Goal: Task Accomplishment & Management: Manage account settings

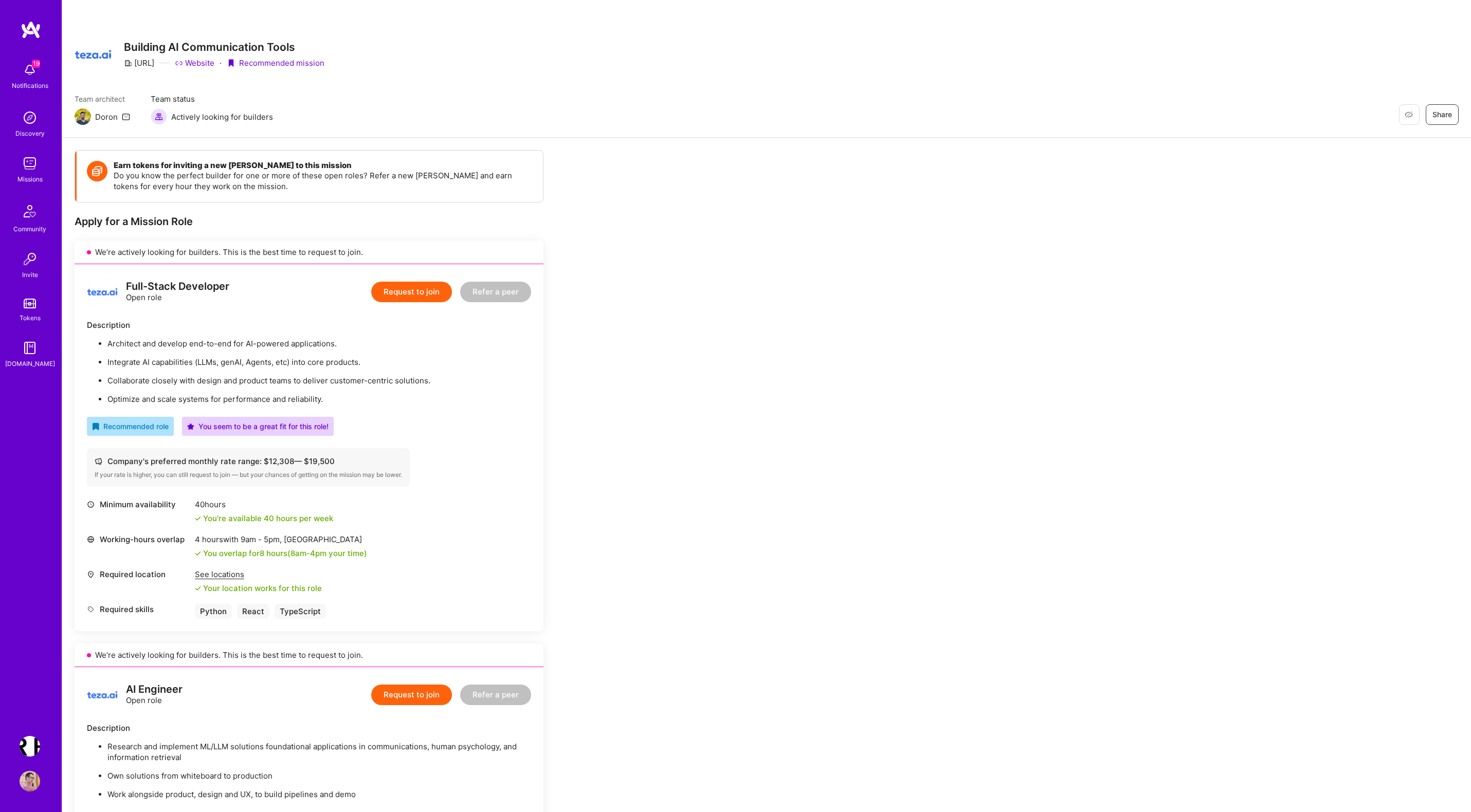
scroll to position [4, 0]
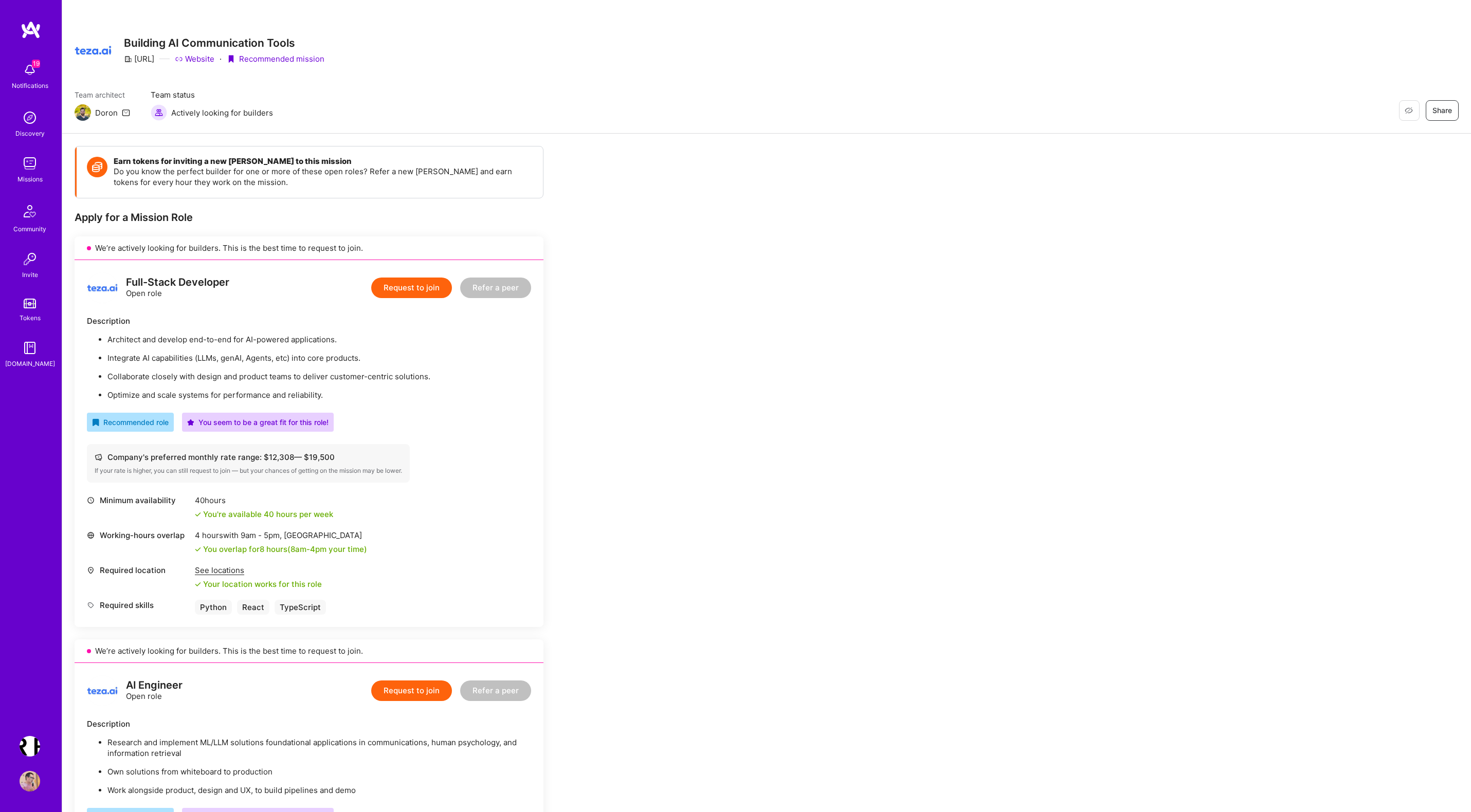
click at [25, 166] on img at bounding box center [30, 163] width 21 height 21
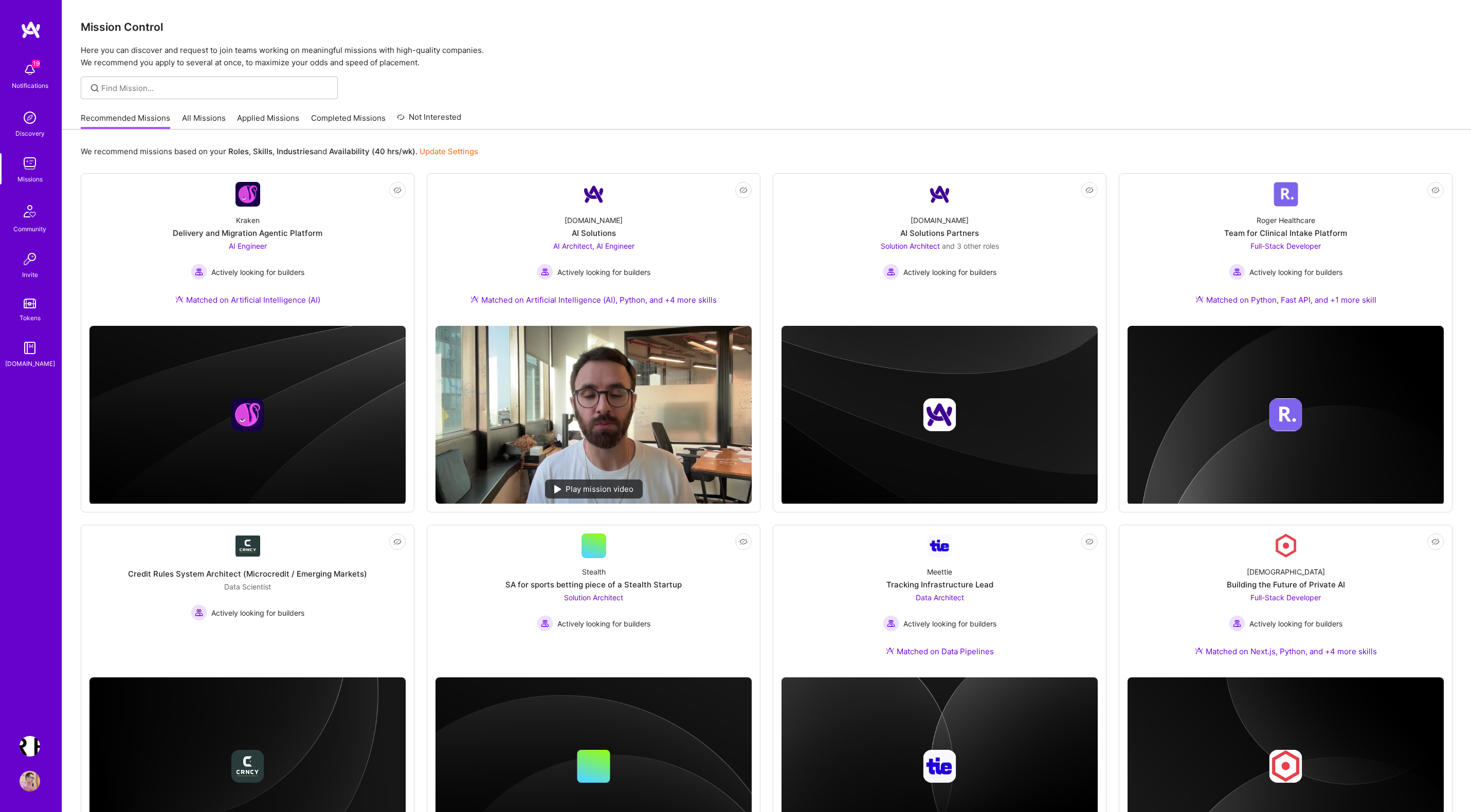
click at [33, 69] on img at bounding box center [30, 70] width 21 height 21
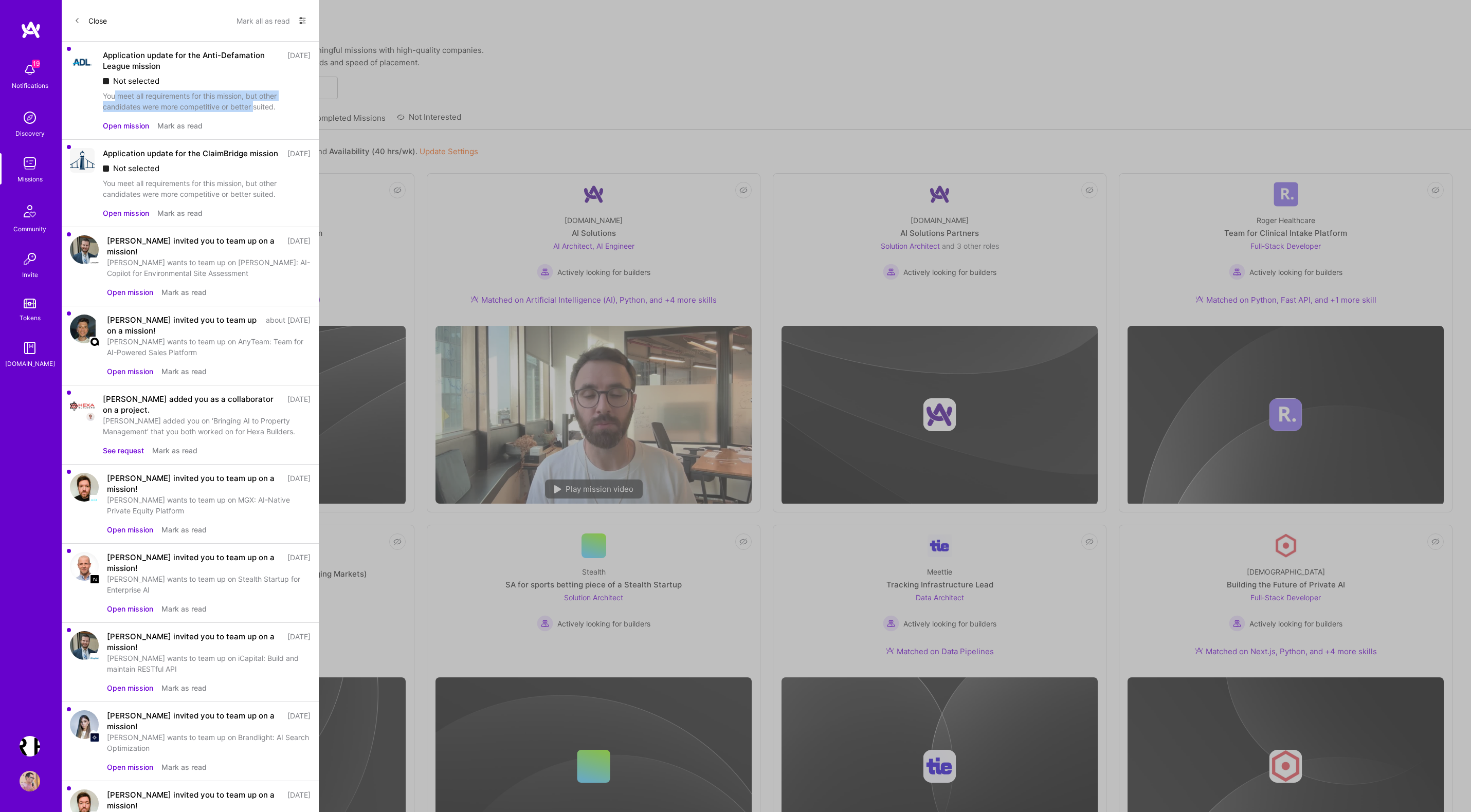
drag, startPoint x: 115, startPoint y: 97, endPoint x: 255, endPoint y: 107, distance: 140.4
click at [255, 107] on div "You meet all requirements for this mission, but other candidates were more comp…" at bounding box center [207, 101] width 208 height 21
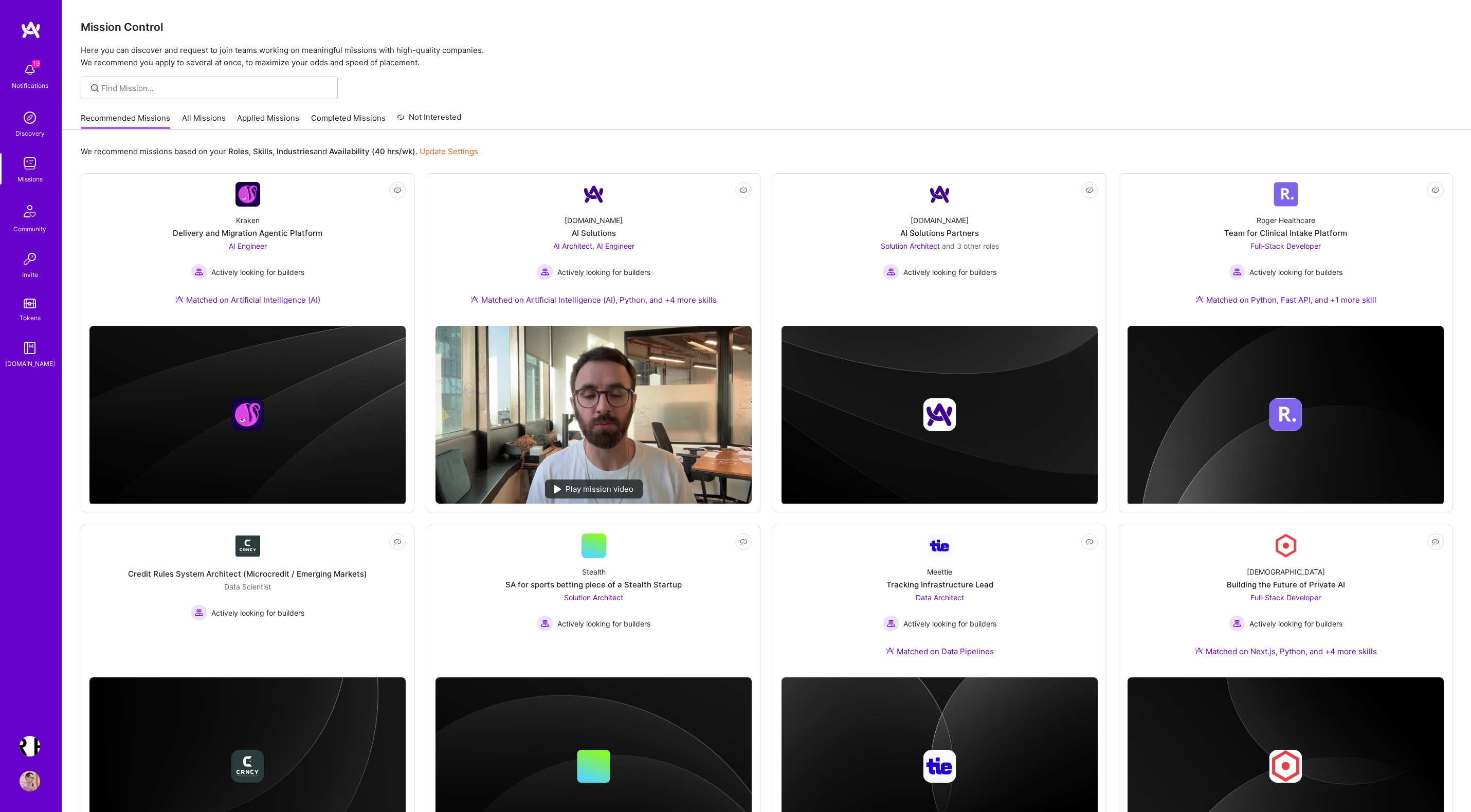
click at [484, 69] on div "19 19 Notifications Discovery Missions Community Invite Tokens A.Guide Terr.ai:…" at bounding box center [736, 617] width 1471 height 1235
click at [31, 71] on img at bounding box center [30, 70] width 21 height 21
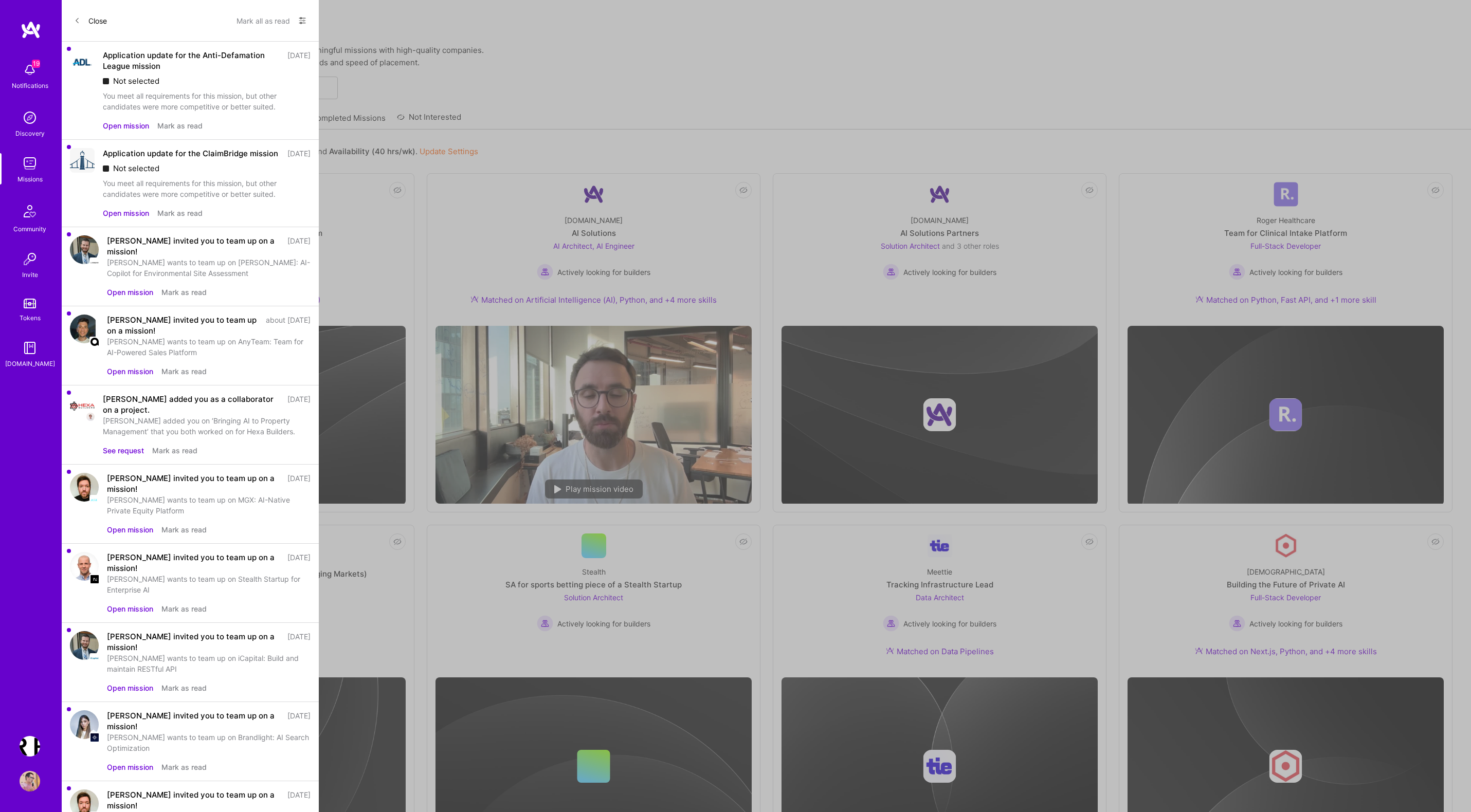
click at [137, 609] on button "Open mission" at bounding box center [130, 609] width 46 height 11
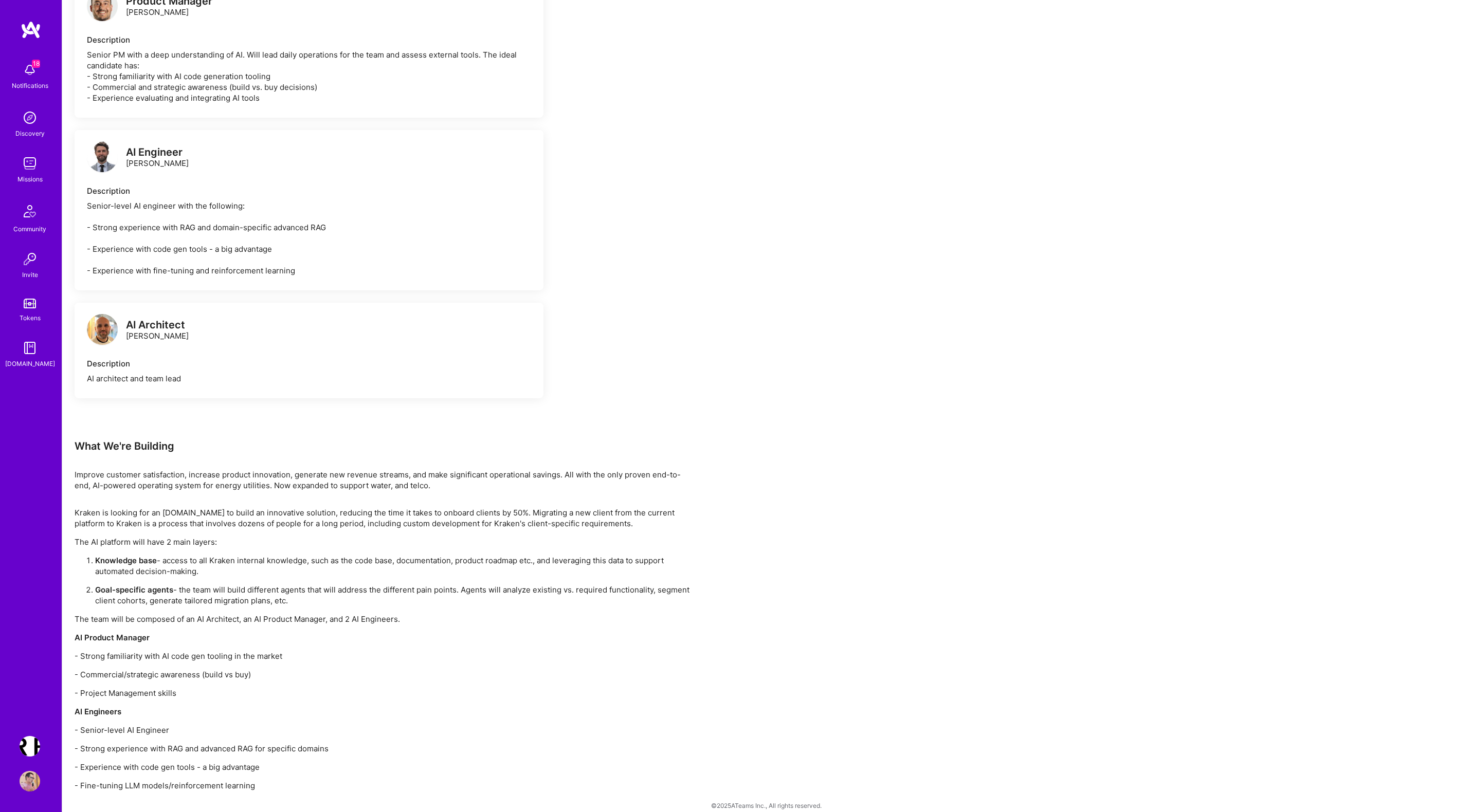
scroll to position [596, 0]
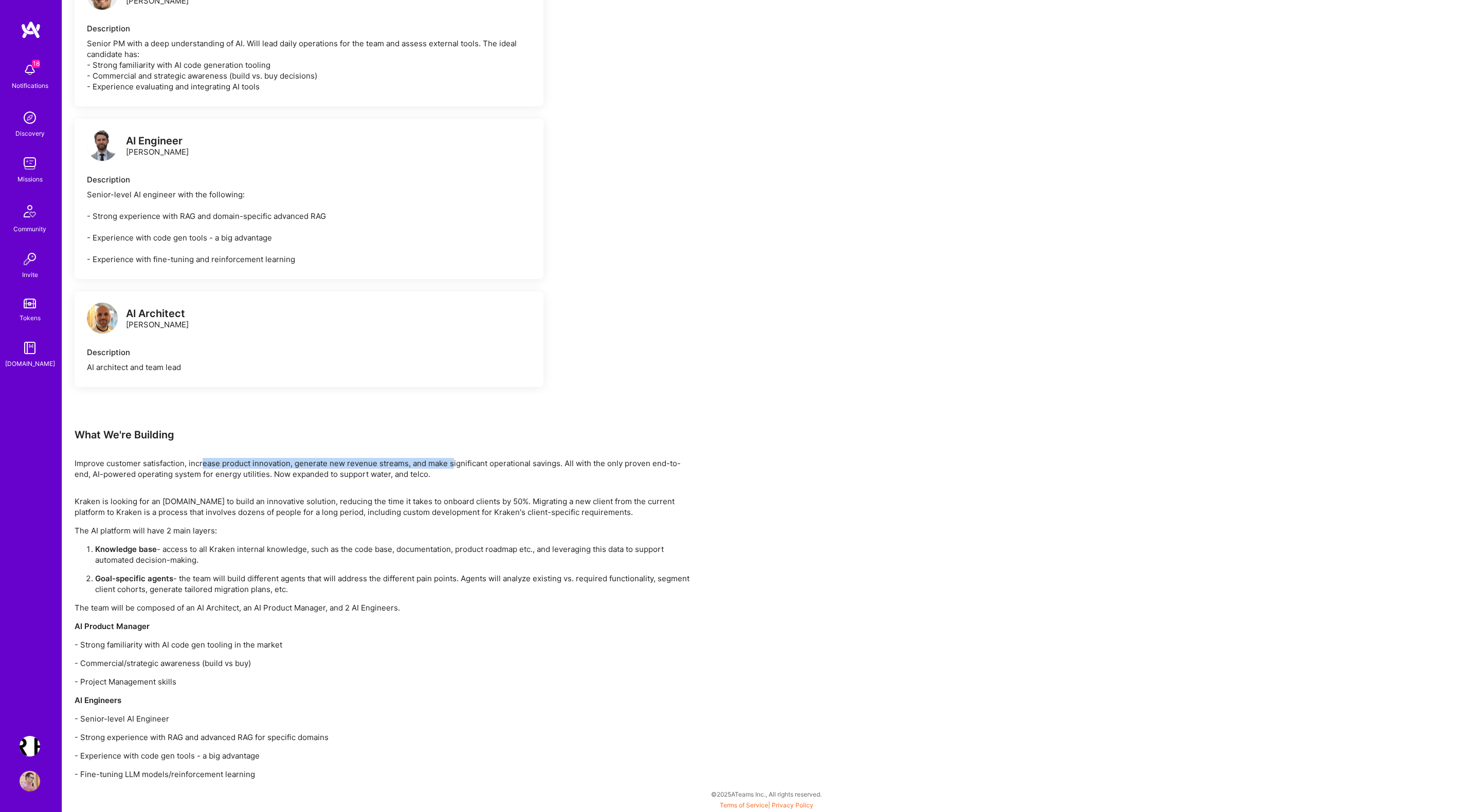
drag, startPoint x: 203, startPoint y: 465, endPoint x: 477, endPoint y: 467, distance: 274.0
click at [477, 467] on div "Improve customer satisfaction, increase product innovation, generate new revenu…" at bounding box center [383, 468] width 617 height 21
drag, startPoint x: 579, startPoint y: 465, endPoint x: 231, endPoint y: 465, distance: 348.0
click at [233, 465] on div "Improve customer satisfaction, increase product innovation, generate new revenu…" at bounding box center [383, 468] width 617 height 21
click at [406, 601] on div "Kraken is looking for an A.Team to build an innovative solution, reducing the t…" at bounding box center [383, 638] width 617 height 284
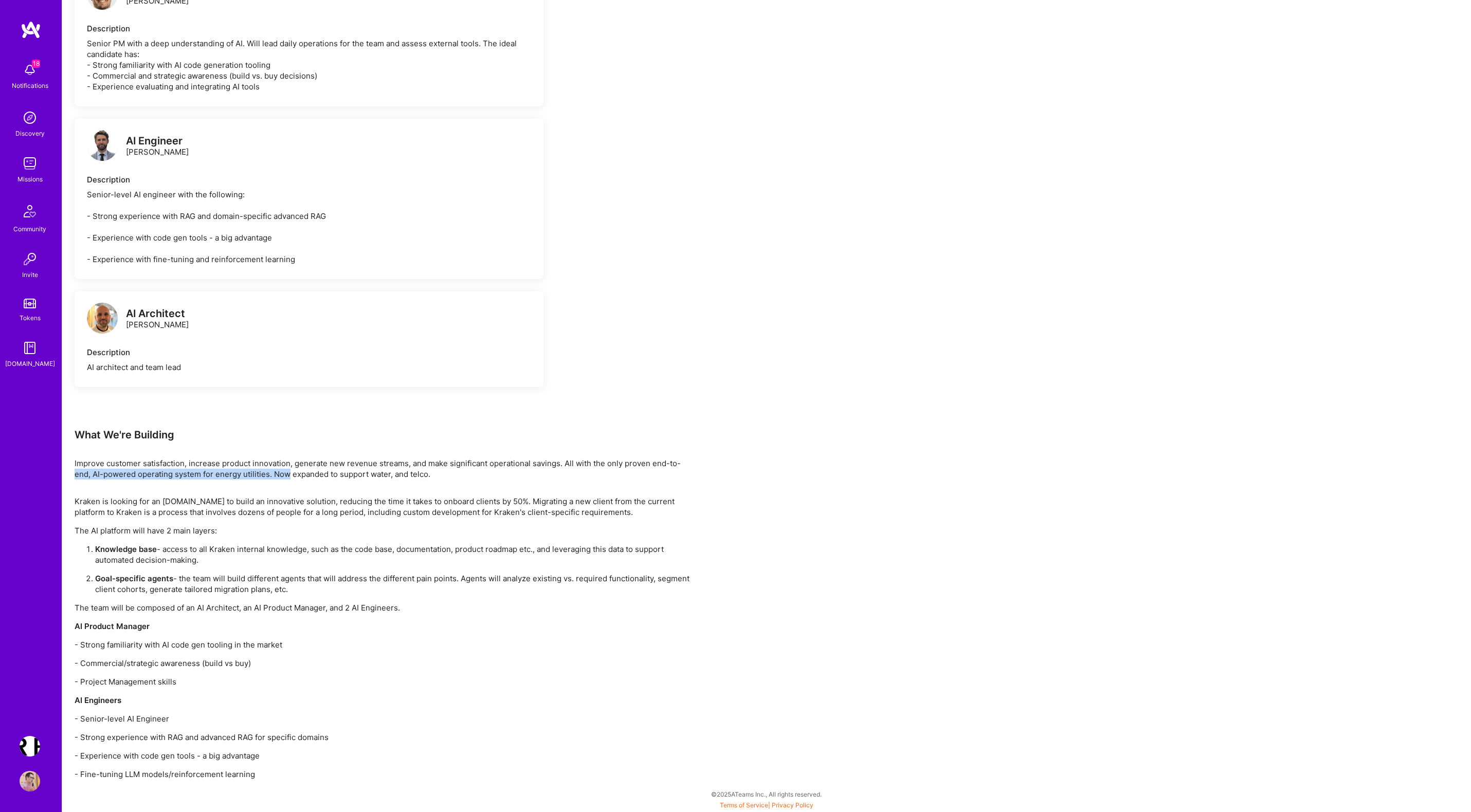
drag, startPoint x: 75, startPoint y: 473, endPoint x: 331, endPoint y: 474, distance: 256.0
click at [330, 474] on div "Improve customer satisfaction, increase product innovation, generate new revenu…" at bounding box center [383, 468] width 617 height 21
drag, startPoint x: 393, startPoint y: 480, endPoint x: 166, endPoint y: 481, distance: 227.0
click at [166, 481] on div "Earn tokens for inviting a new A.Teamer to this mission Do you know the perfect…" at bounding box center [383, 167] width 617 height 1226
drag, startPoint x: 90, startPoint y: 474, endPoint x: 403, endPoint y: 474, distance: 313.0
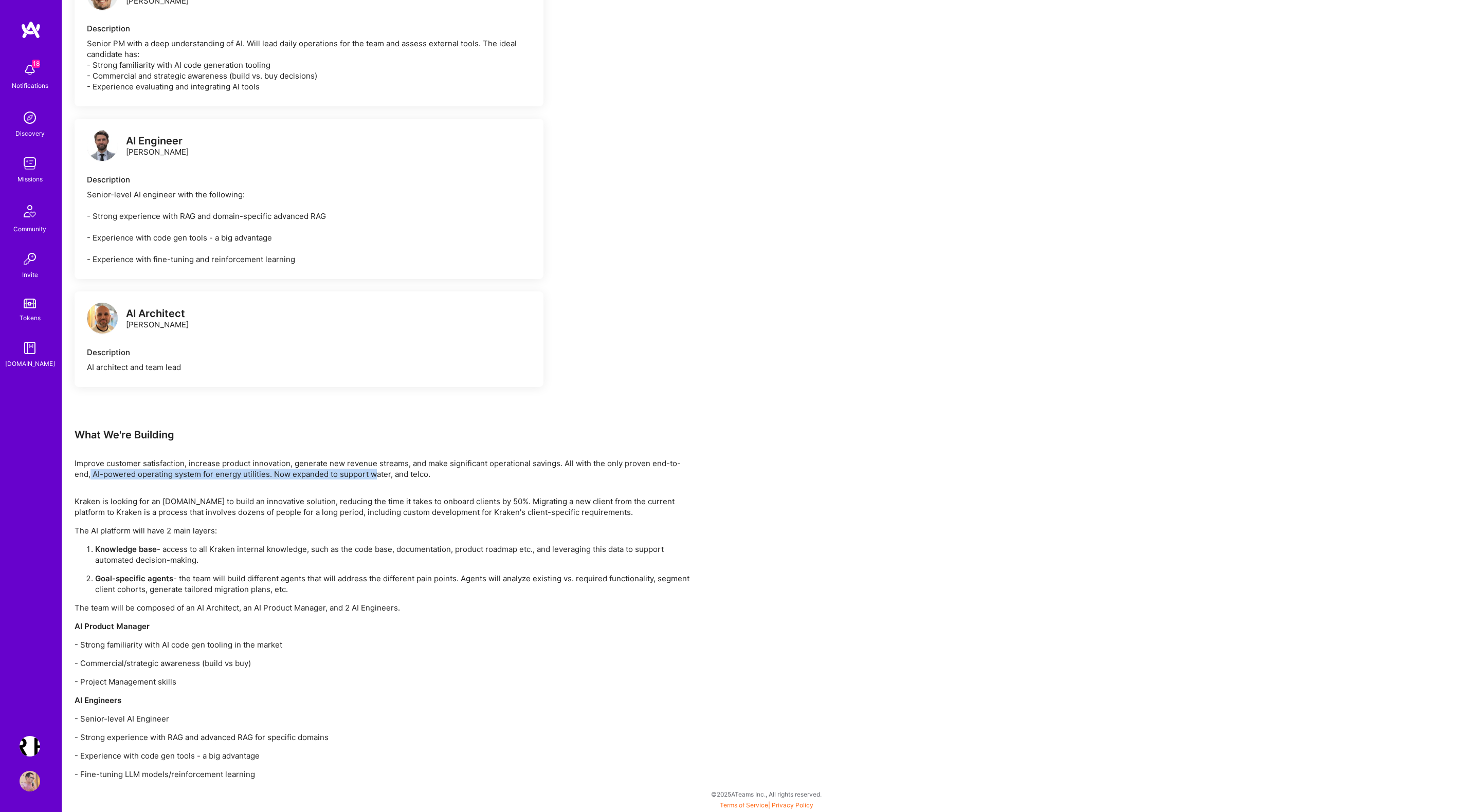
click at [403, 474] on div "Improve customer satisfaction, increase product innovation, generate new revenu…" at bounding box center [383, 468] width 617 height 21
click at [444, 582] on p "Goal-specific agents - the team will build different agents that will address t…" at bounding box center [393, 583] width 596 height 21
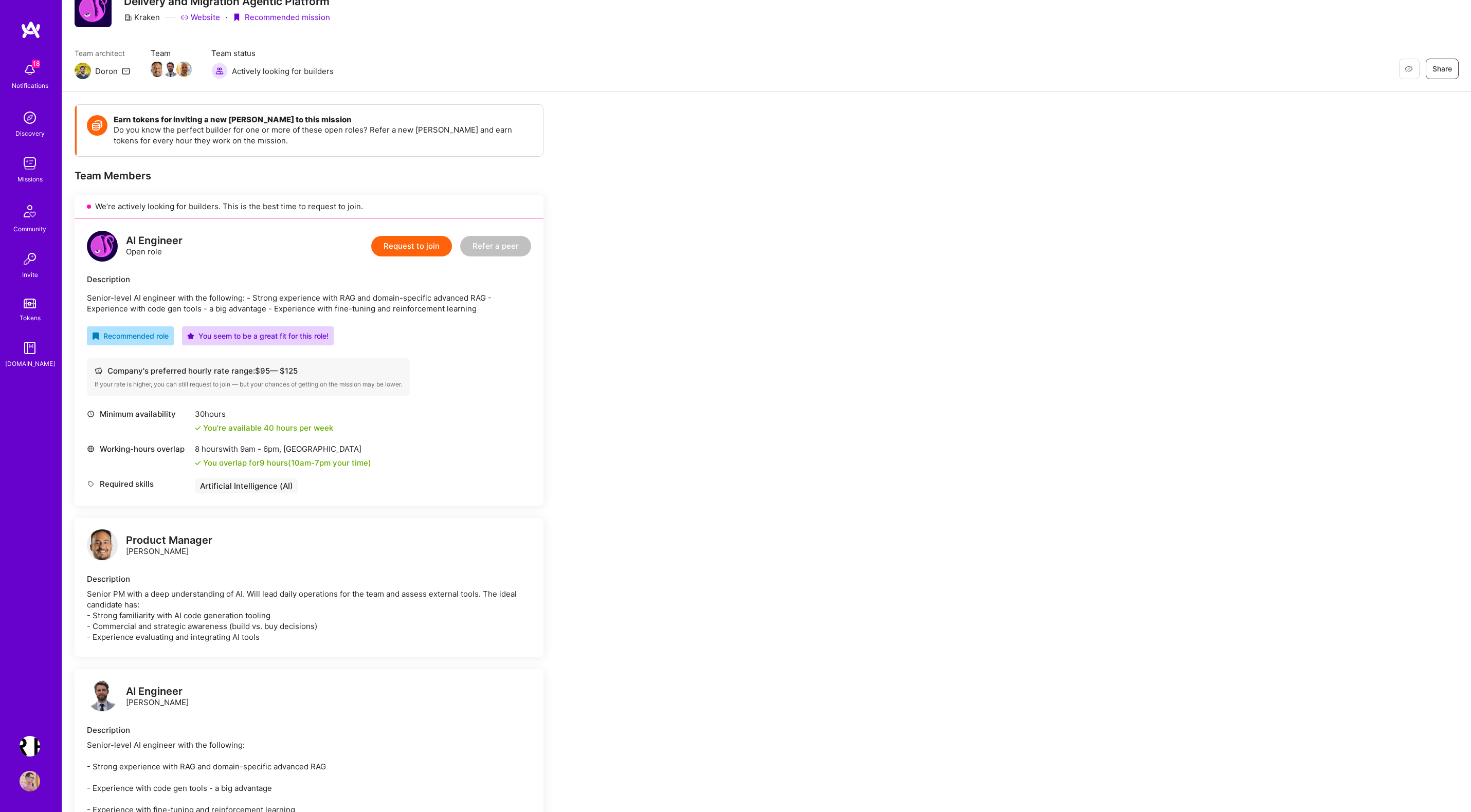
scroll to position [0, 0]
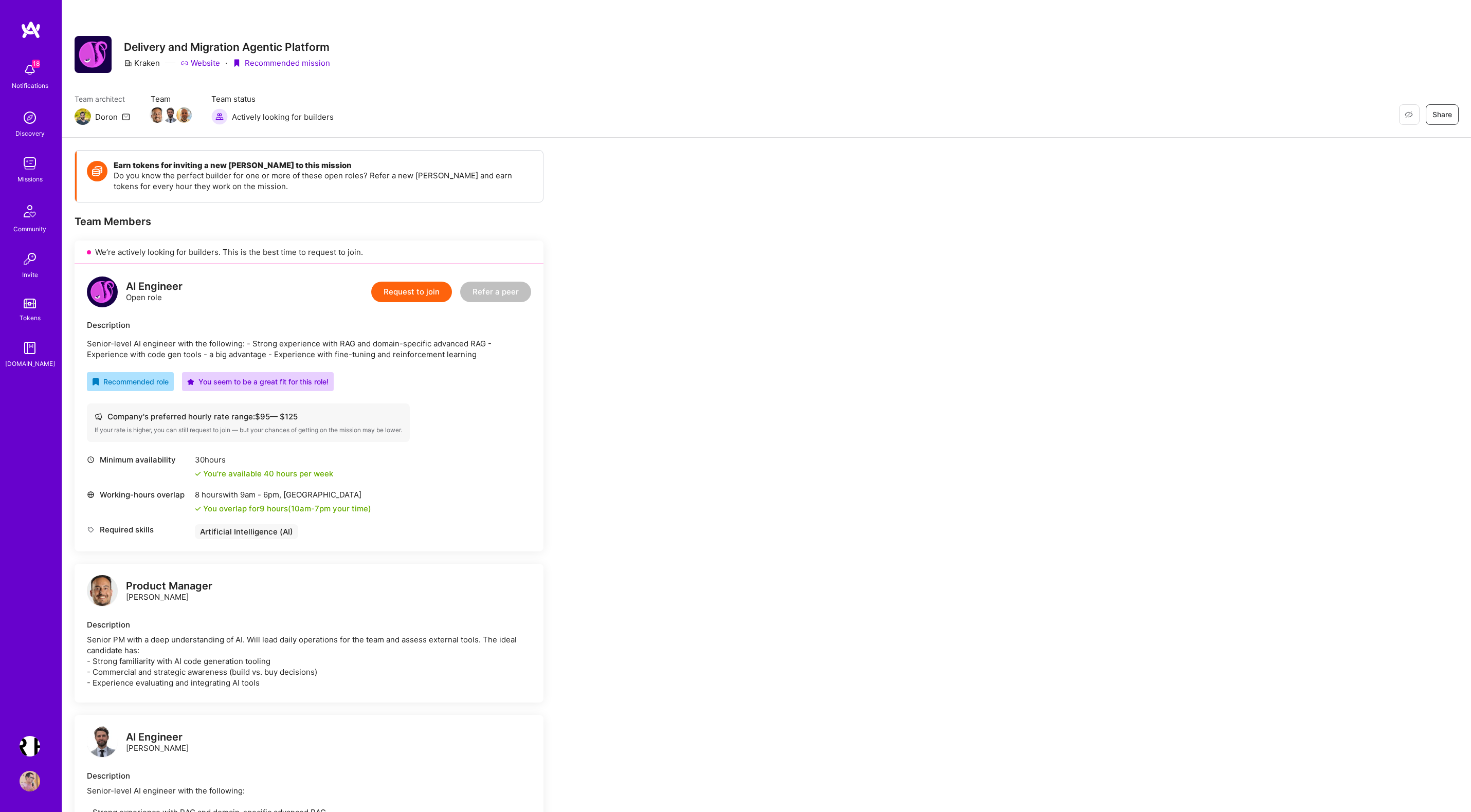
click at [410, 290] on button "Request to join" at bounding box center [411, 292] width 81 height 21
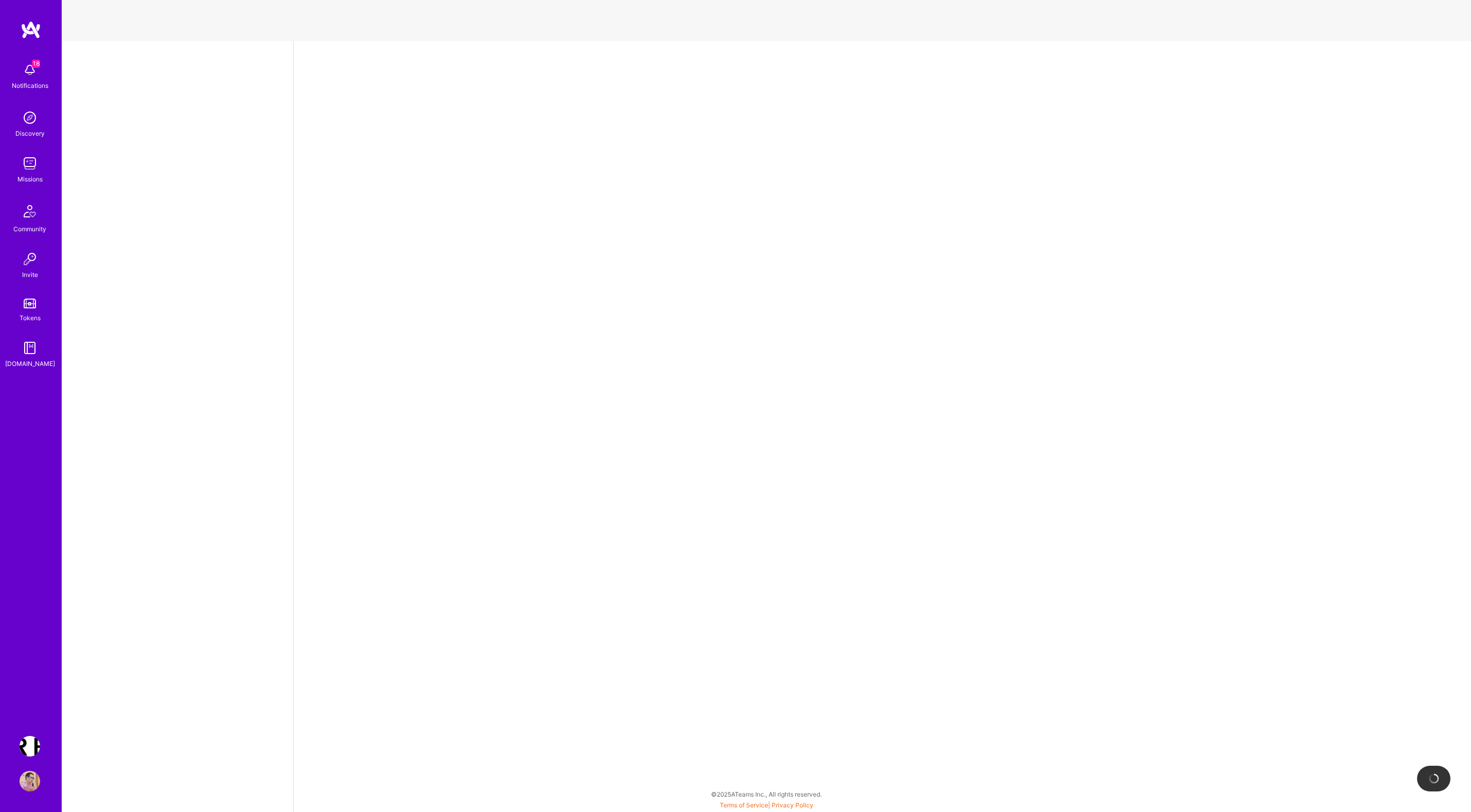
select select "PL"
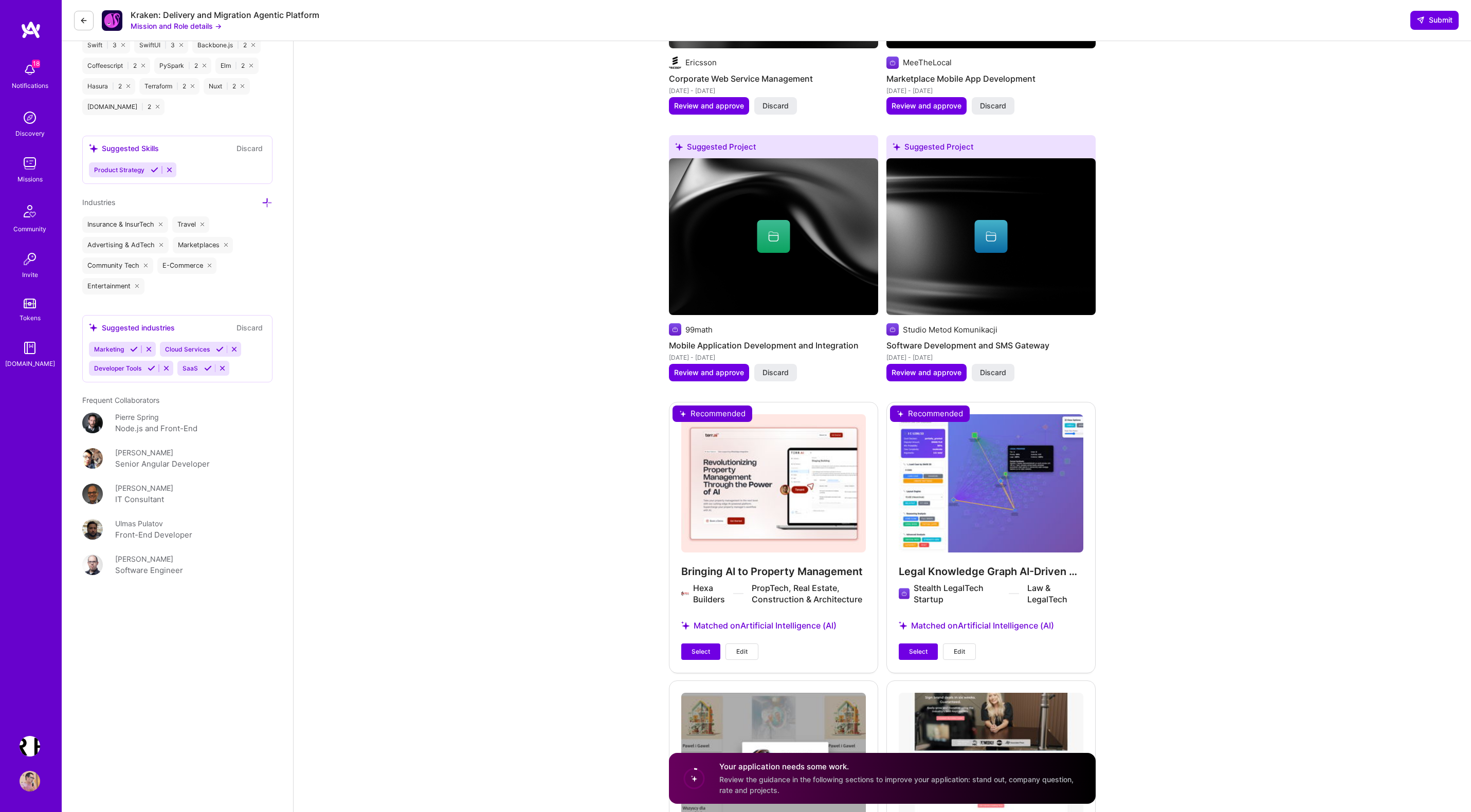
scroll to position [1475, 0]
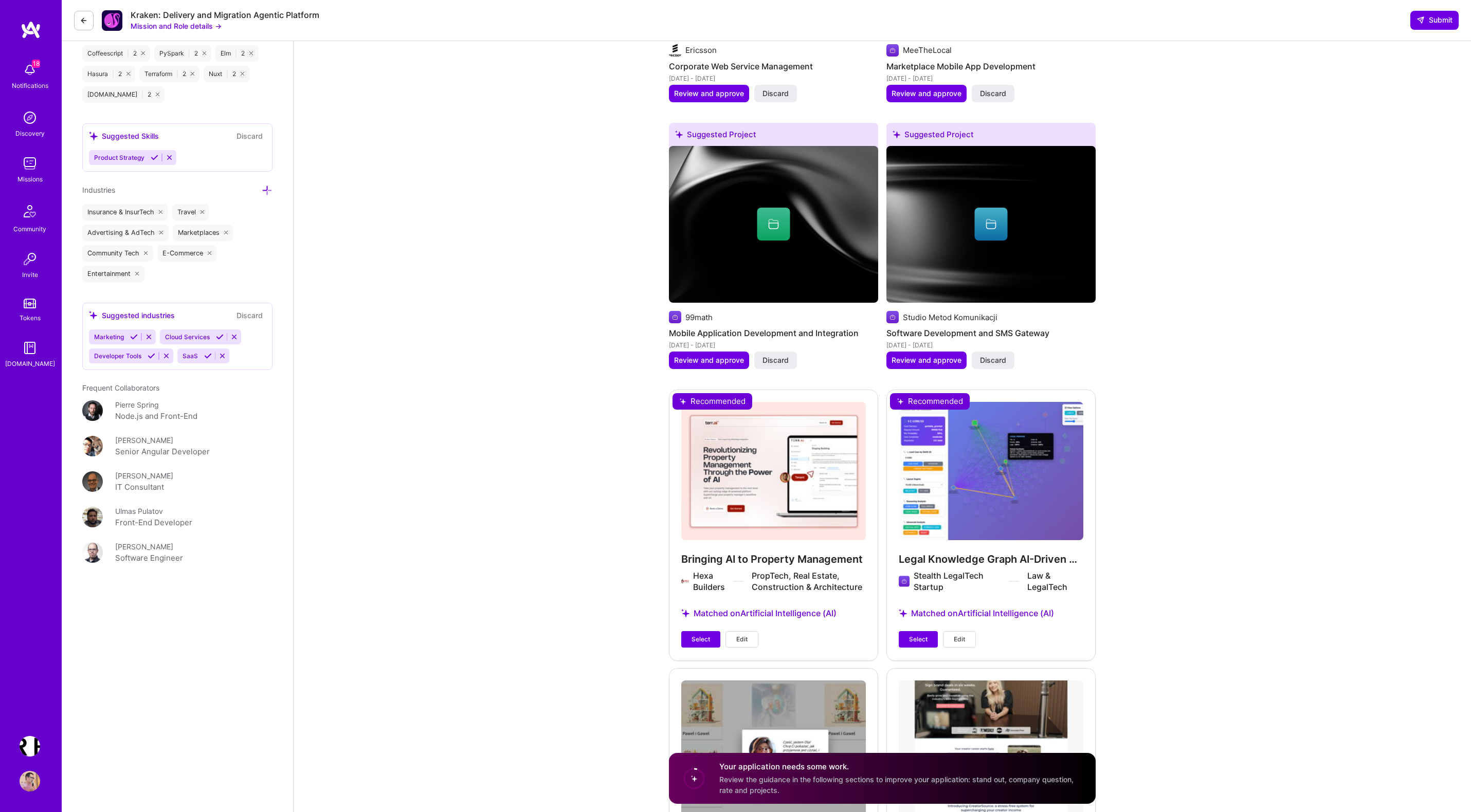
click at [710, 431] on div "Bringing AI to Property Management Hexa Builders PropTech, Real Estate, Constru…" at bounding box center [774, 524] width 209 height 270
click at [691, 637] on button "Select" at bounding box center [700, 639] width 39 height 17
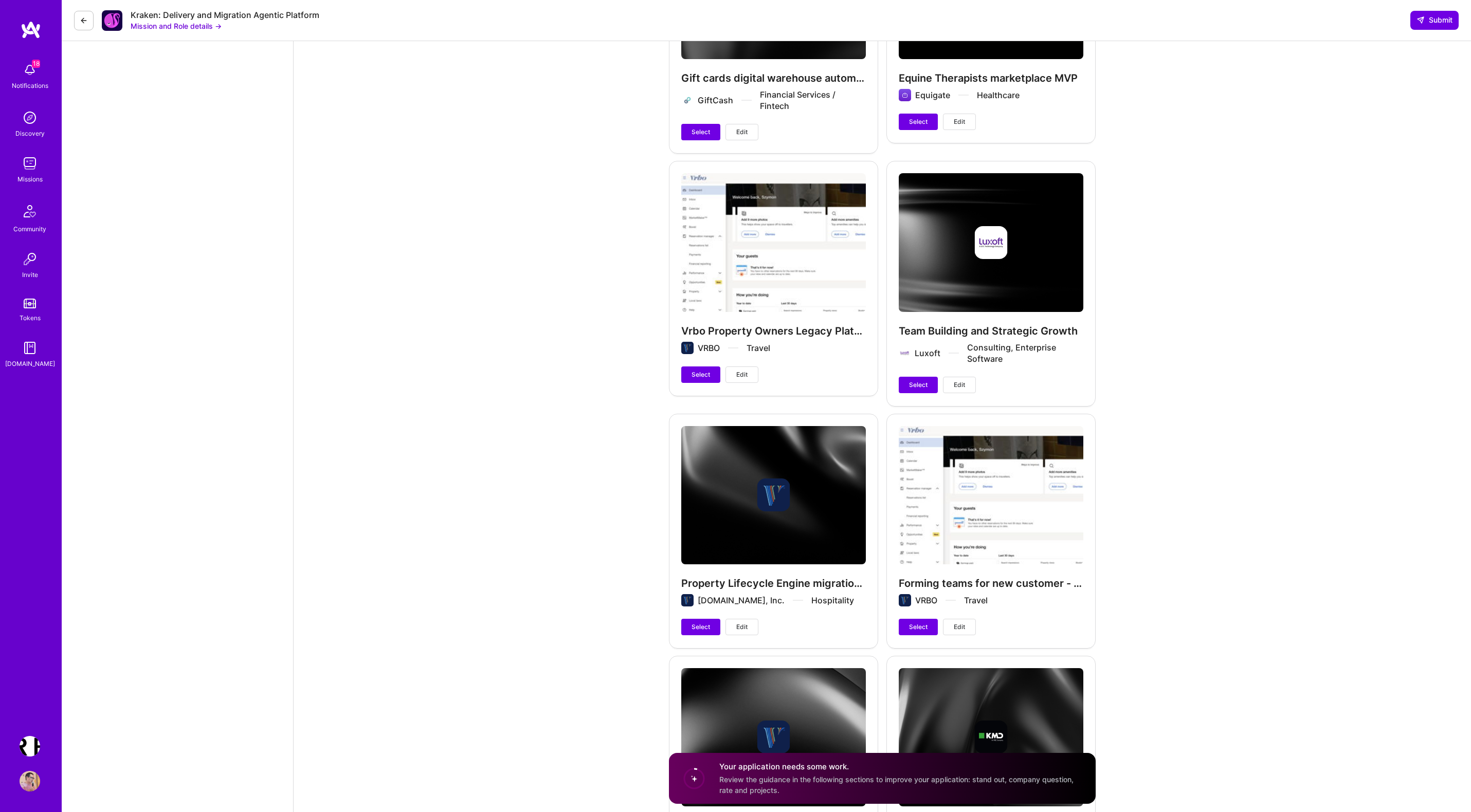
scroll to position [3019, 0]
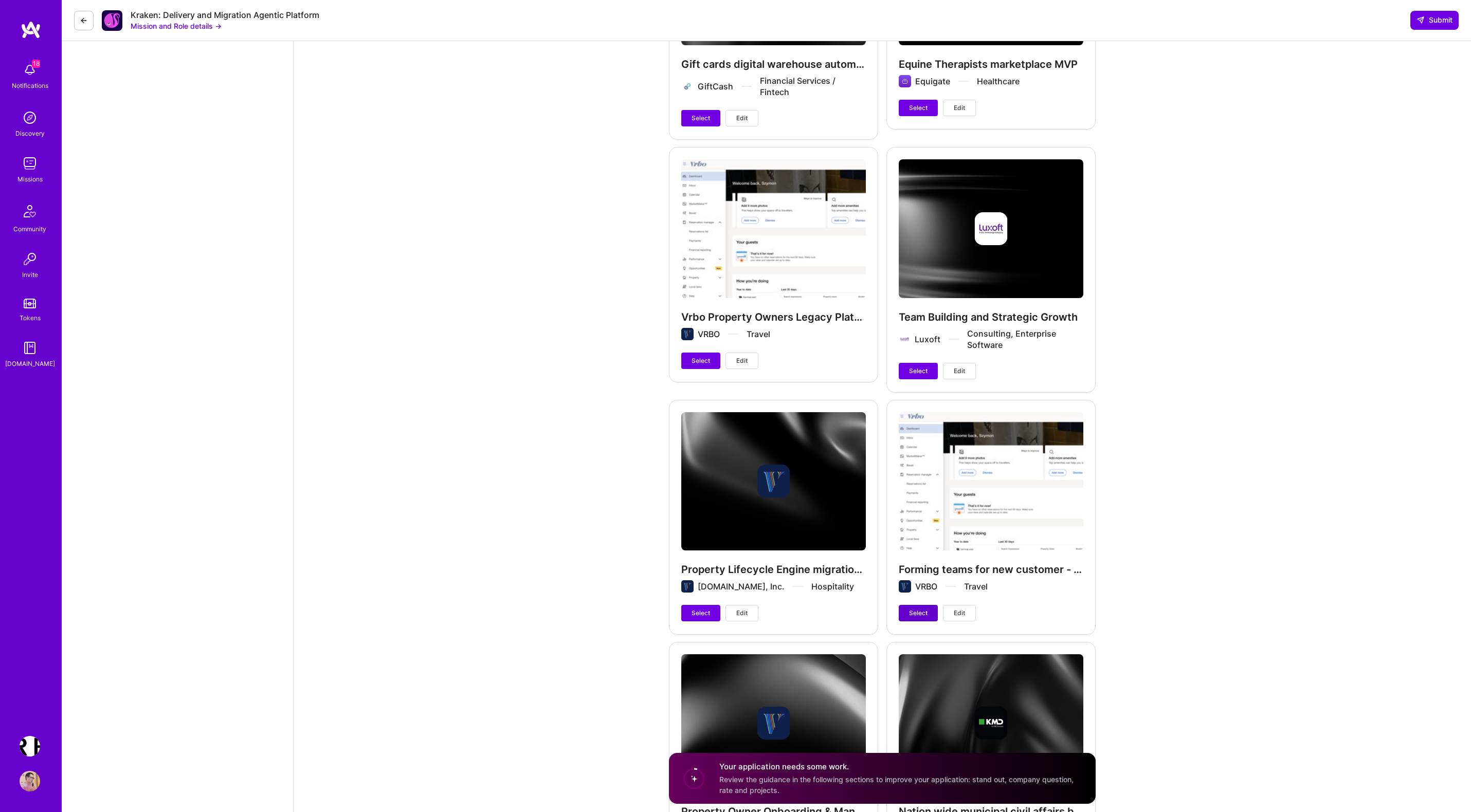
click at [919, 609] on span "Select" at bounding box center [918, 613] width 19 height 9
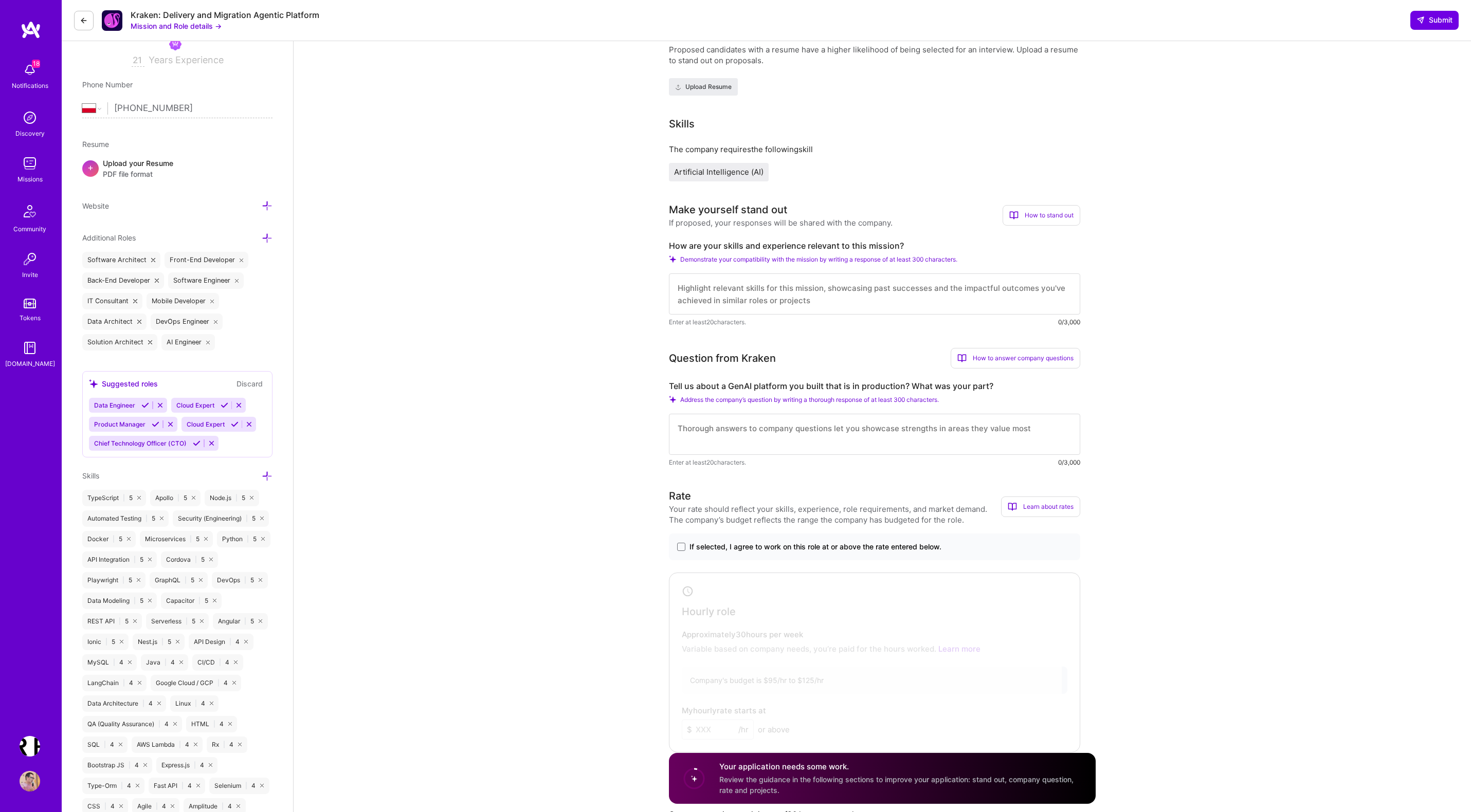
scroll to position [193, 0]
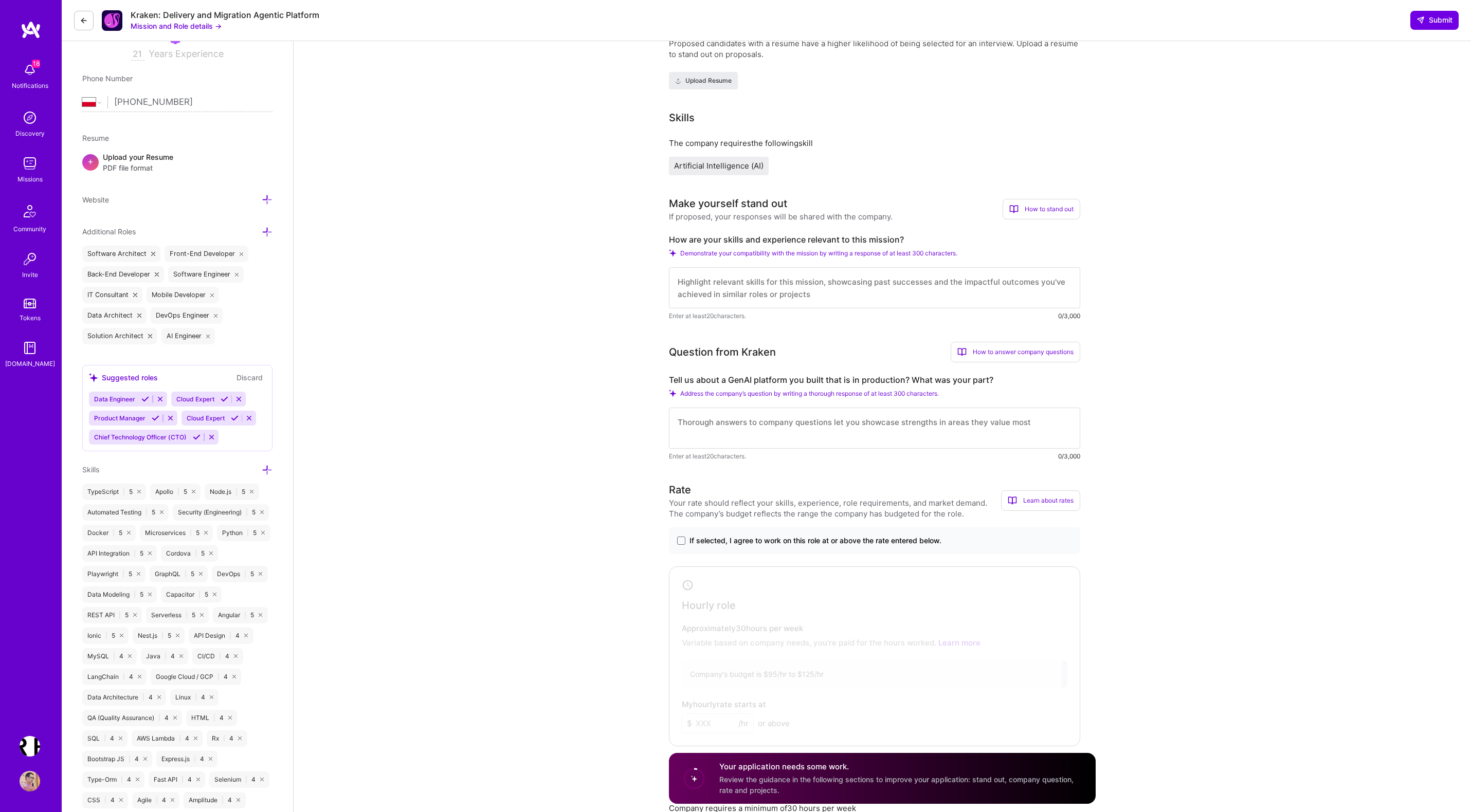
click at [693, 277] on textarea at bounding box center [875, 287] width 411 height 41
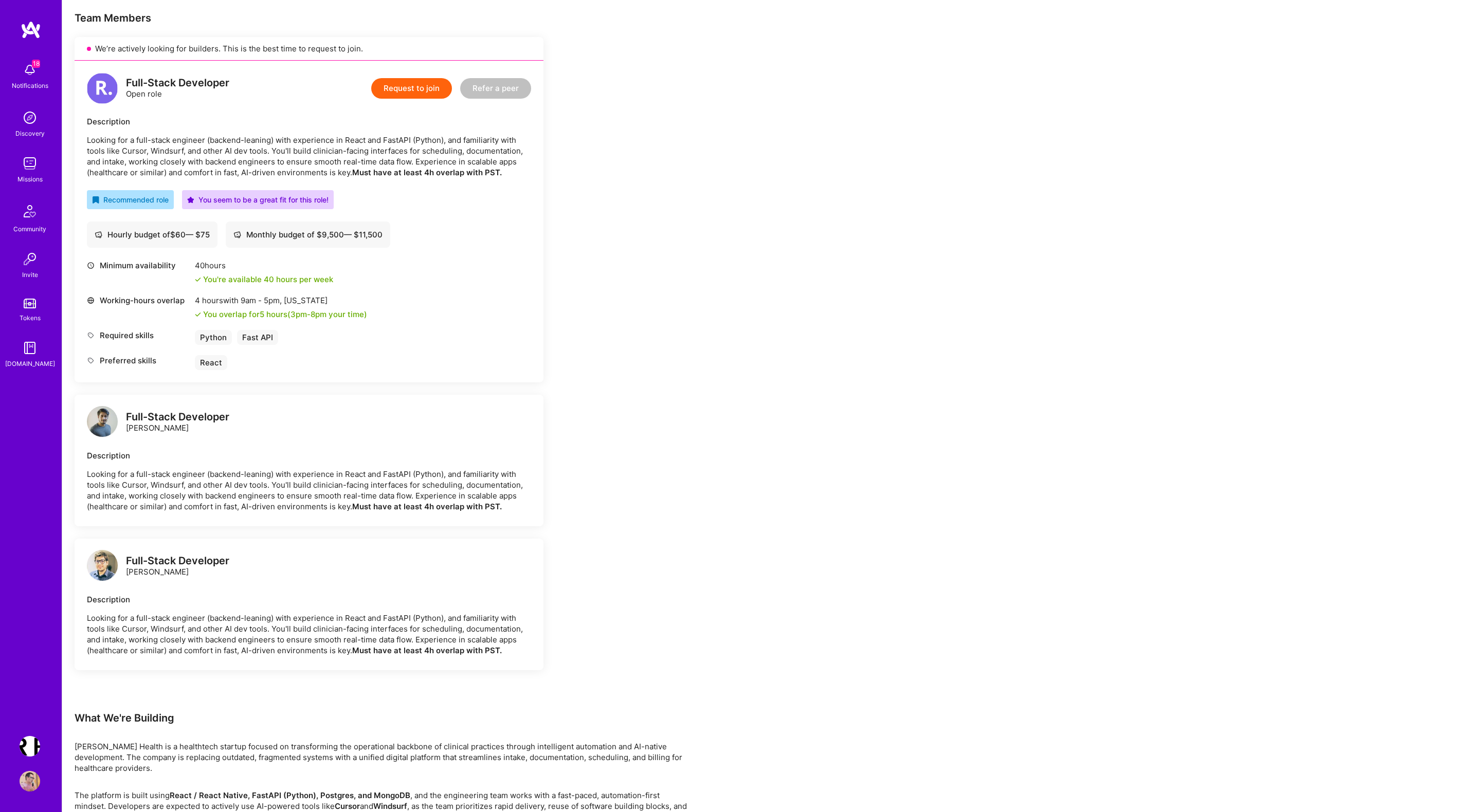
scroll to position [181, 0]
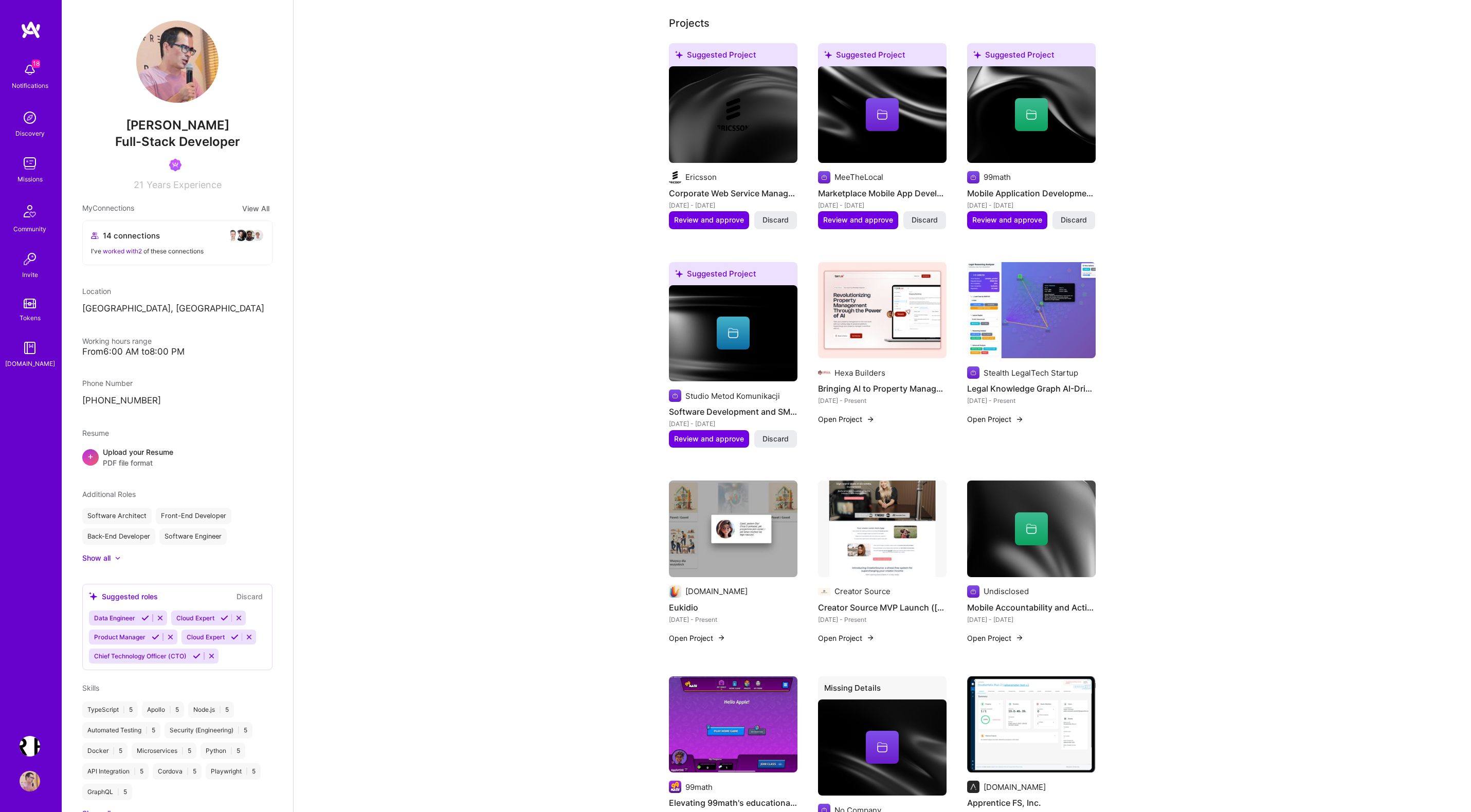
scroll to position [633, 0]
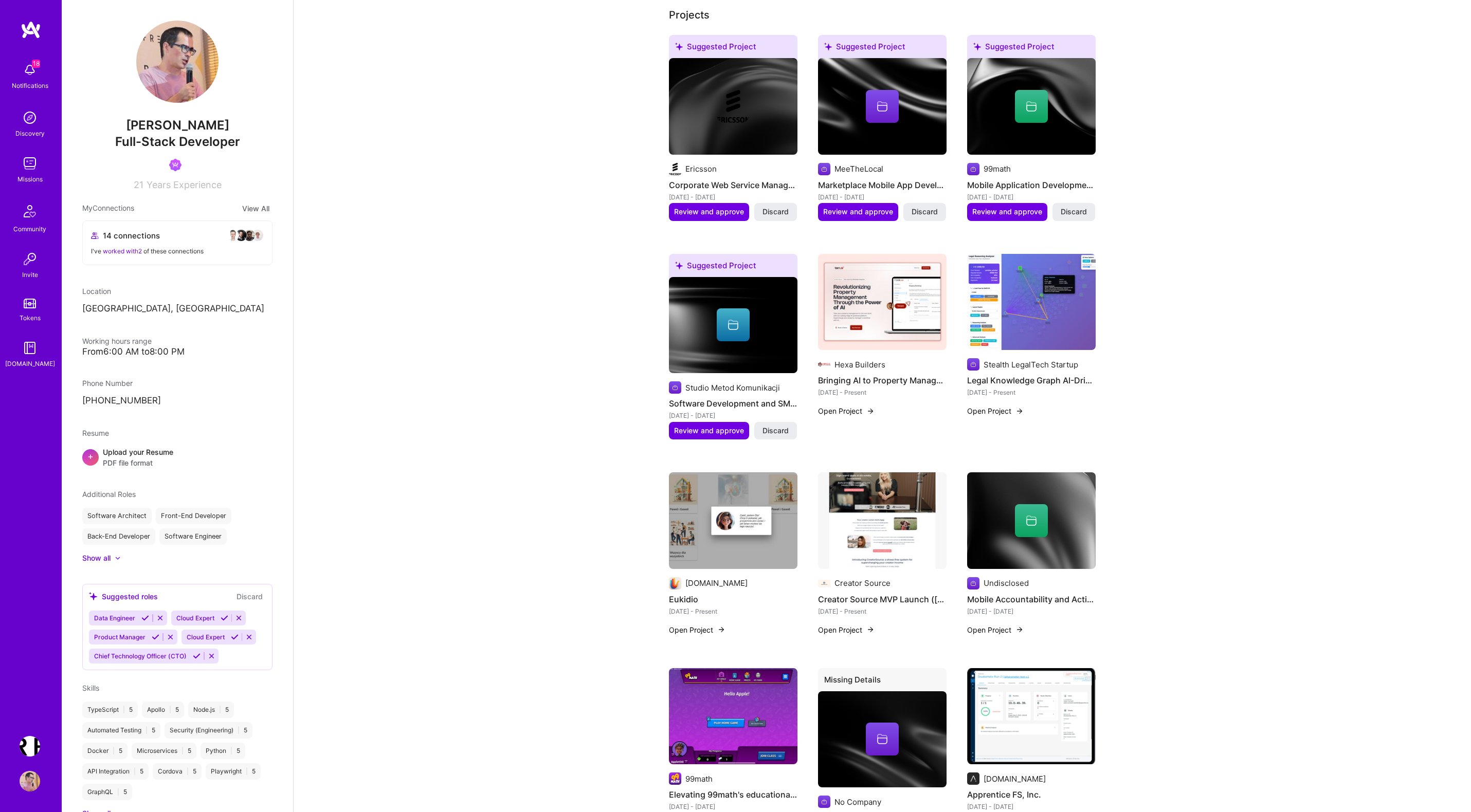
click at [33, 65] on span "18" at bounding box center [36, 64] width 8 height 8
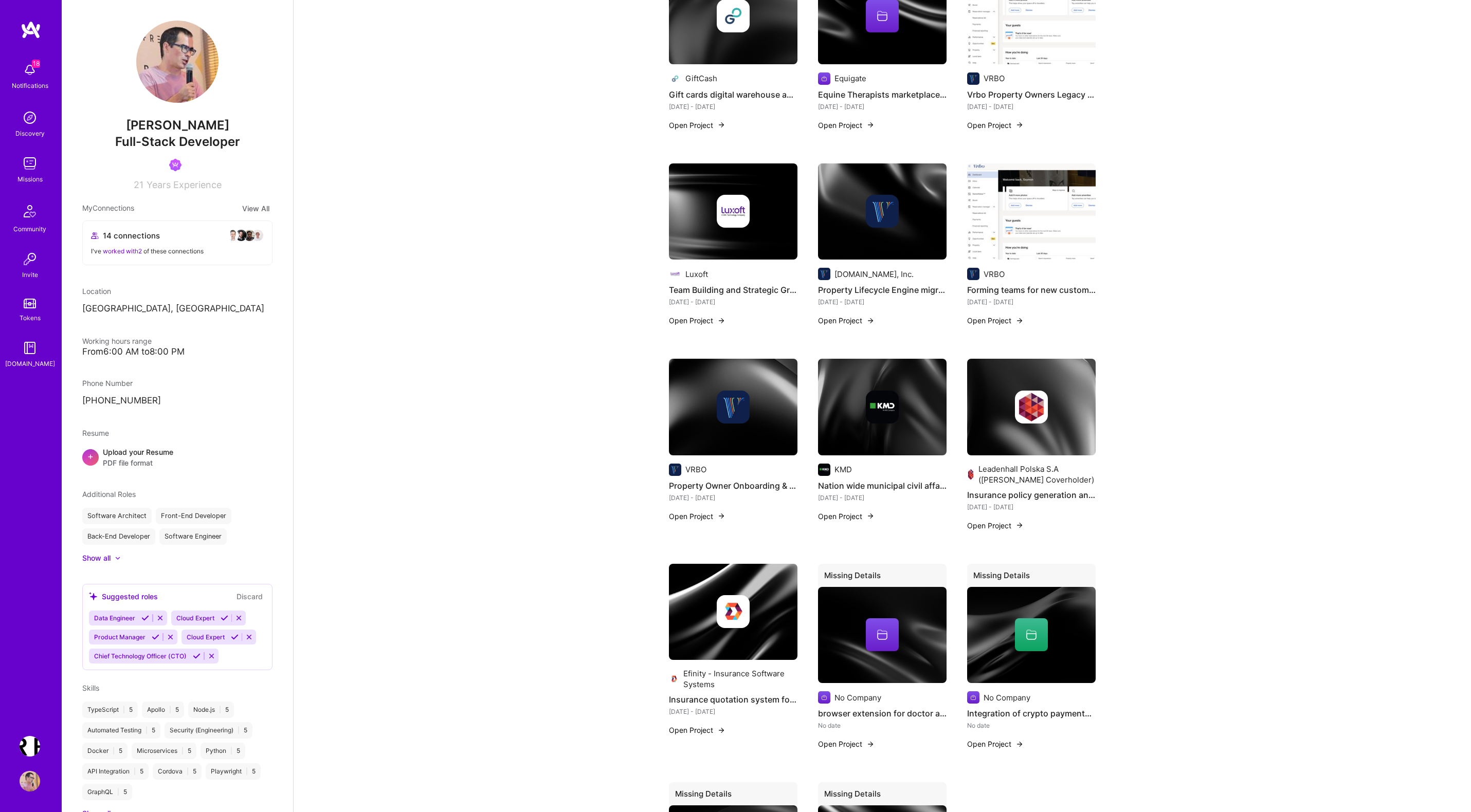
scroll to position [1554, 0]
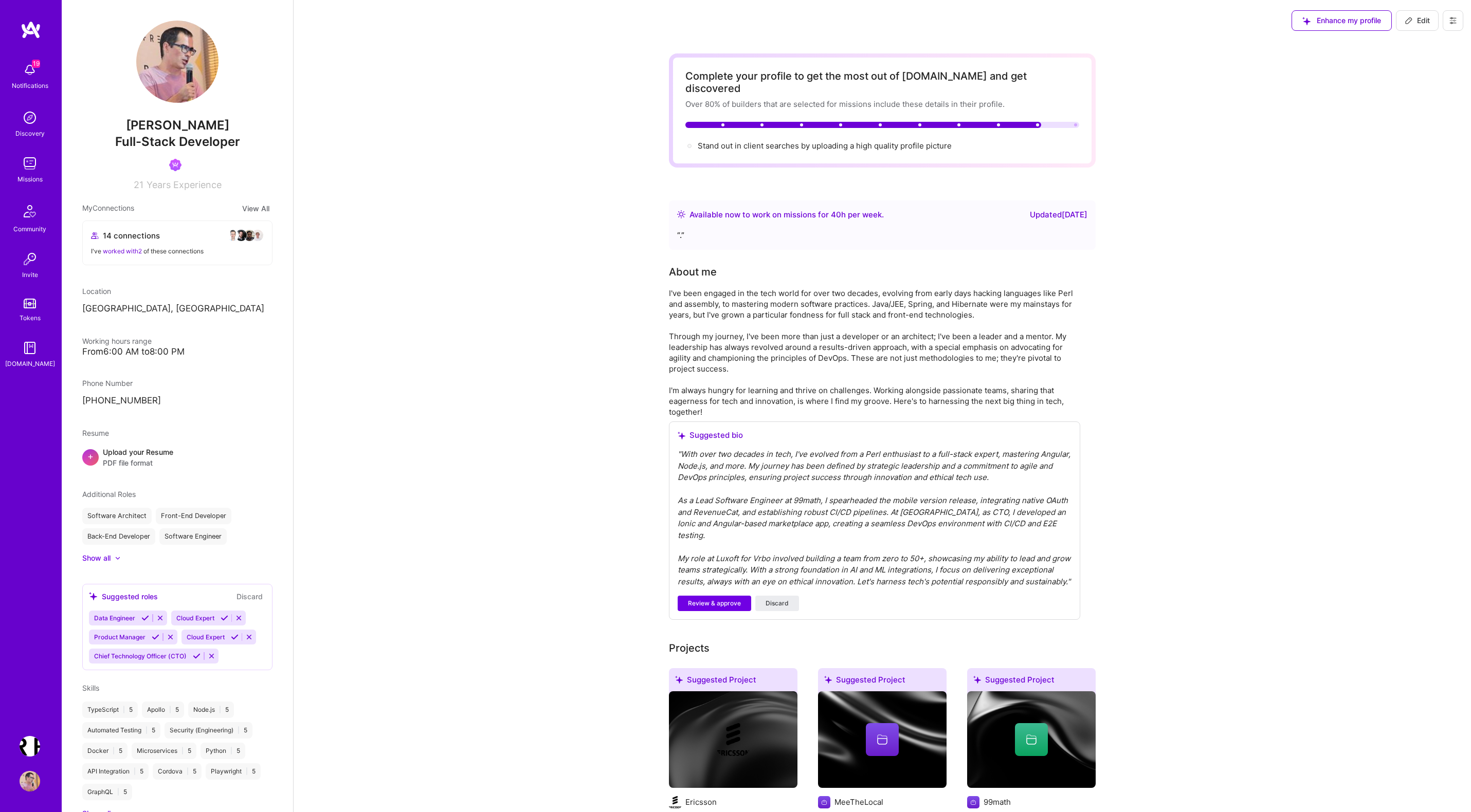
click at [1418, 19] on span "Edit" at bounding box center [1417, 20] width 25 height 10
select select "PL"
select select "Right Now"
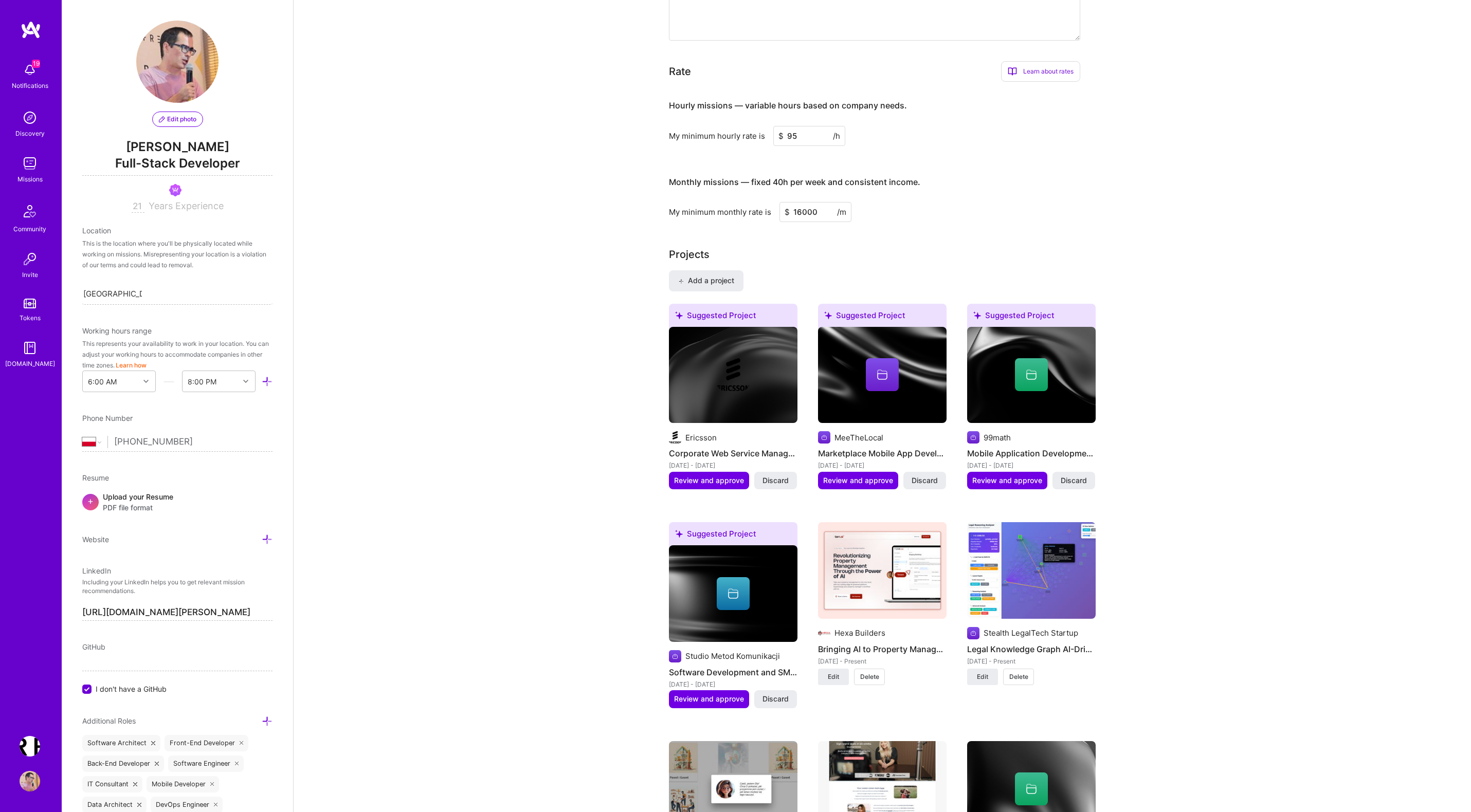
scroll to position [804, 0]
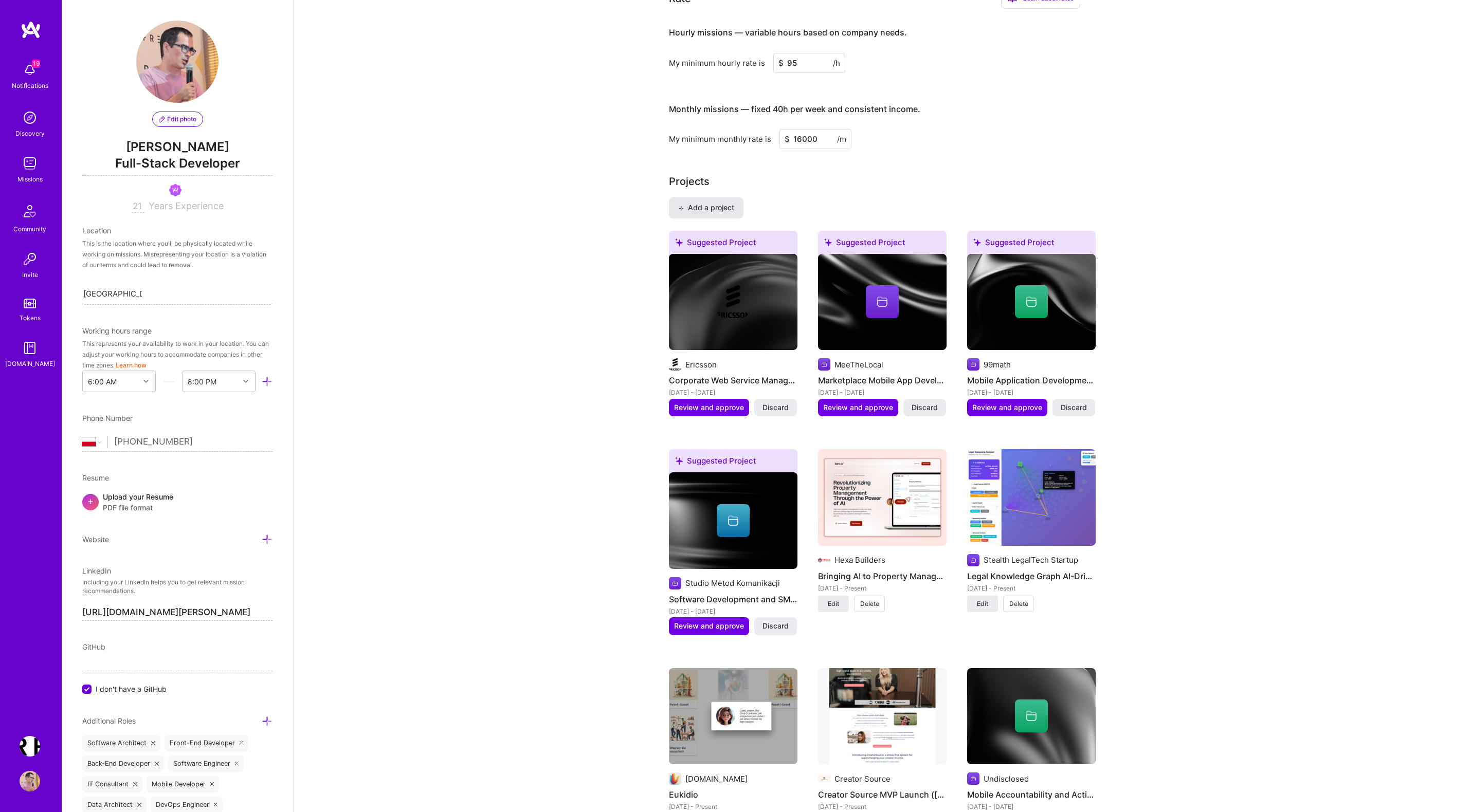
click at [706, 203] on span "Add a project" at bounding box center [706, 207] width 56 height 10
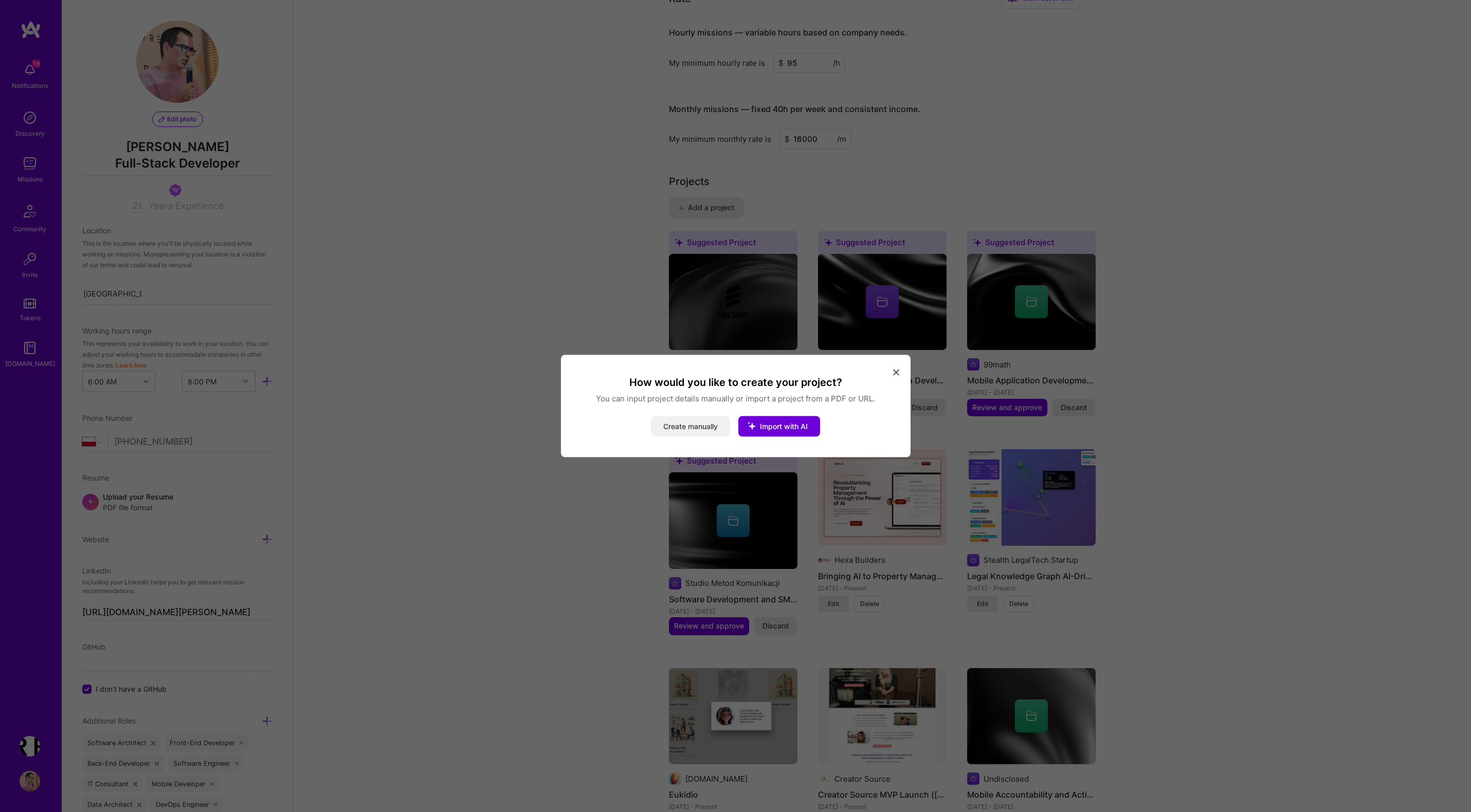
click at [700, 425] on button "Create manually" at bounding box center [691, 427] width 79 height 21
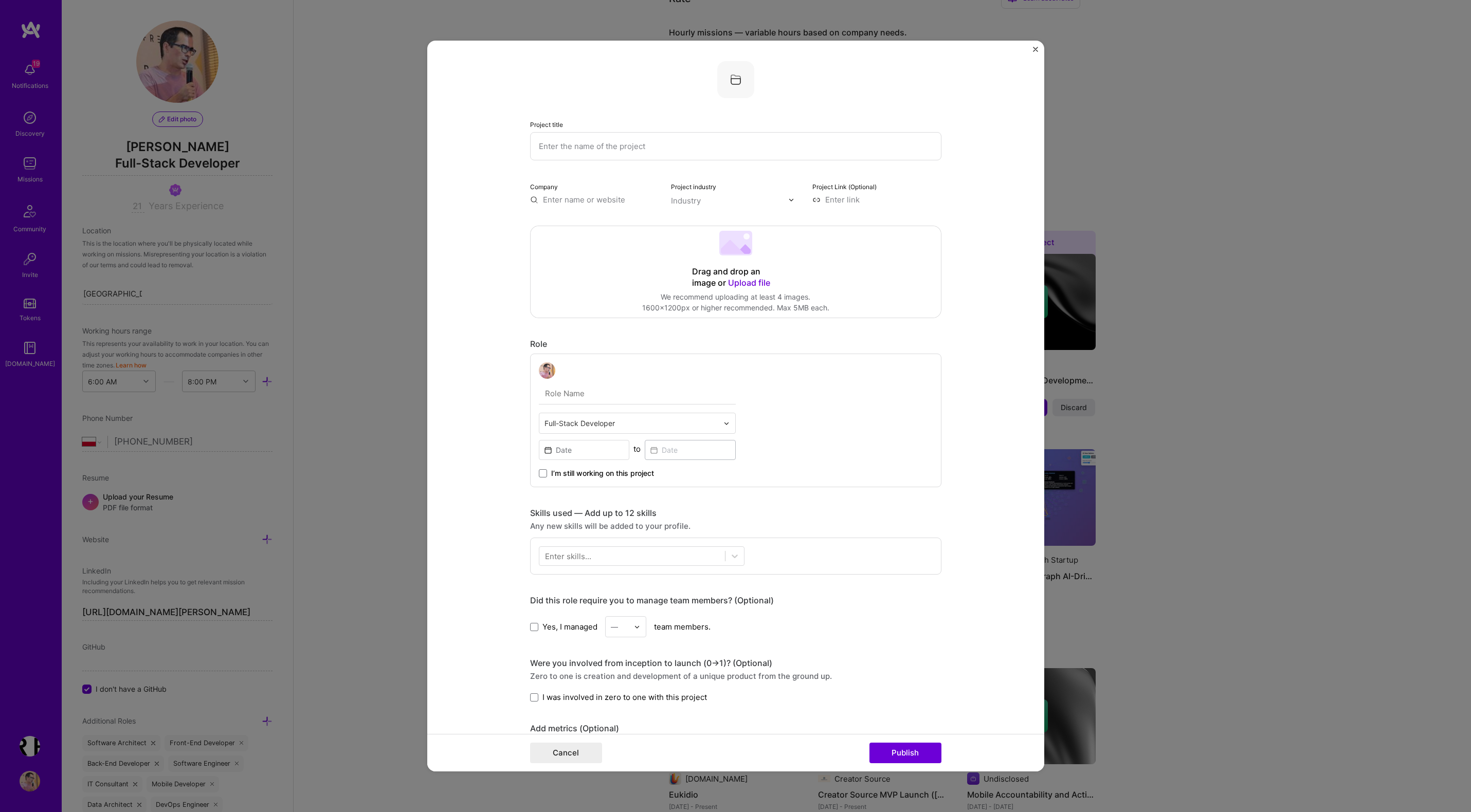
click at [582, 151] on input "text" at bounding box center [736, 146] width 411 height 28
click at [568, 154] on input "text" at bounding box center [736, 146] width 411 height 28
paste input "AI Agentic Software Development Framework"
type input "AI Agentic Software Development Framework"
click at [572, 200] on input "text" at bounding box center [594, 200] width 129 height 11
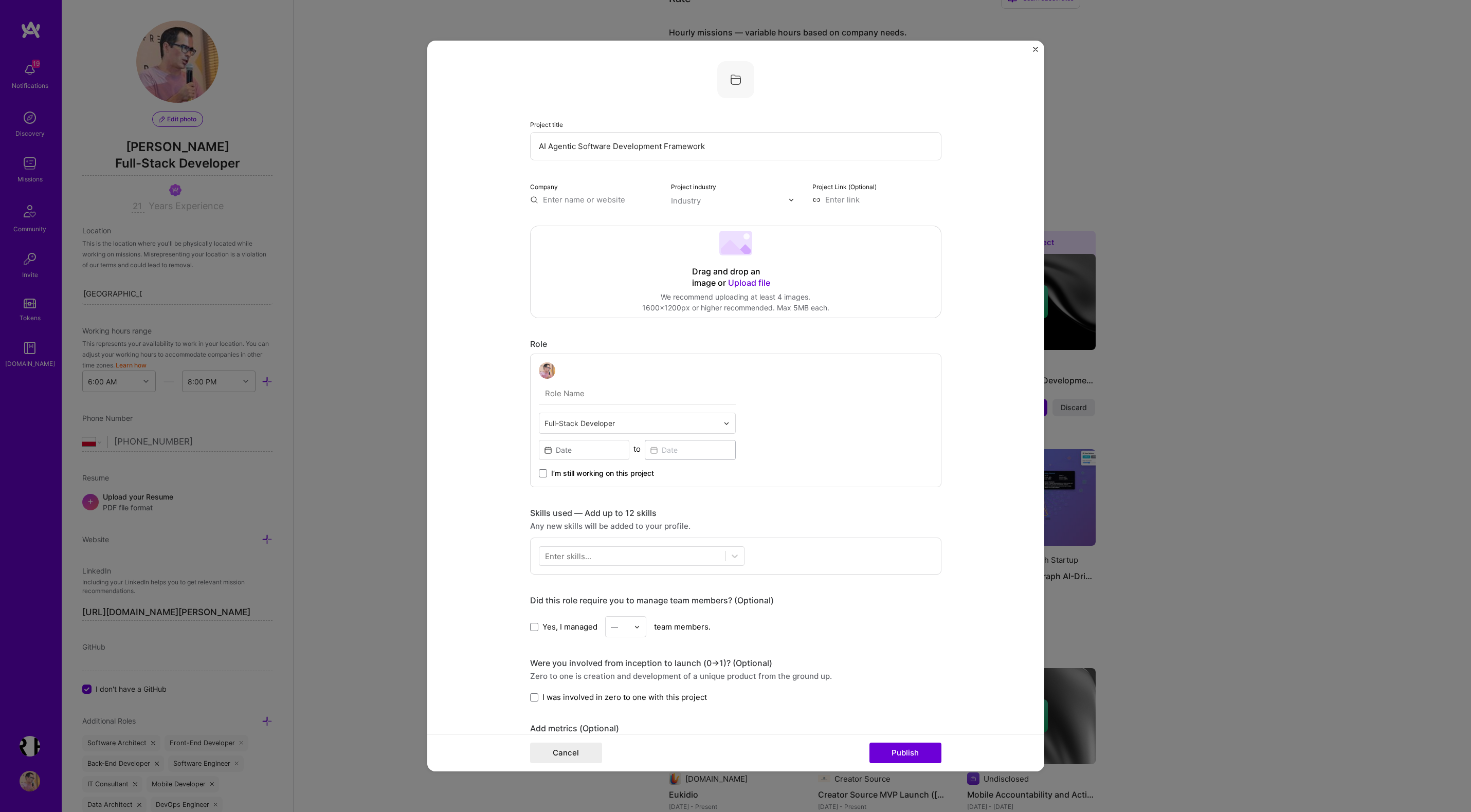
click at [558, 202] on input "text" at bounding box center [594, 200] width 129 height 11
type input "holagence.com"
click at [625, 221] on div "holagence.com" at bounding box center [623, 223] width 72 height 18
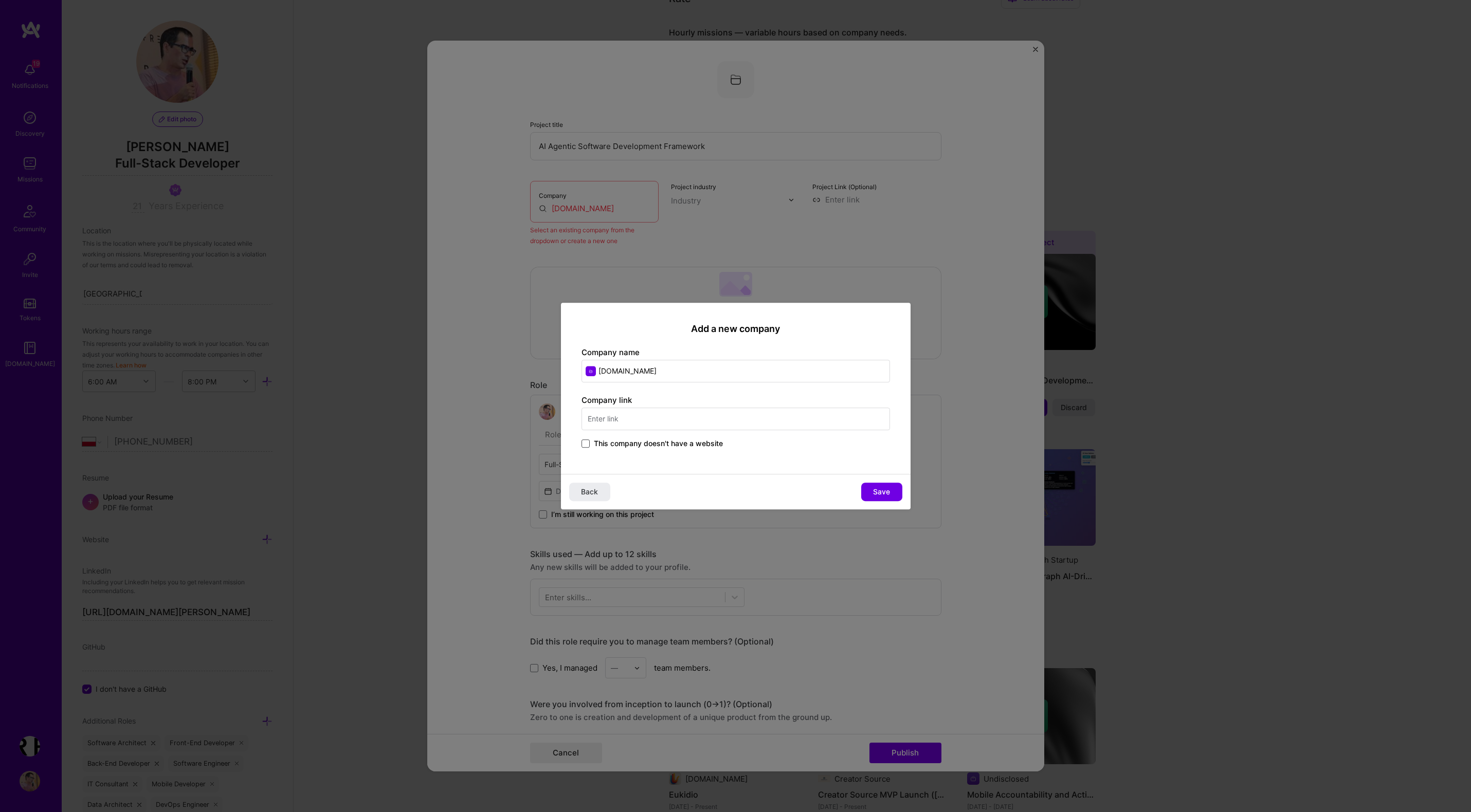
click at [587, 439] on span at bounding box center [585, 443] width 8 height 8
click at [0, 0] on input "This company doesn't have a website" at bounding box center [0, 0] width 0 height 0
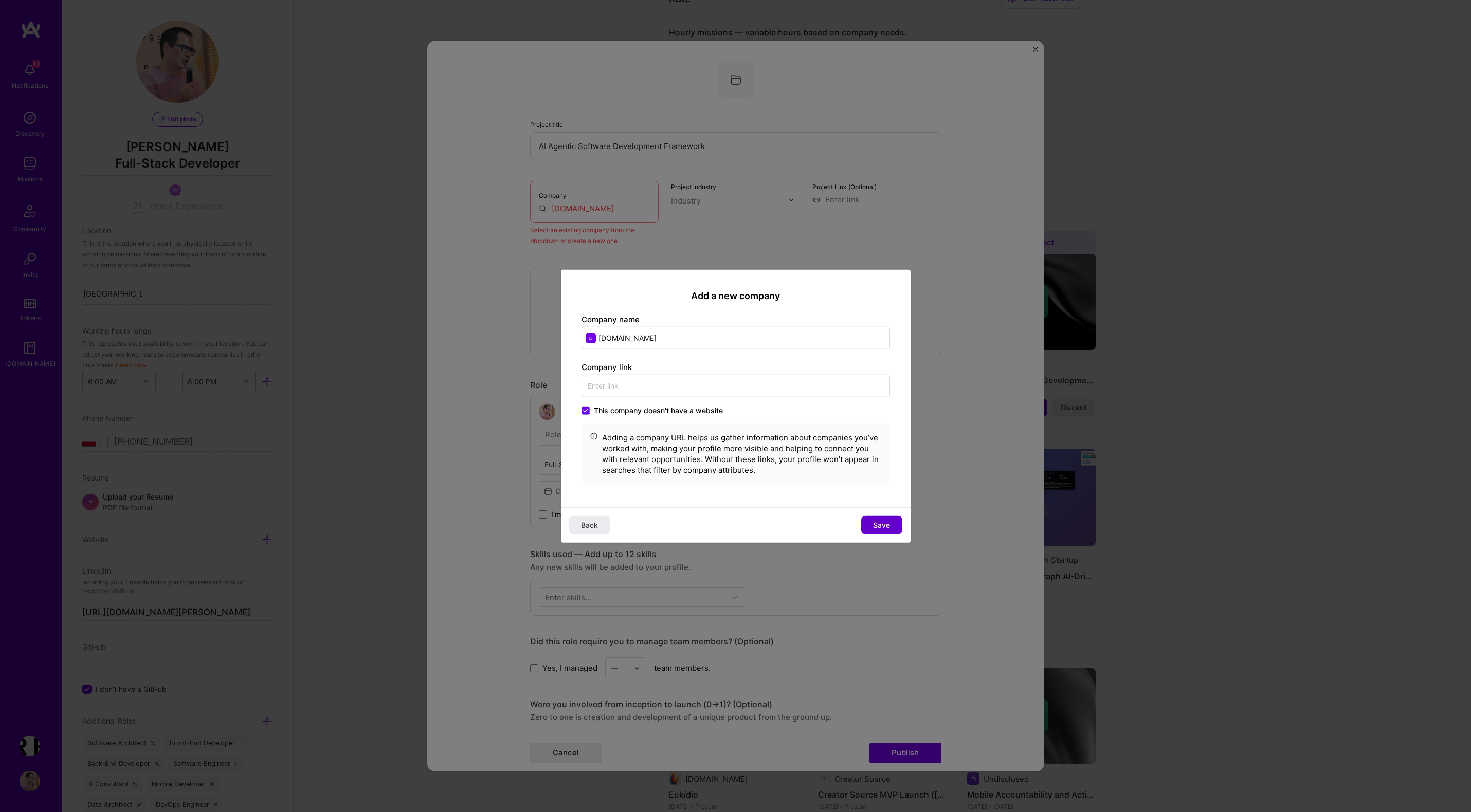
click at [884, 524] on span "Save" at bounding box center [881, 524] width 17 height 10
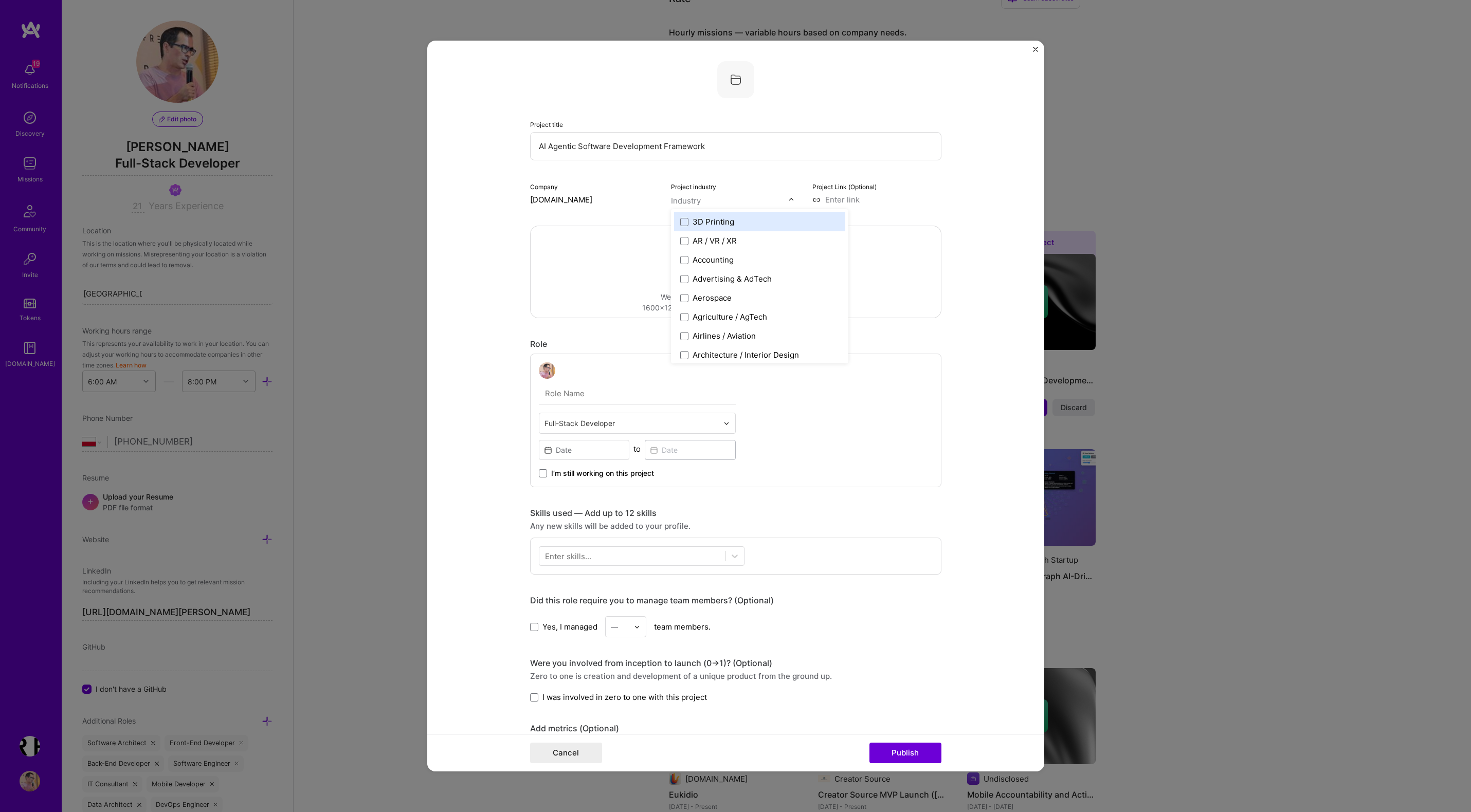
click at [687, 201] on div "Industry" at bounding box center [686, 201] width 30 height 11
type input "soft"
click at [684, 221] on span at bounding box center [684, 222] width 8 height 8
click at [686, 246] on span at bounding box center [684, 246] width 8 height 8
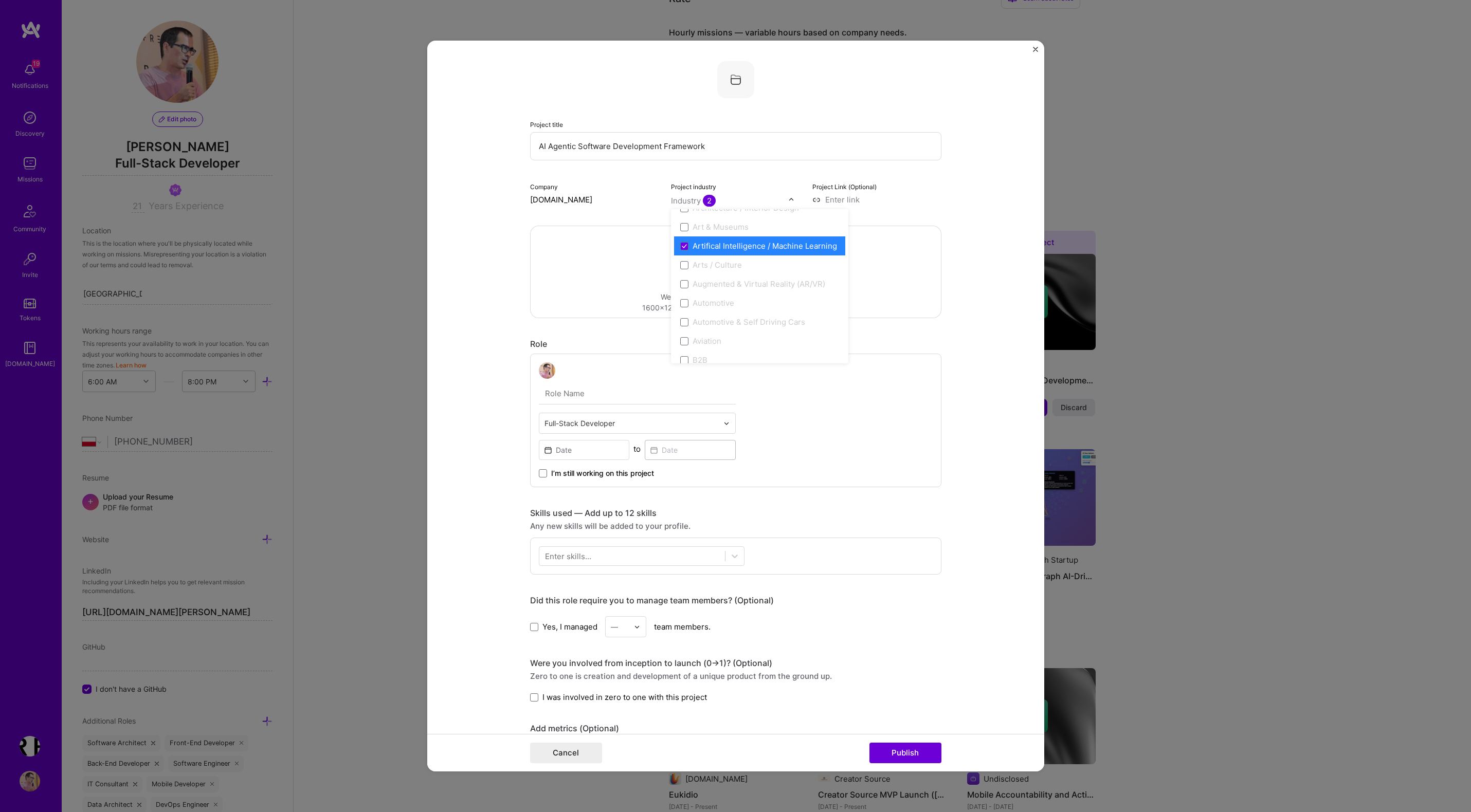
click at [953, 273] on form "Project title AI Agentic Software Development Framework Company holagence.com P…" at bounding box center [736, 406] width 617 height 730
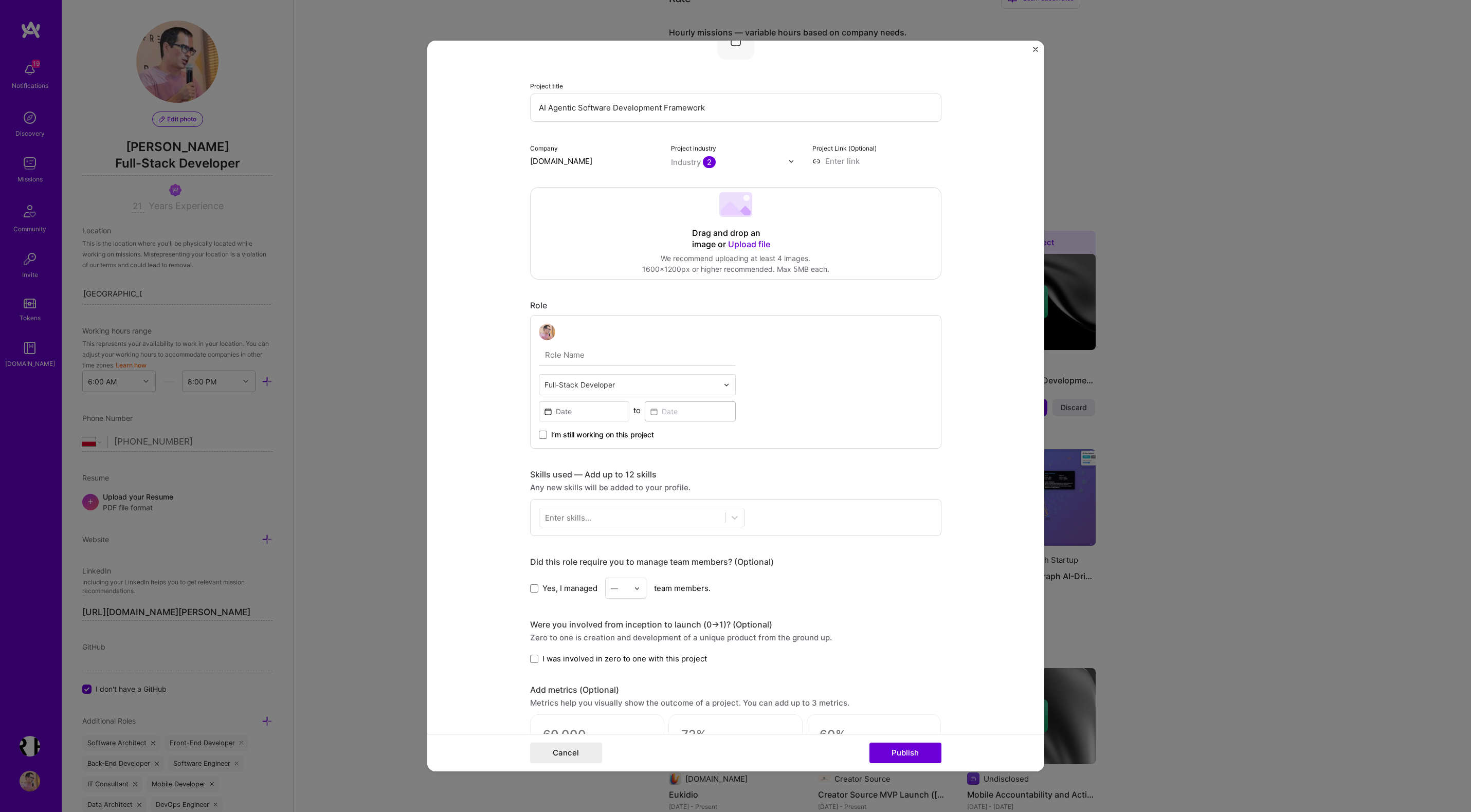
scroll to position [40, 0]
click at [750, 243] on span "Upload file" at bounding box center [749, 242] width 42 height 10
click at [740, 242] on span "Upload file" at bounding box center [749, 242] width 42 height 10
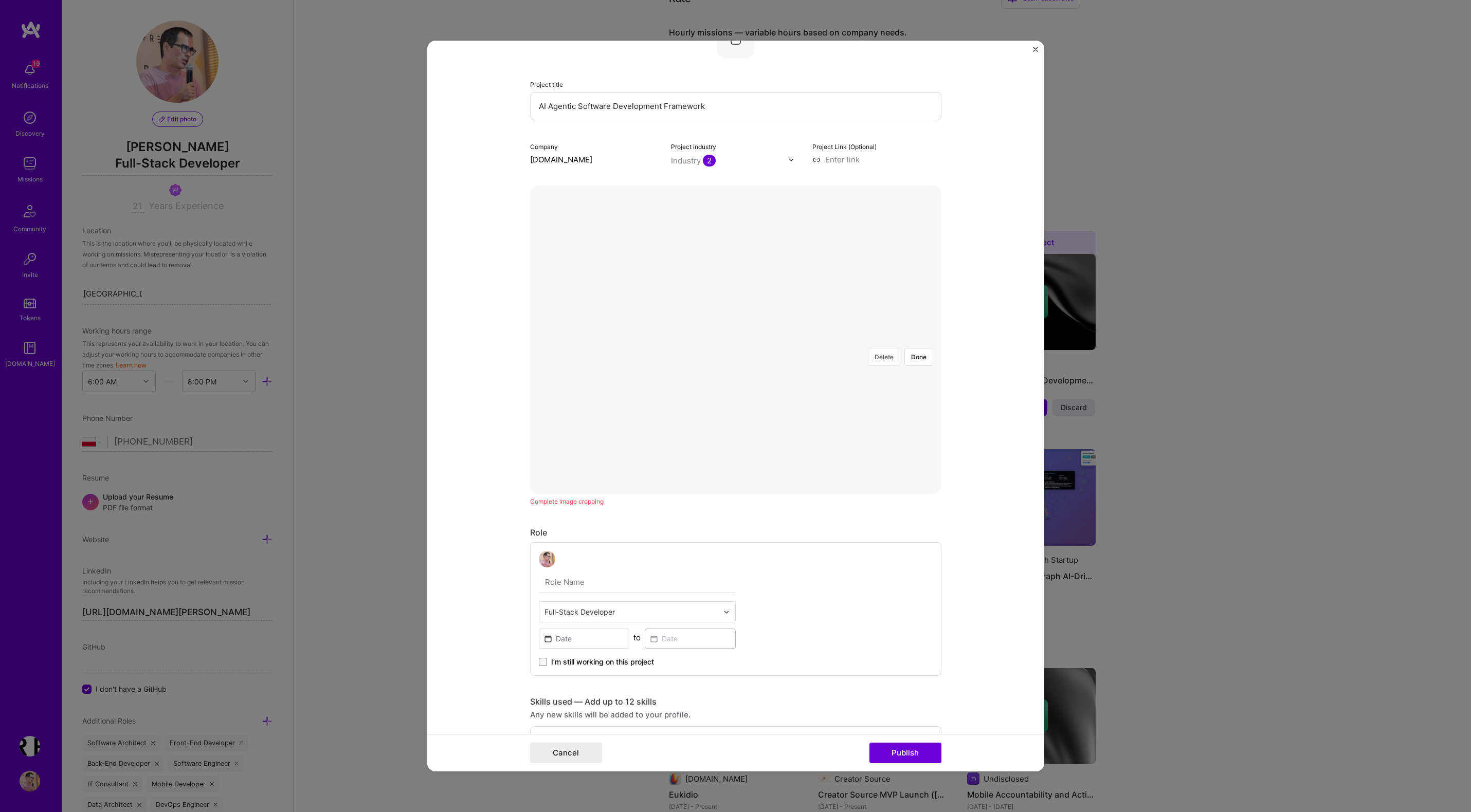
click at [881, 348] on button "Delete" at bounding box center [884, 357] width 33 height 18
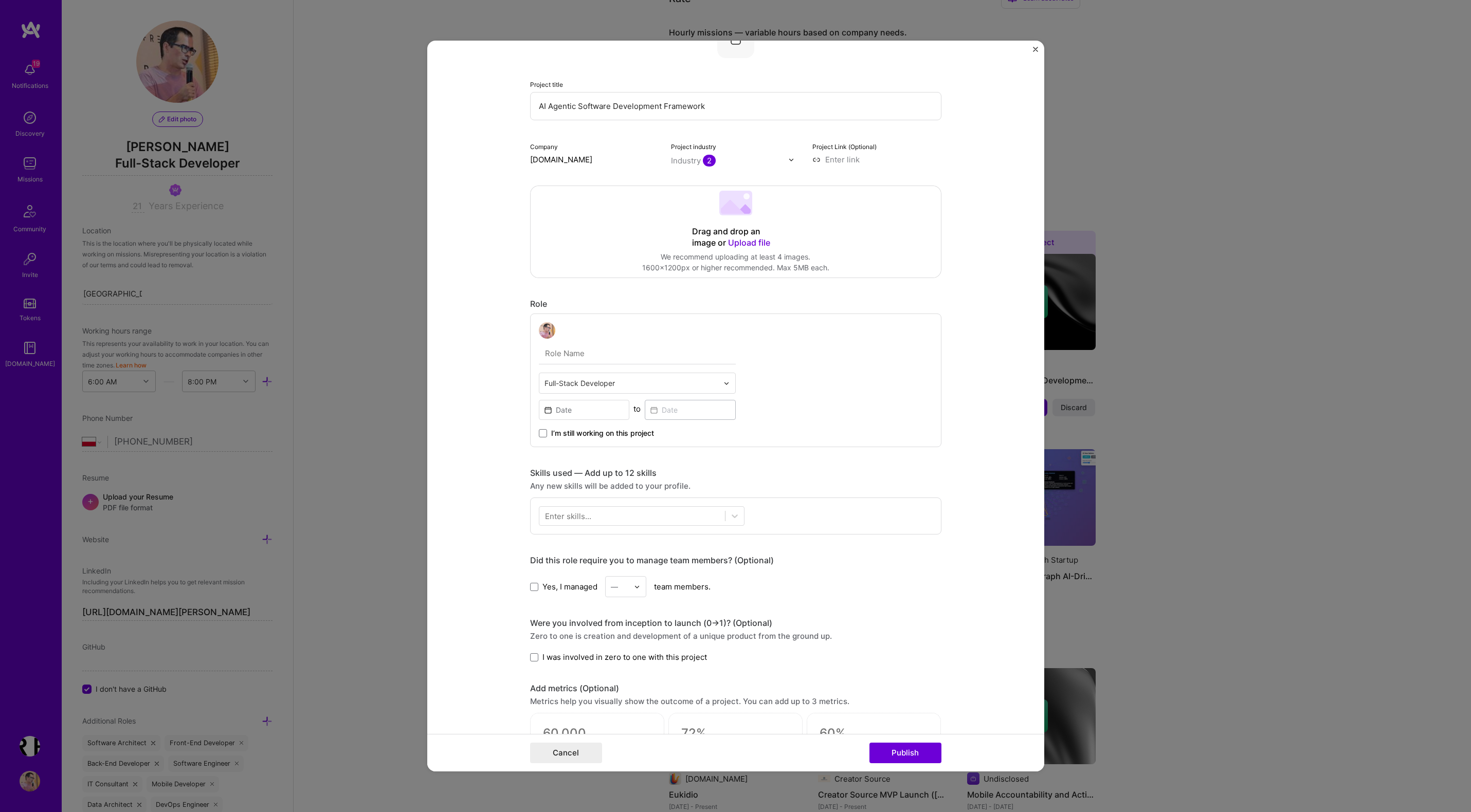
click at [747, 243] on span "Upload file" at bounding box center [749, 242] width 42 height 10
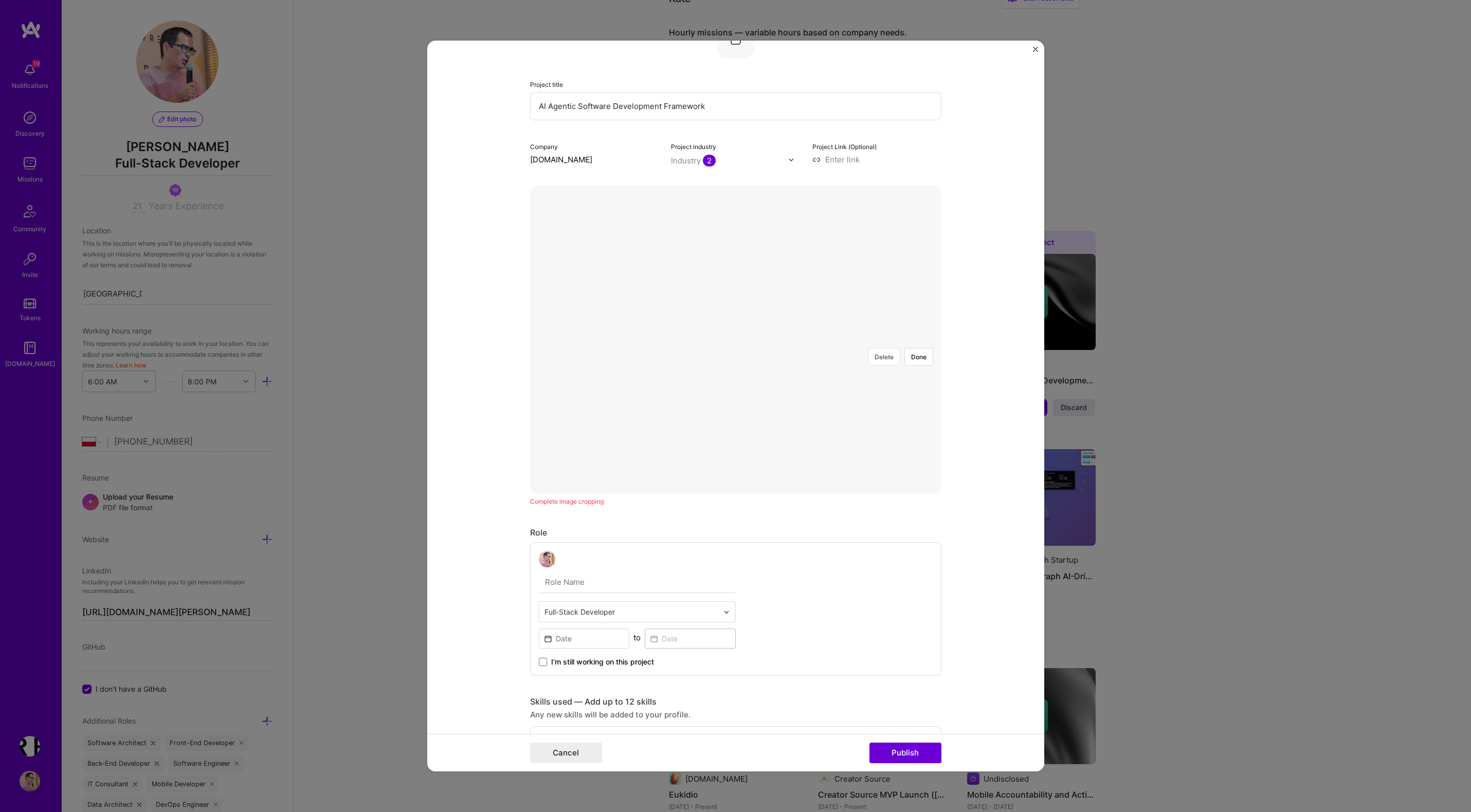
click at [879, 348] on button "Delete" at bounding box center [884, 357] width 33 height 18
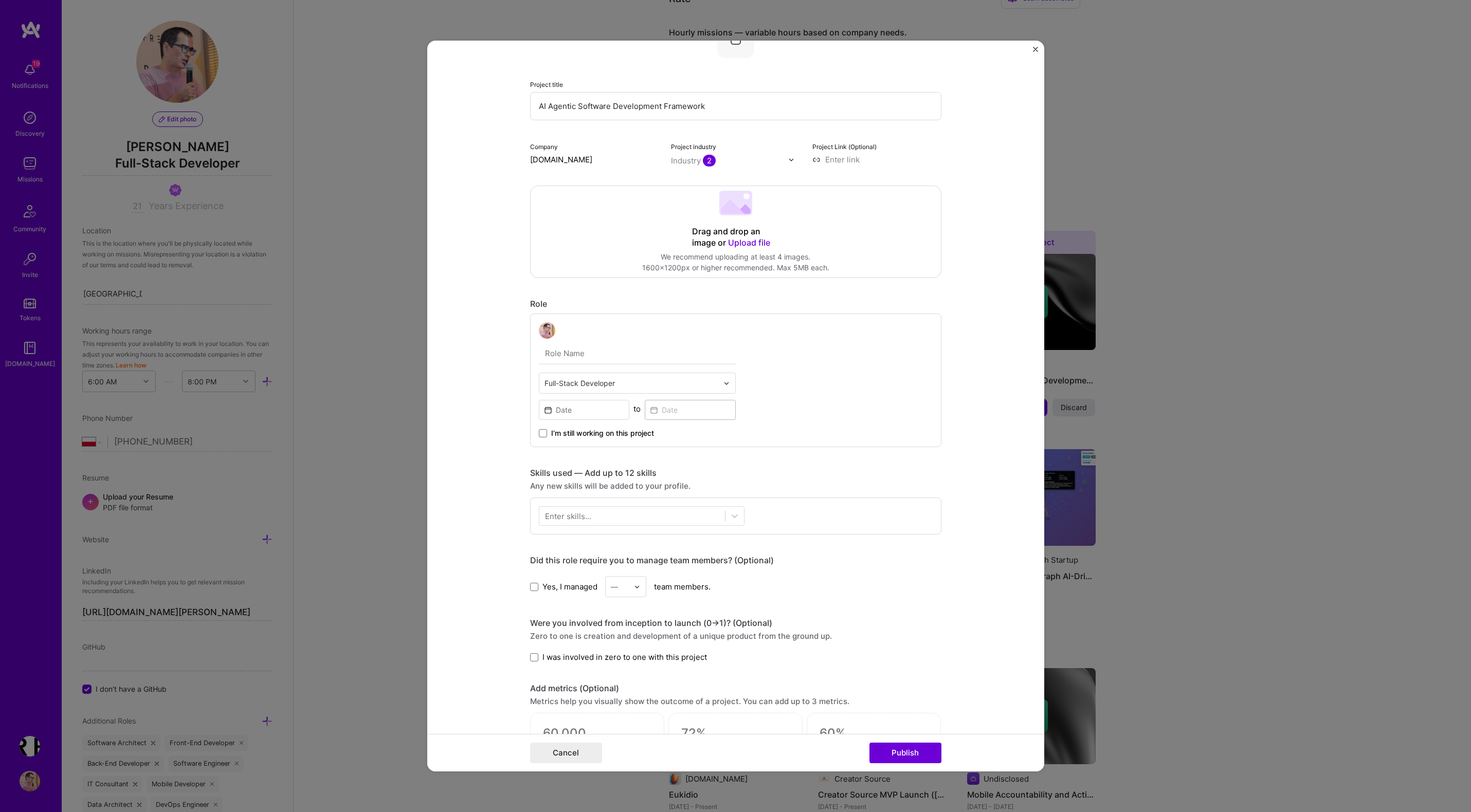
click at [733, 239] on span "Upload file" at bounding box center [749, 242] width 42 height 10
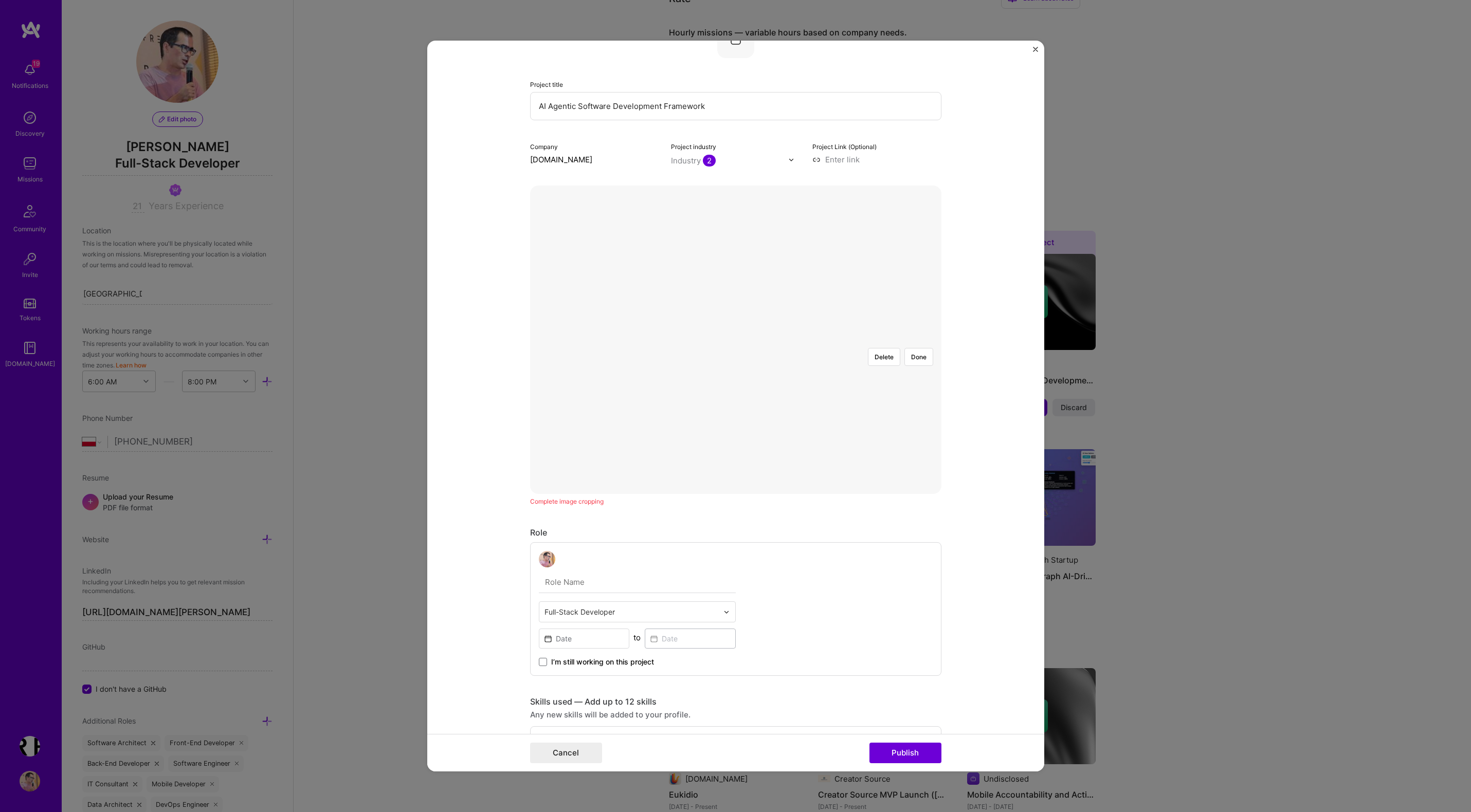
click at [807, 340] on div at bounding box center [956, 480] width 374 height 281
click at [770, 341] on div at bounding box center [956, 481] width 372 height 280
click at [820, 385] on div at bounding box center [950, 481] width 372 height 280
click at [924, 348] on button "Done" at bounding box center [919, 357] width 29 height 18
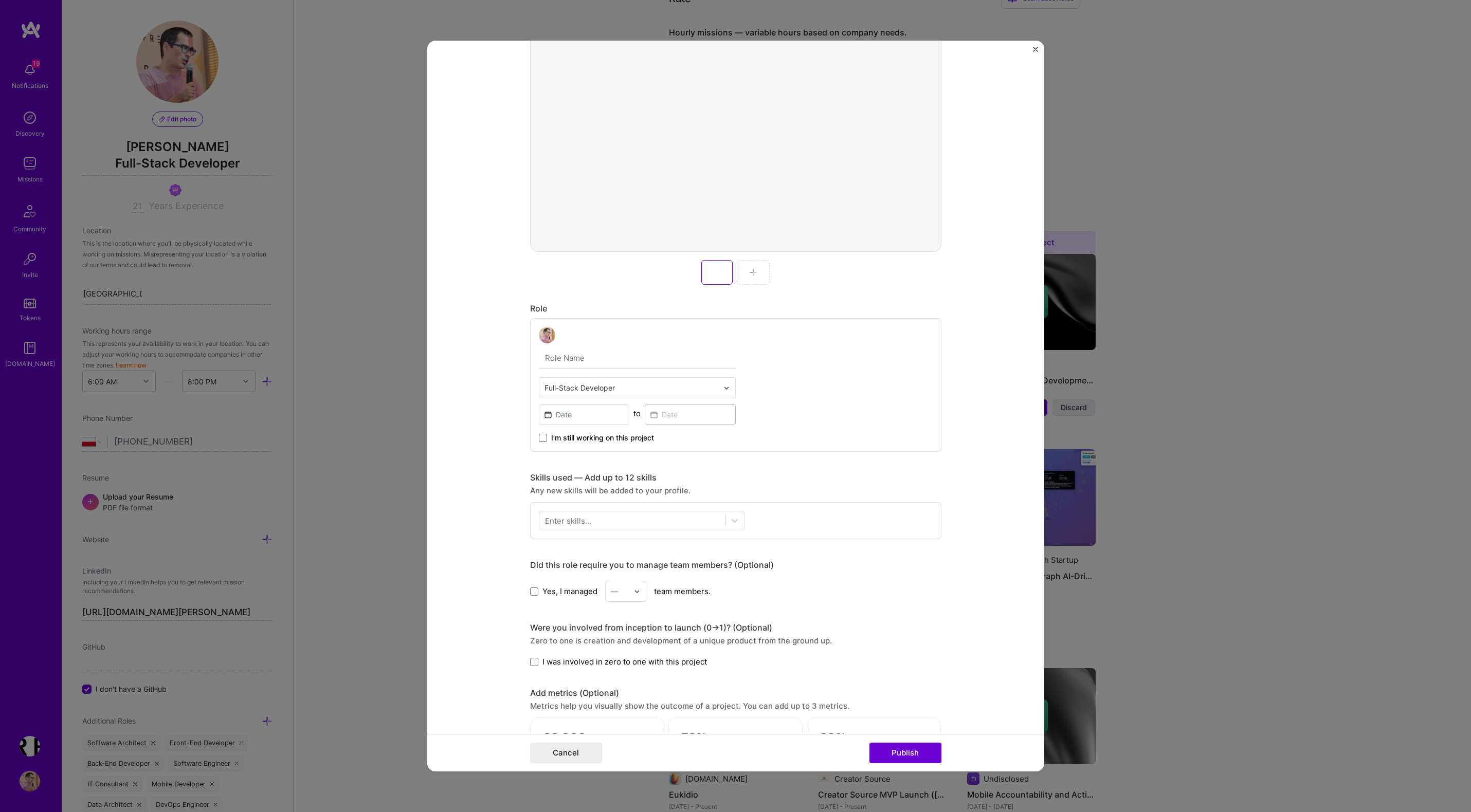
scroll to position [285, 0]
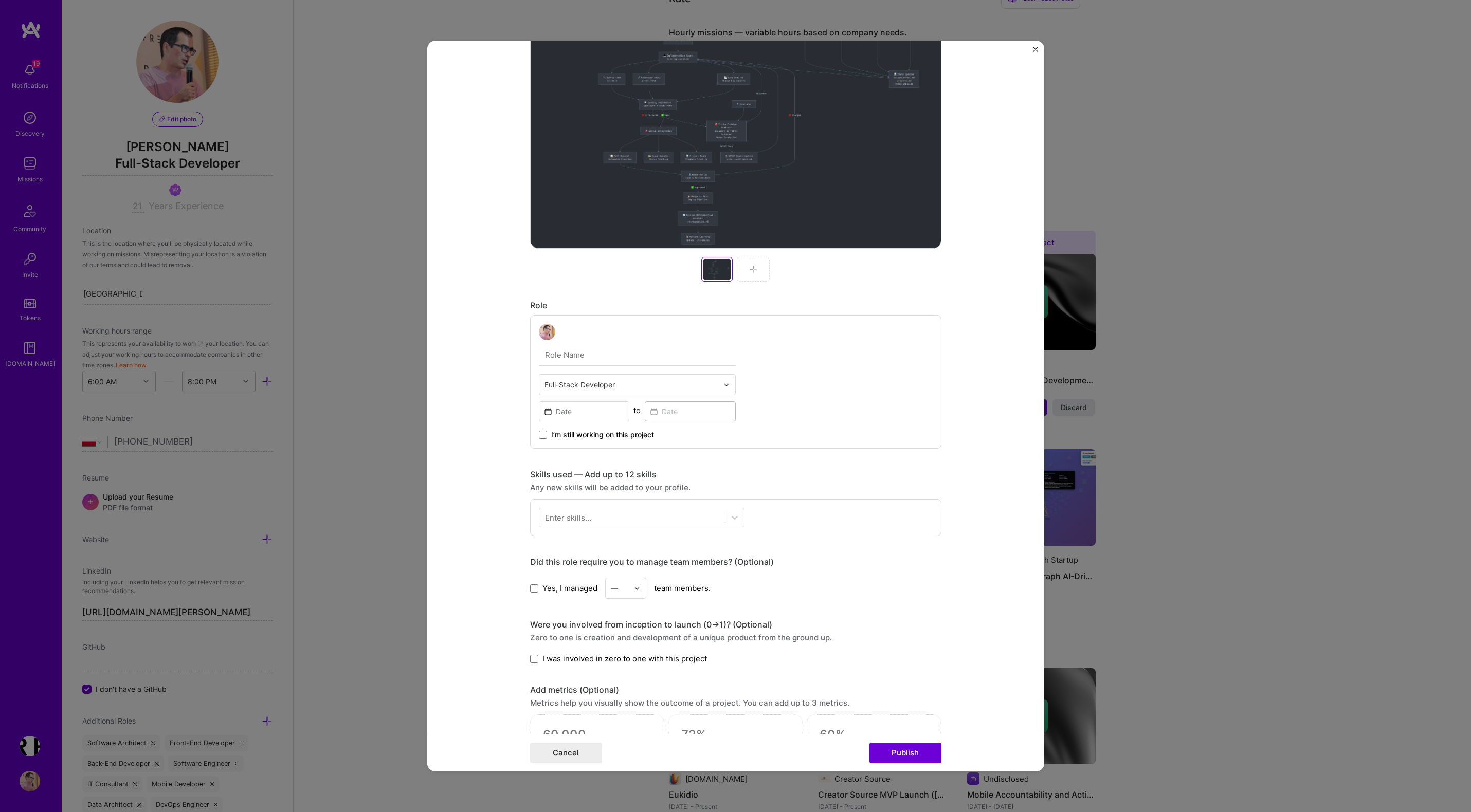
click at [575, 389] on input "text" at bounding box center [631, 385] width 174 height 11
click at [575, 412] on div "AI Architect" at bounding box center [637, 412] width 191 height 19
click at [562, 354] on input "text" at bounding box center [637, 355] width 197 height 21
type input "AI tech founder"
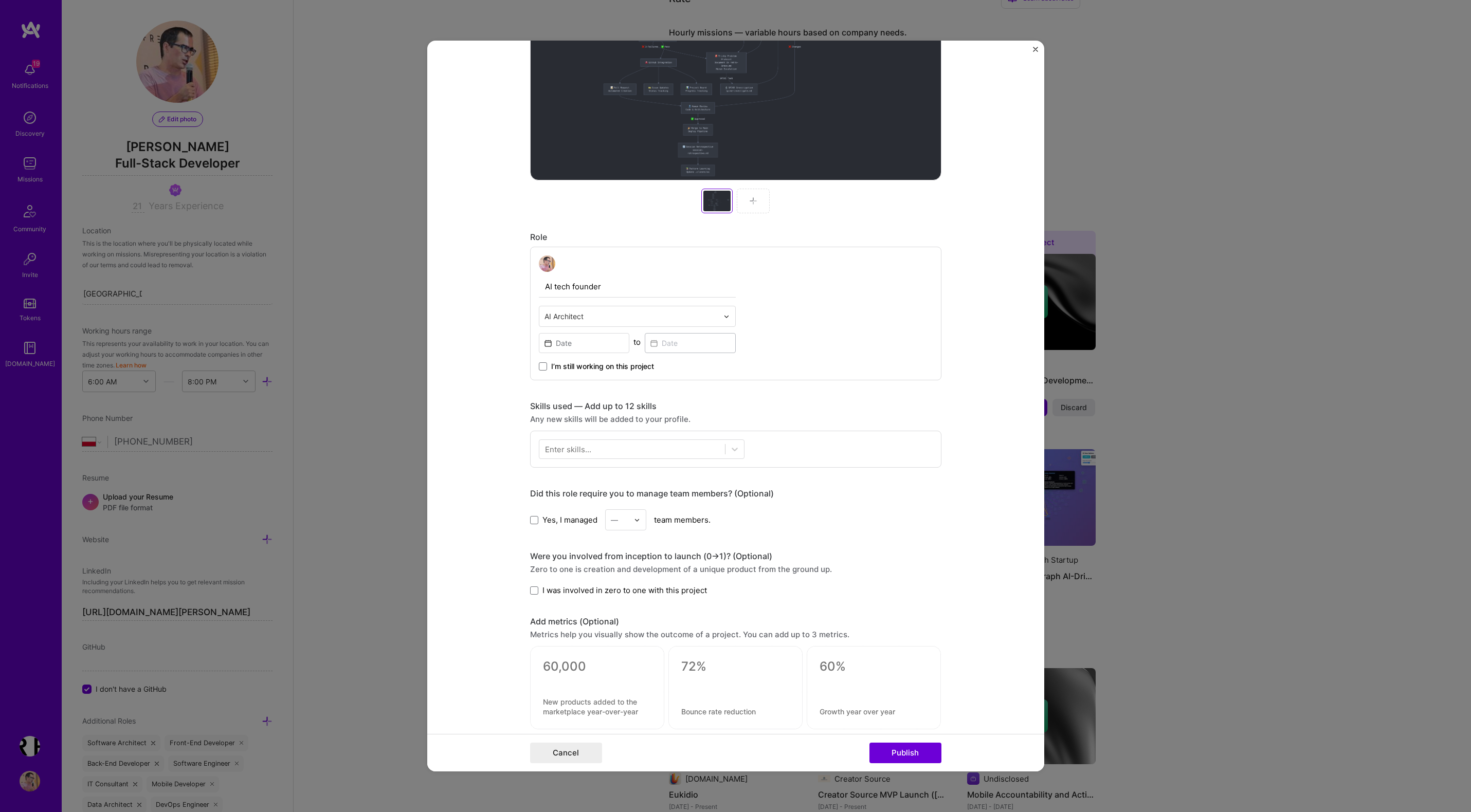
scroll to position [380, 0]
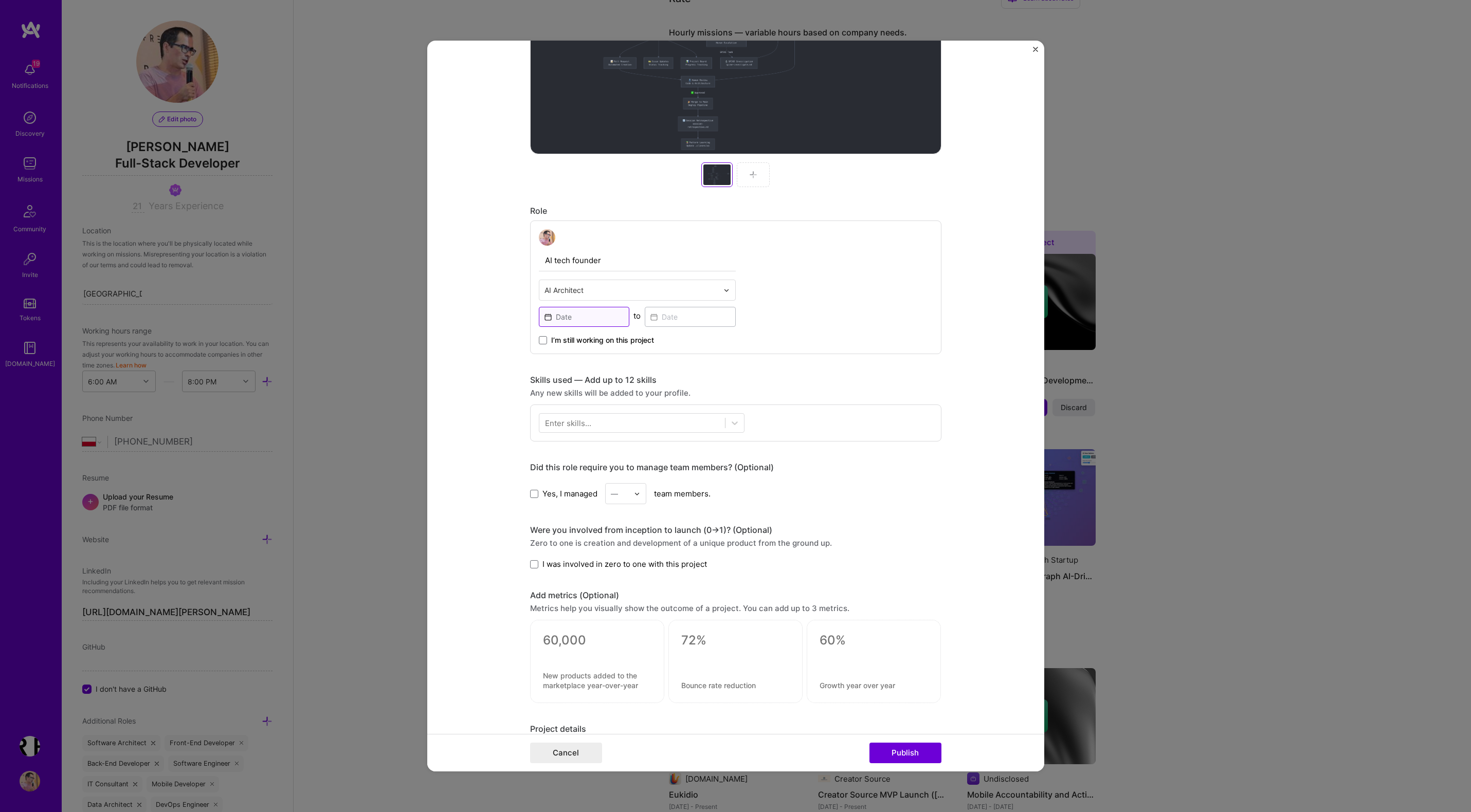
click at [556, 317] on input at bounding box center [585, 317] width 91 height 20
click at [652, 376] on abbr "[PERSON_NAME]" at bounding box center [674, 376] width 63 height 10
type input "Mar, 2025"
click at [540, 340] on span at bounding box center [543, 340] width 8 height 8
click at [0, 0] on input "I’m still working on this project" at bounding box center [0, 0] width 0 height 0
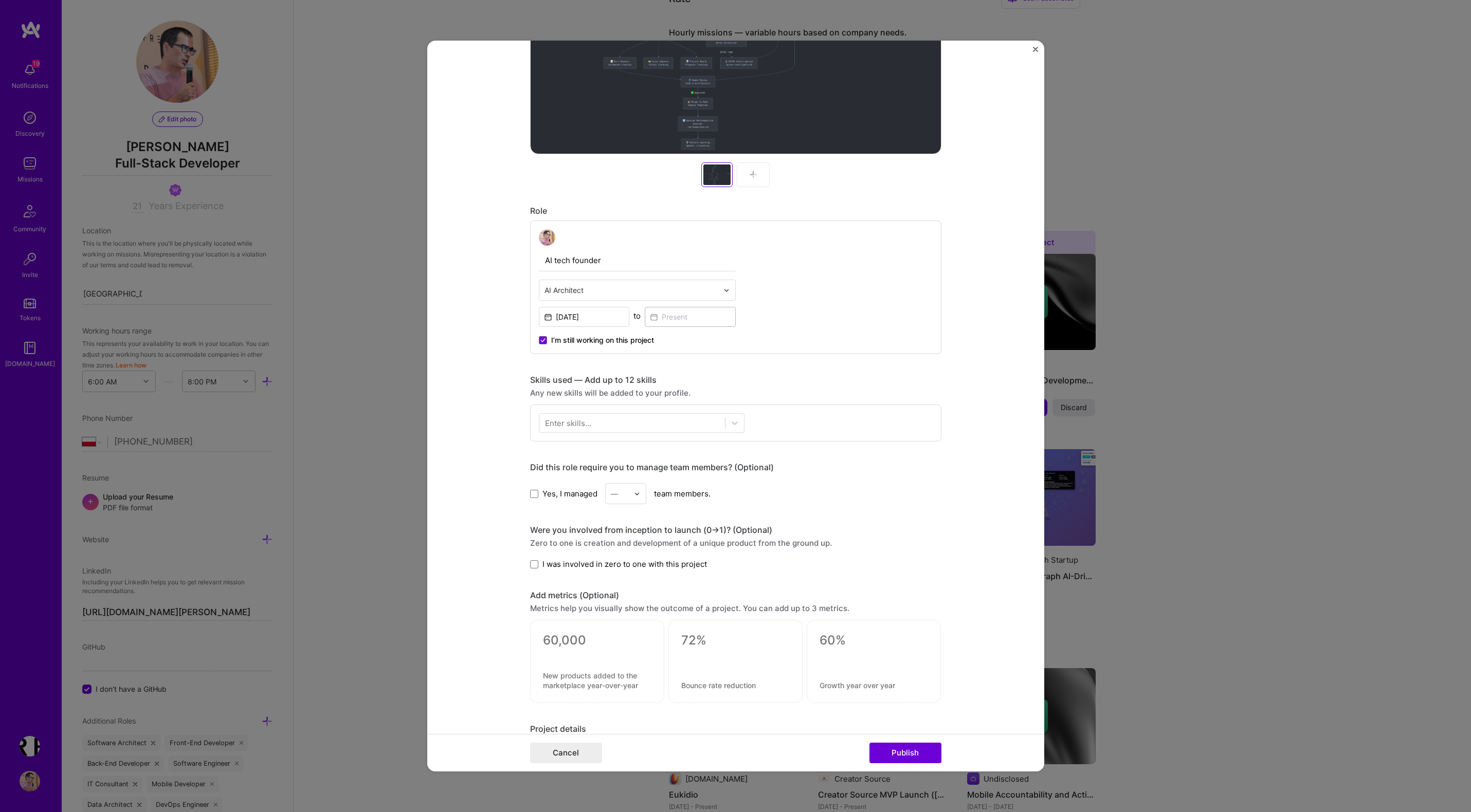
click at [576, 425] on div "Enter skills..." at bounding box center [568, 423] width 46 height 11
click at [451, 447] on form "Project title AI Agentic Software Development Framework Company holagence.com P…" at bounding box center [736, 406] width 617 height 730
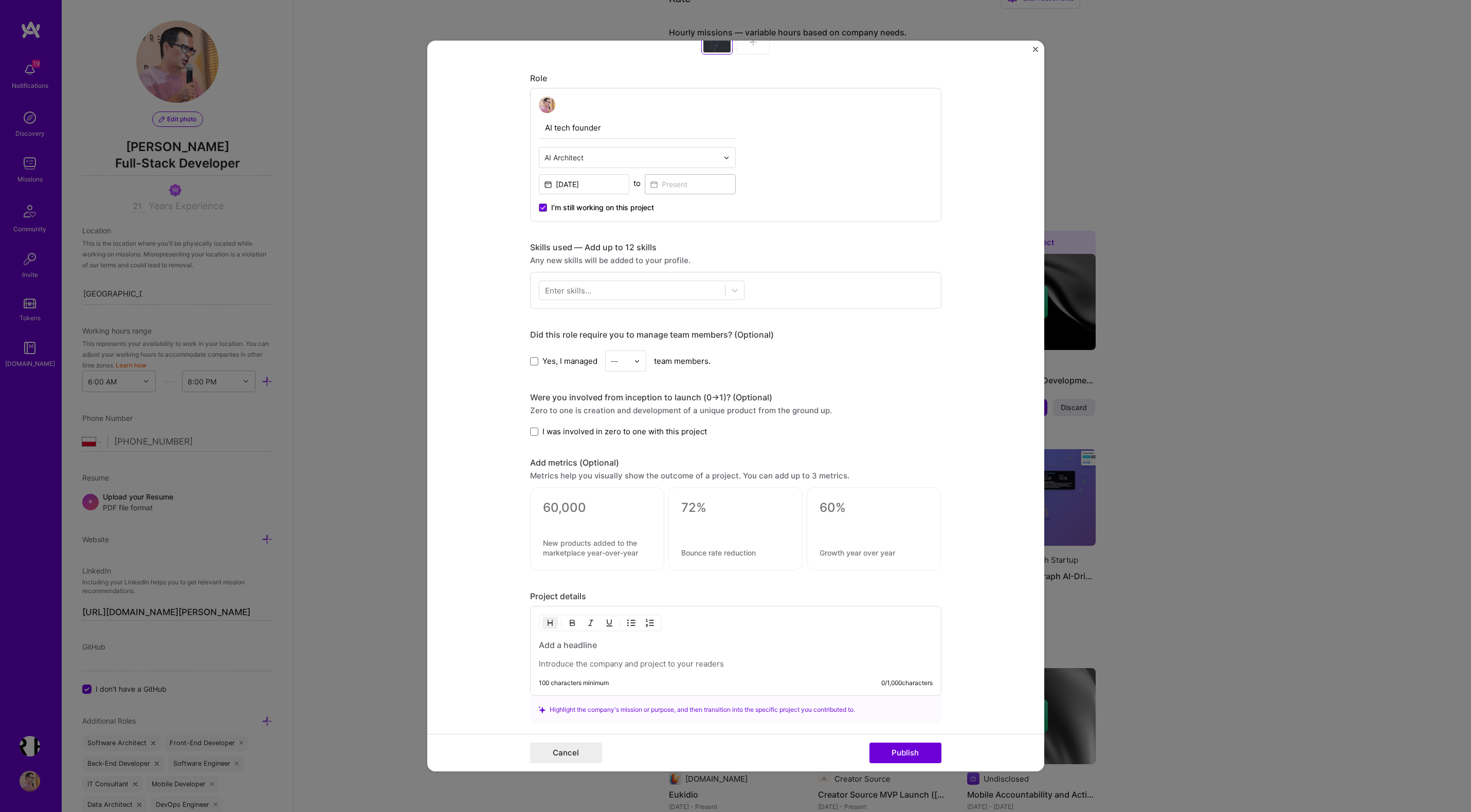
scroll to position [543, 0]
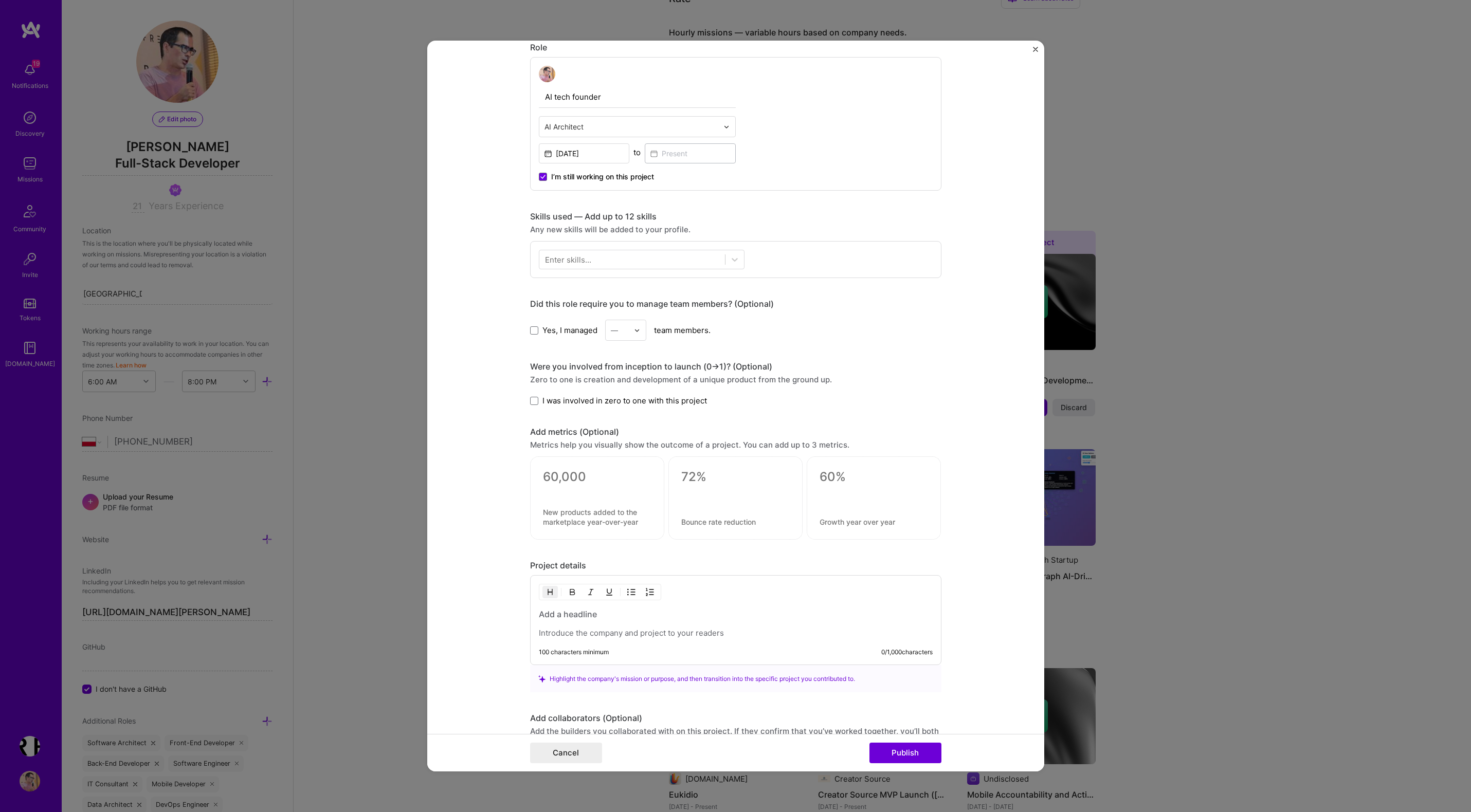
click at [562, 259] on div "Enter skills..." at bounding box center [568, 260] width 46 height 11
click at [568, 260] on div "Enter skills..." at bounding box center [568, 260] width 46 height 11
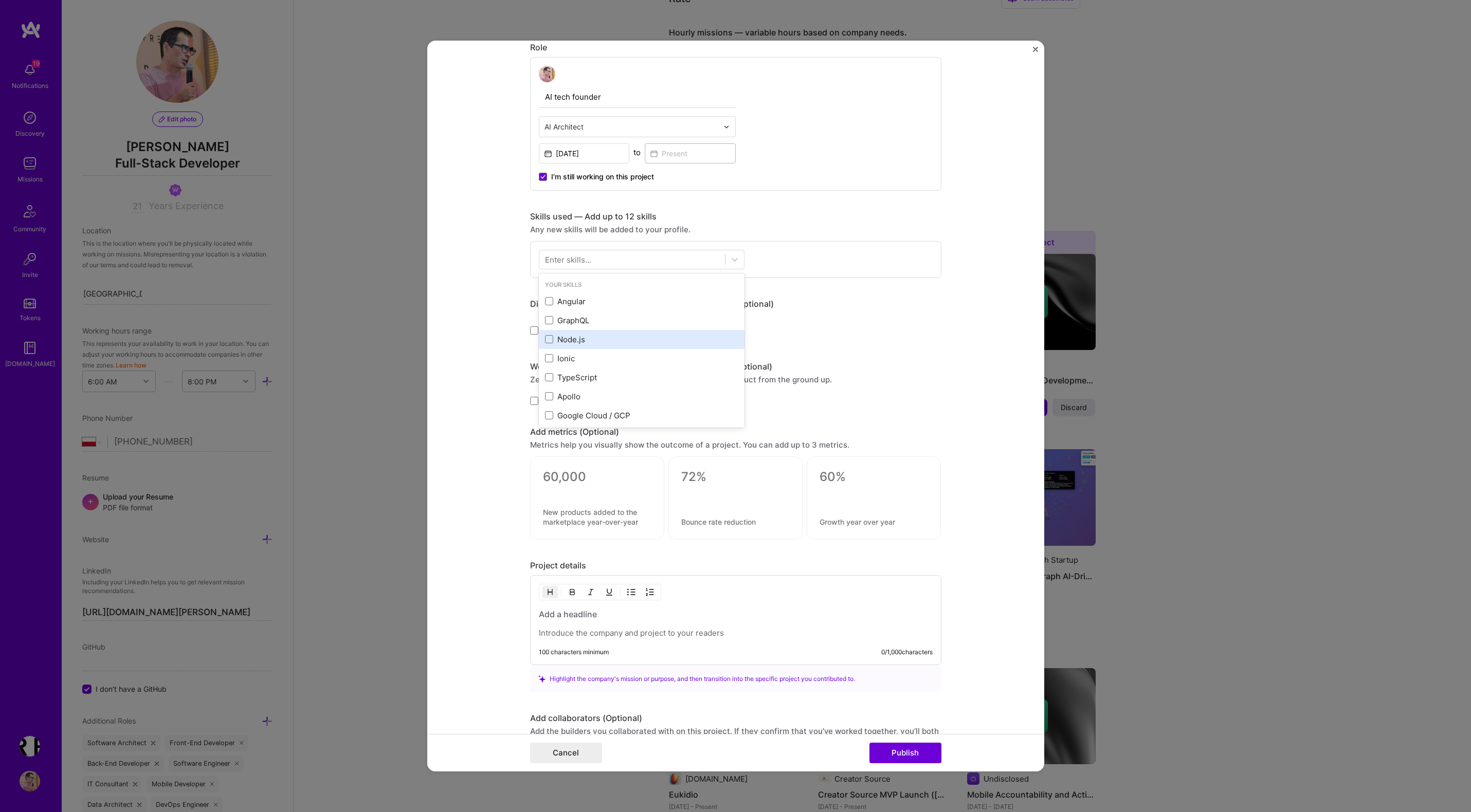
scroll to position [53, 0]
click at [517, 329] on form "Project title AI Agentic Software Development Framework Company holagence.com P…" at bounding box center [736, 406] width 617 height 730
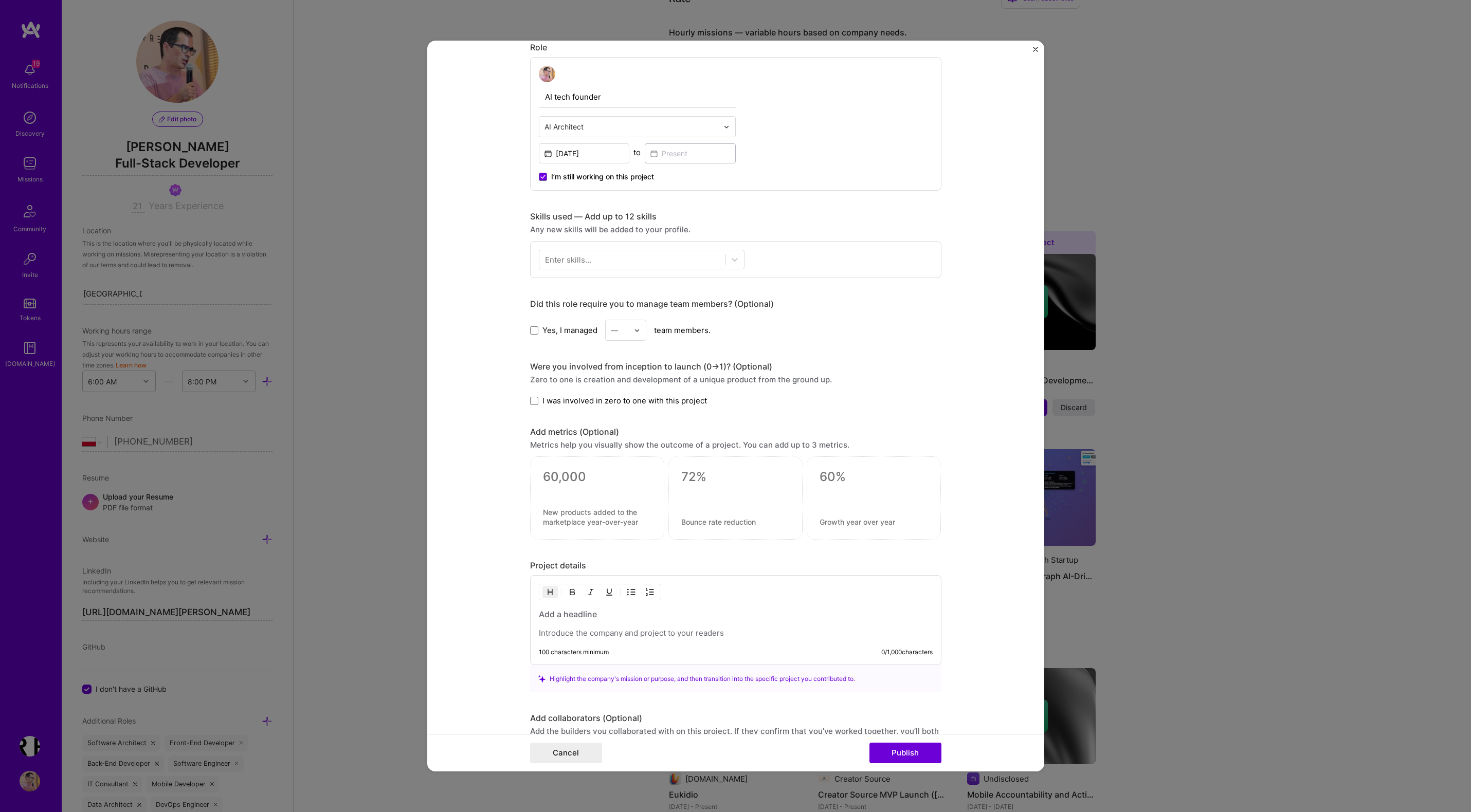
click at [575, 261] on div "Enter skills..." at bounding box center [568, 260] width 46 height 11
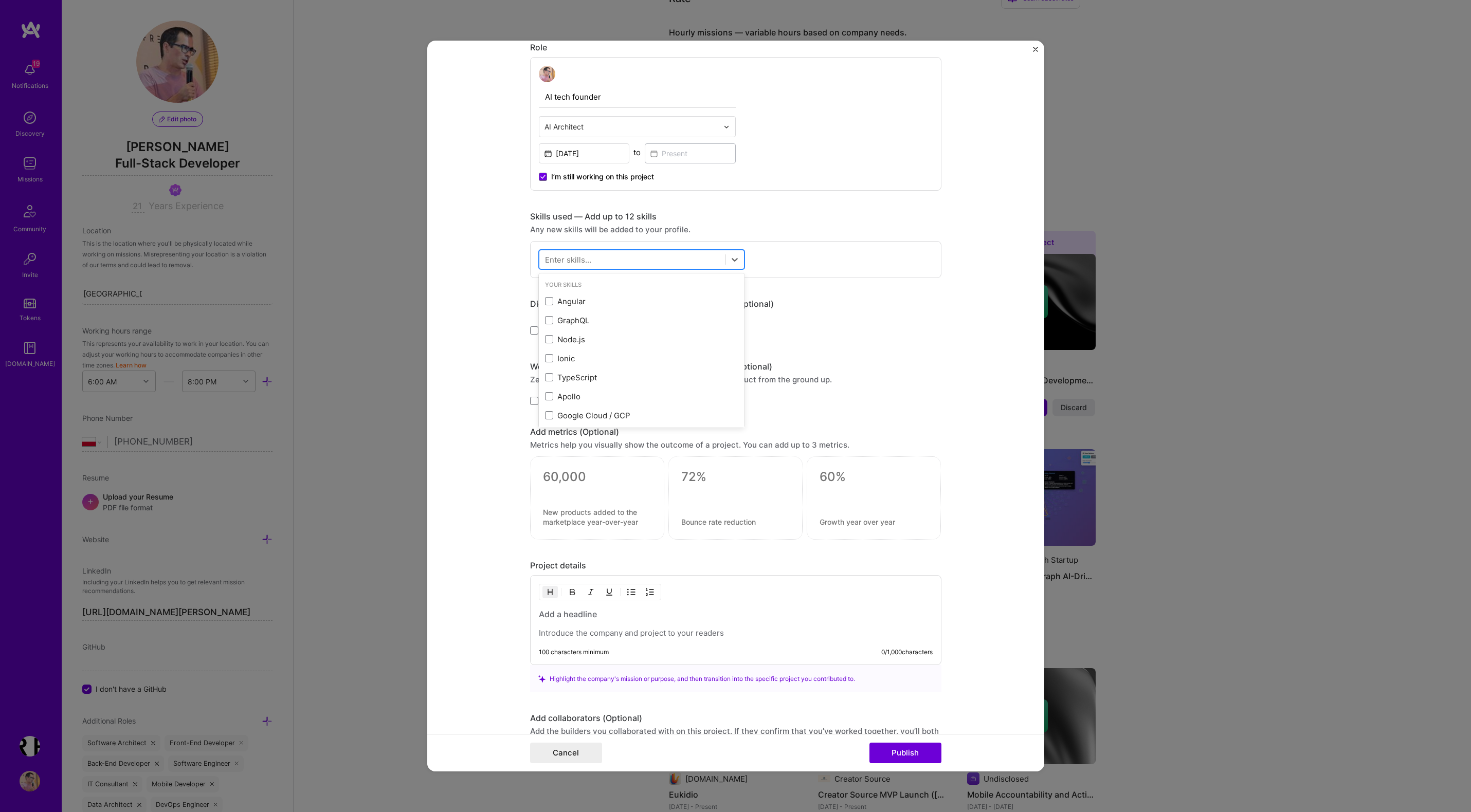
click at [591, 268] on div at bounding box center [632, 259] width 185 height 17
click at [549, 236] on div "Skills used — Add up to 12 skills Any new skills will be added to your profile.…" at bounding box center [736, 244] width 411 height 67
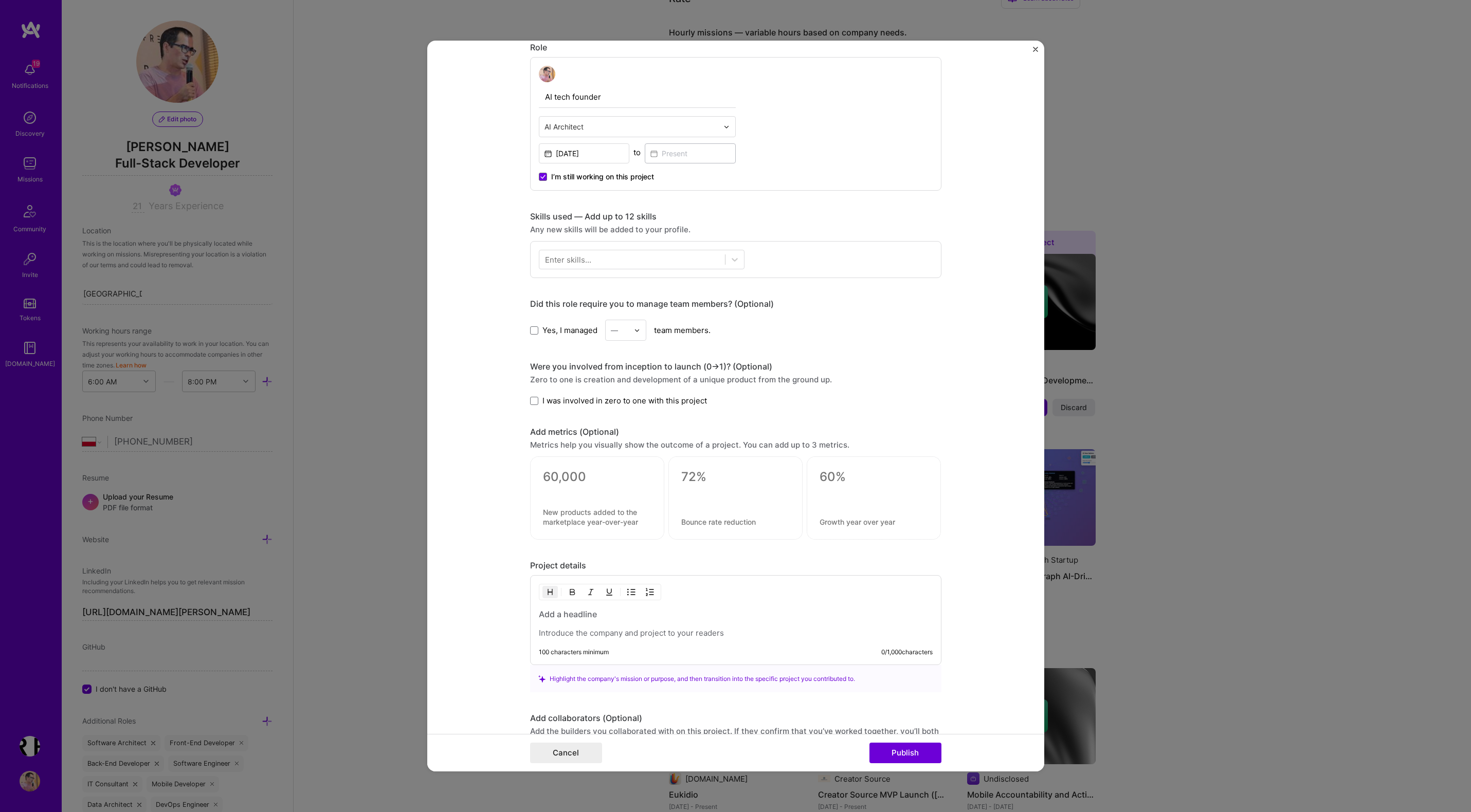
click at [559, 225] on div "Any new skills will be added to your profile." at bounding box center [736, 230] width 411 height 11
click at [628, 231] on div "Any new skills will be added to your profile." at bounding box center [736, 230] width 411 height 11
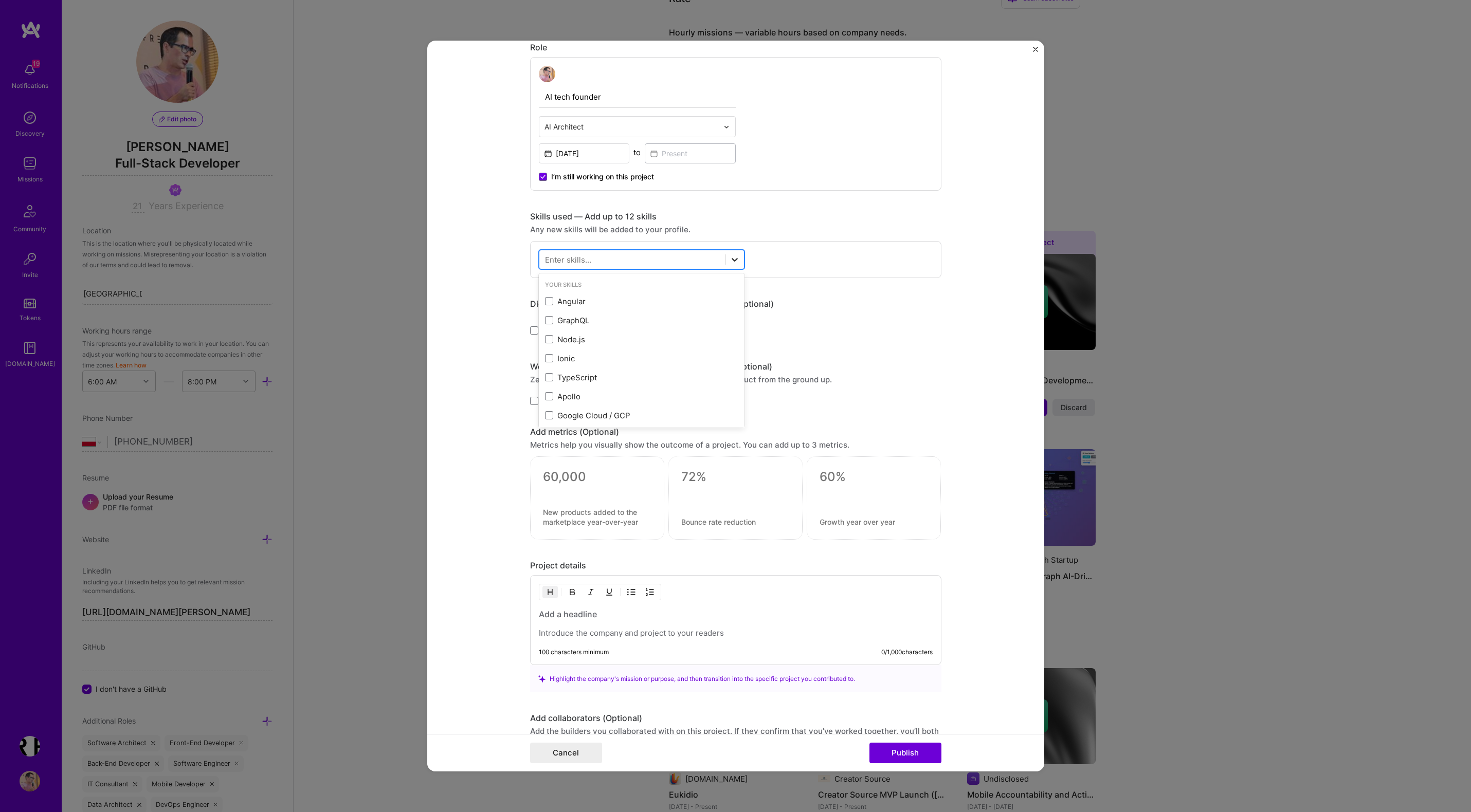
click at [735, 257] on icon at bounding box center [734, 259] width 10 height 10
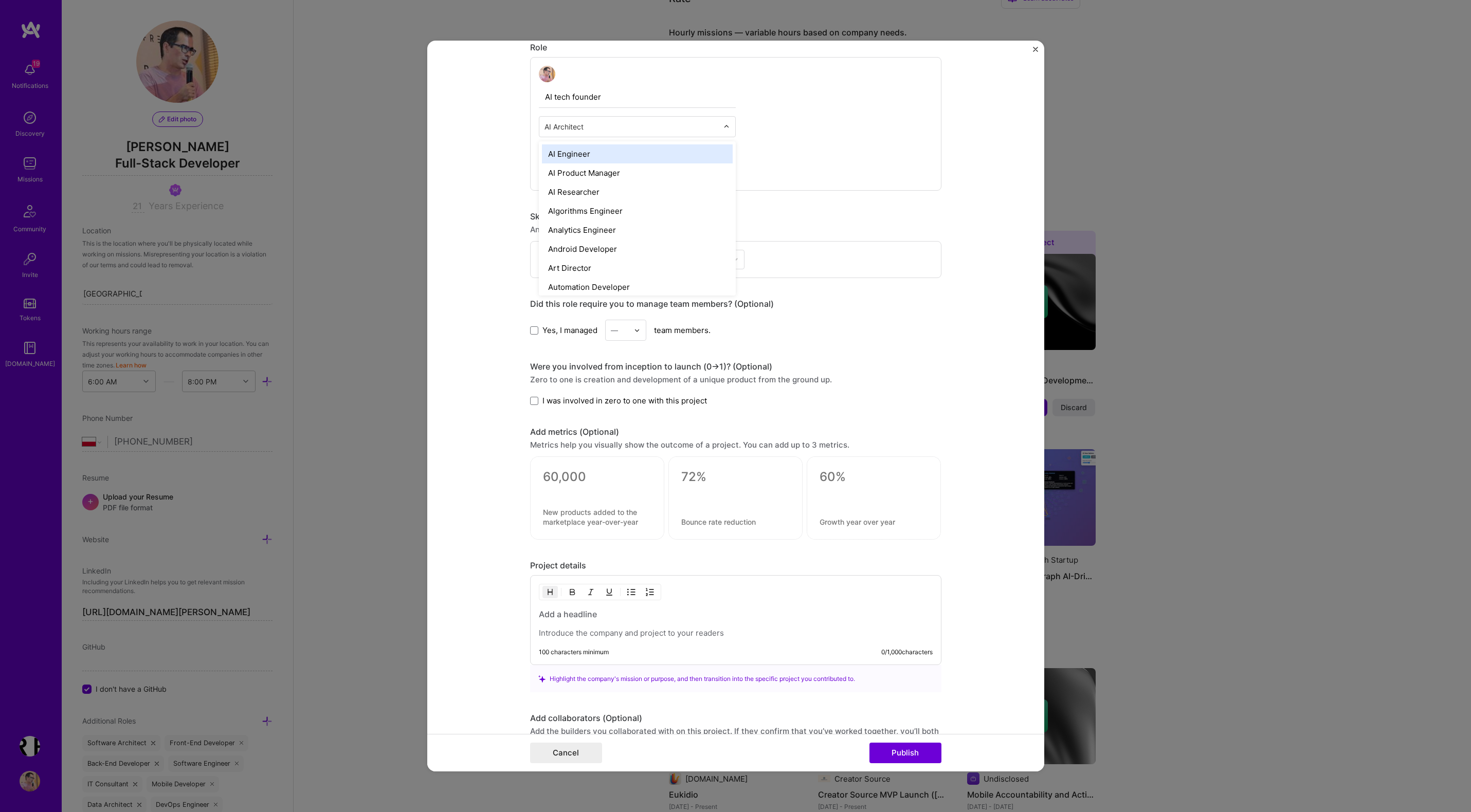
click at [728, 123] on div at bounding box center [729, 127] width 12 height 20
click at [673, 159] on div "AI Engineer" at bounding box center [637, 154] width 191 height 19
click at [593, 259] on div at bounding box center [632, 259] width 185 height 17
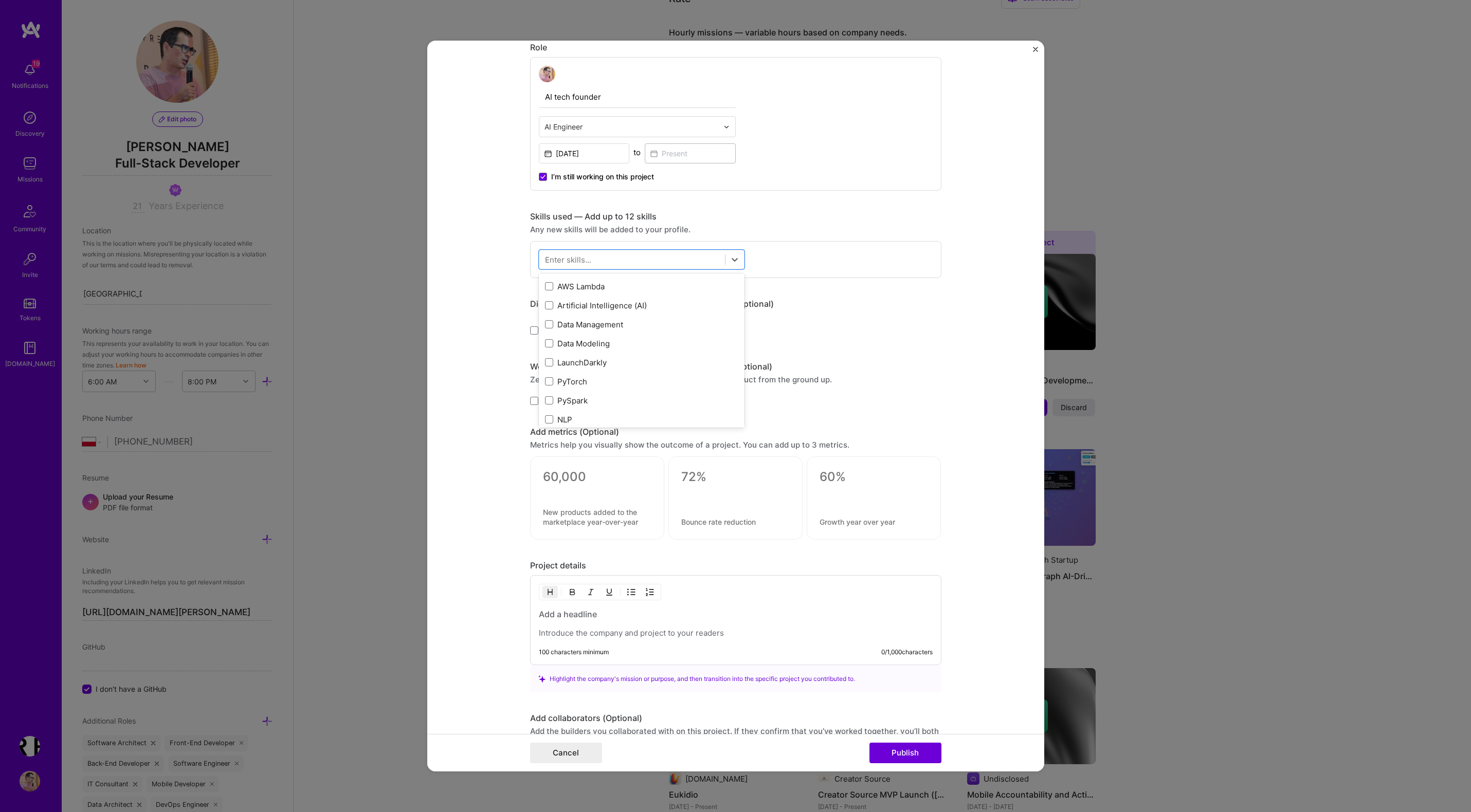
scroll to position [1076, 0]
click at [592, 312] on div "Artificial Intelligence (AI)" at bounding box center [641, 308] width 193 height 11
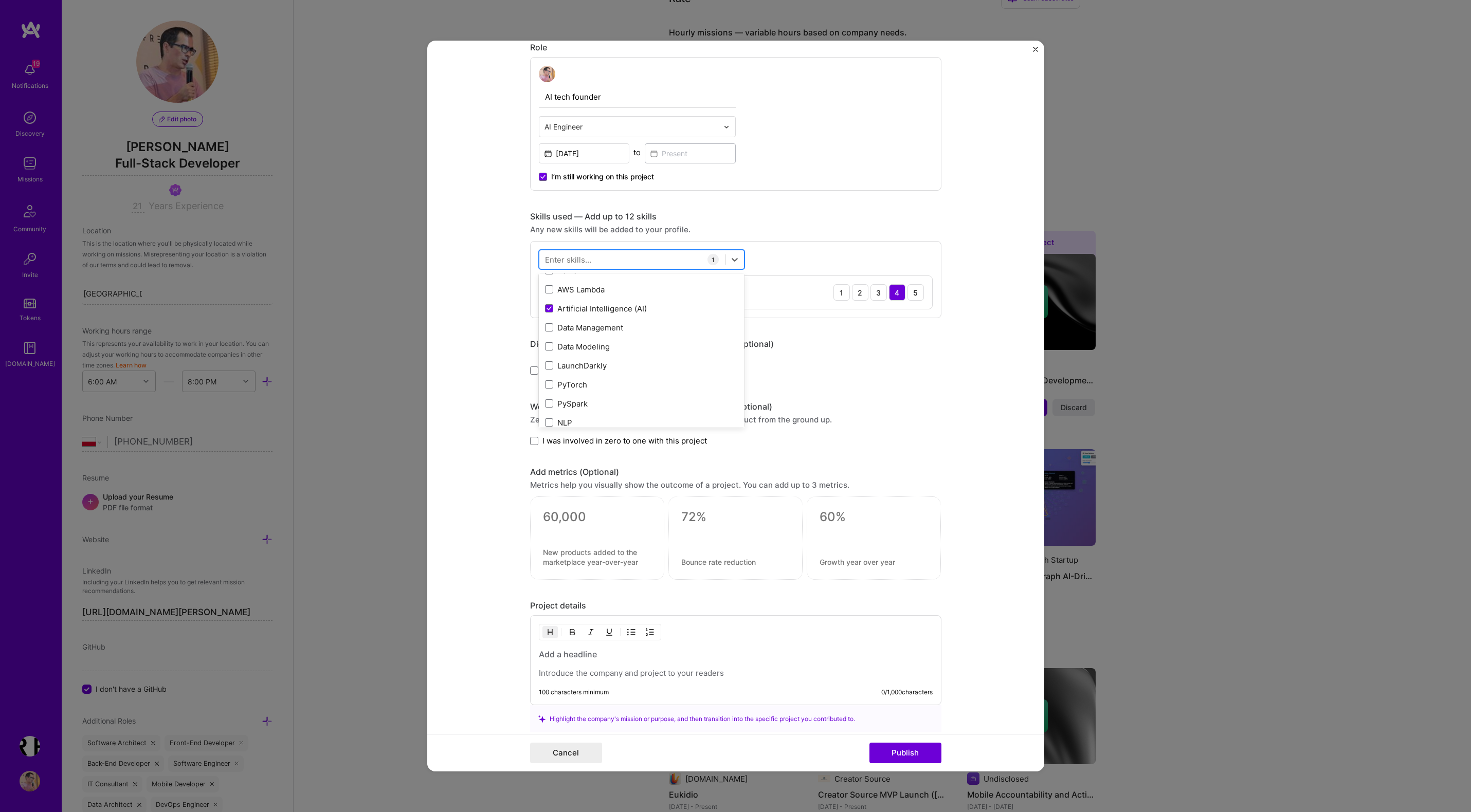
click at [605, 261] on div at bounding box center [632, 259] width 185 height 17
click at [549, 301] on span at bounding box center [549, 301] width 8 height 8
click at [0, 0] on input "checkbox" at bounding box center [0, 0] width 0 height 0
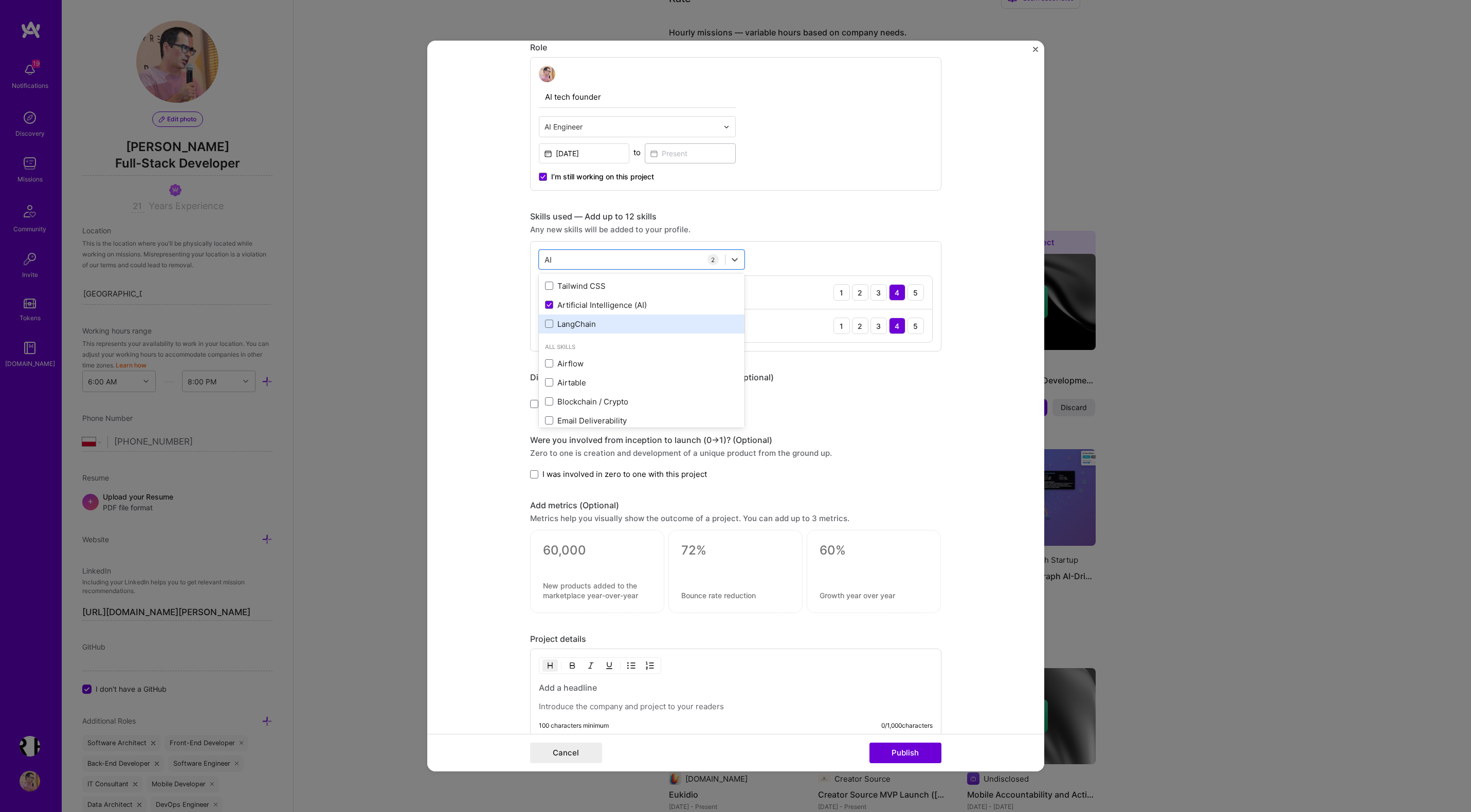
scroll to position [39, 0]
click at [551, 322] on span at bounding box center [549, 319] width 8 height 8
click at [0, 0] on input "checkbox" at bounding box center [0, 0] width 0 height 0
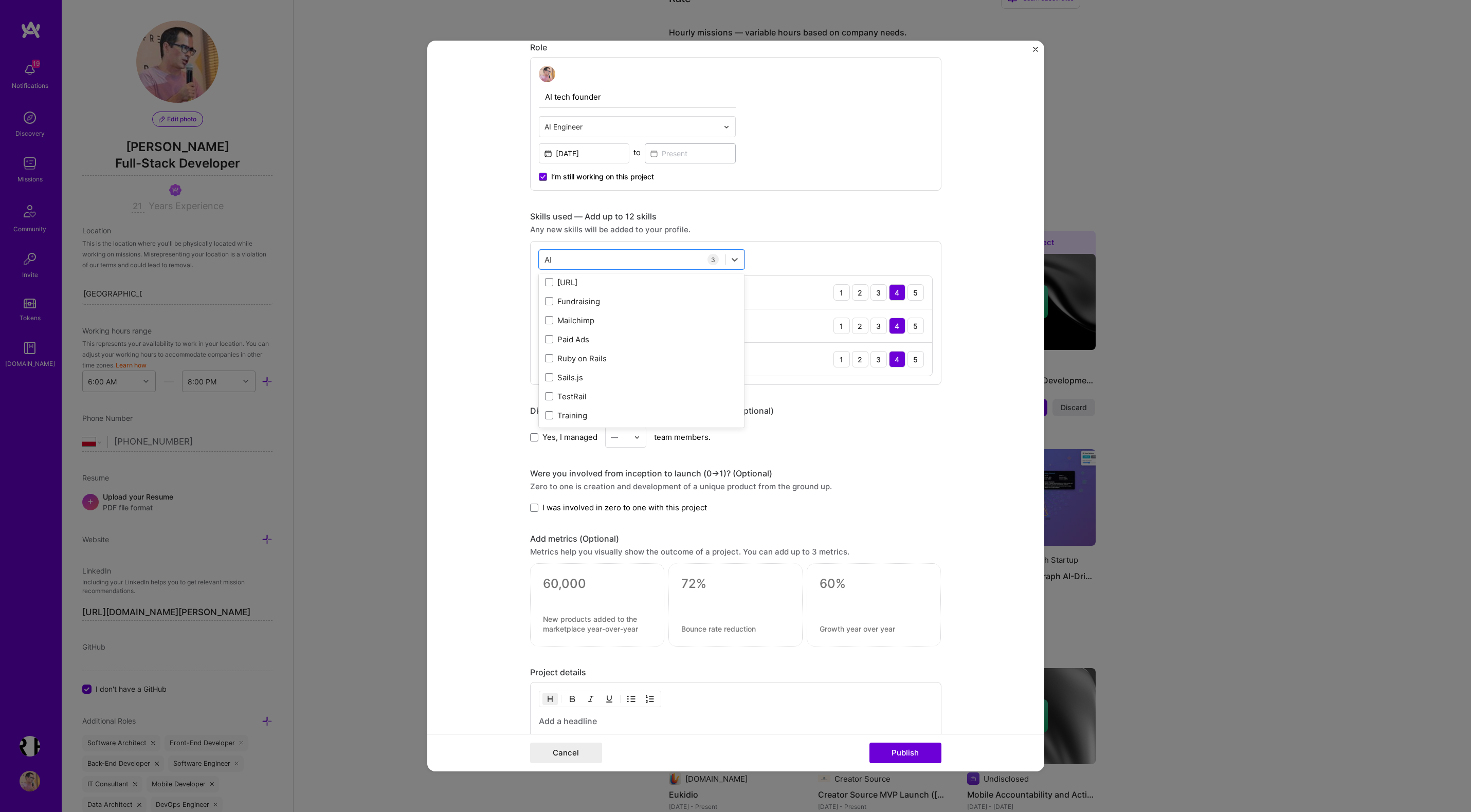
scroll to position [195, 0]
click at [605, 262] on div "AI AI" at bounding box center [632, 259] width 185 height 17
type input "l"
type input "emb"
click at [515, 278] on form "Project title AI Agentic Software Development Framework Company holagence.com P…" at bounding box center [736, 406] width 617 height 730
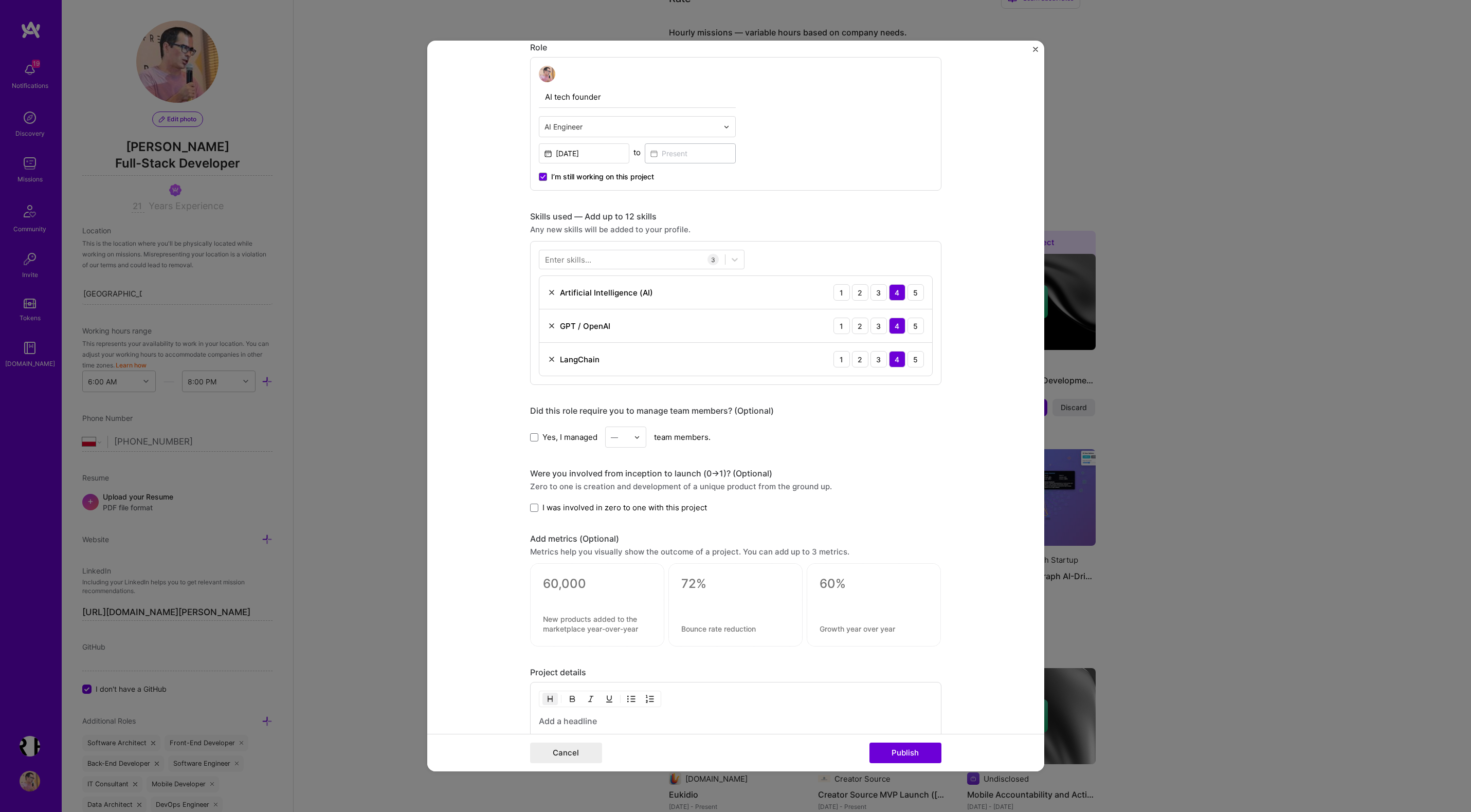
scroll to position [554, 0]
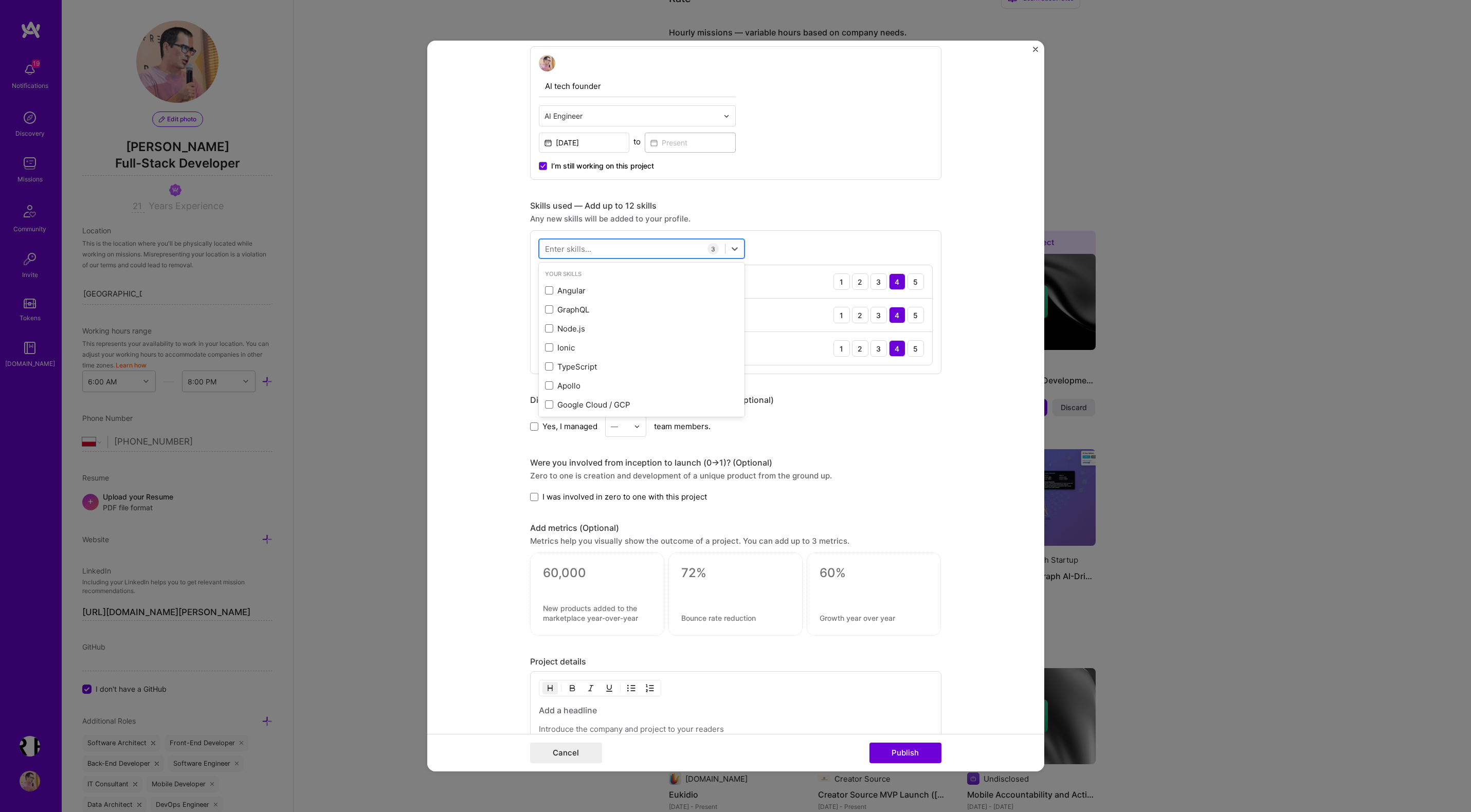
click at [590, 245] on div at bounding box center [632, 249] width 185 height 17
type input "s"
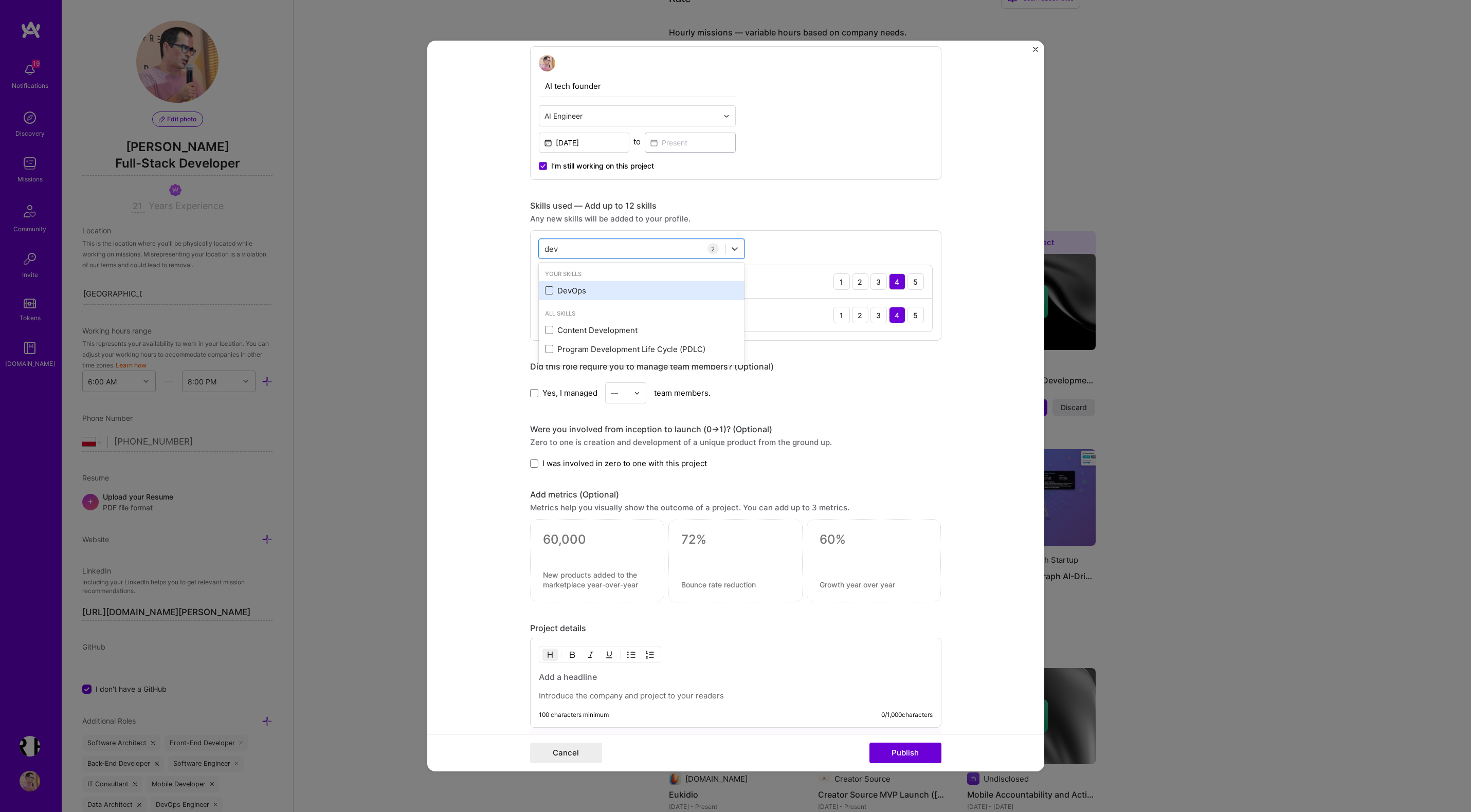
click at [550, 291] on span at bounding box center [549, 290] width 8 height 8
click at [0, 0] on input "checkbox" at bounding box center [0, 0] width 0 height 0
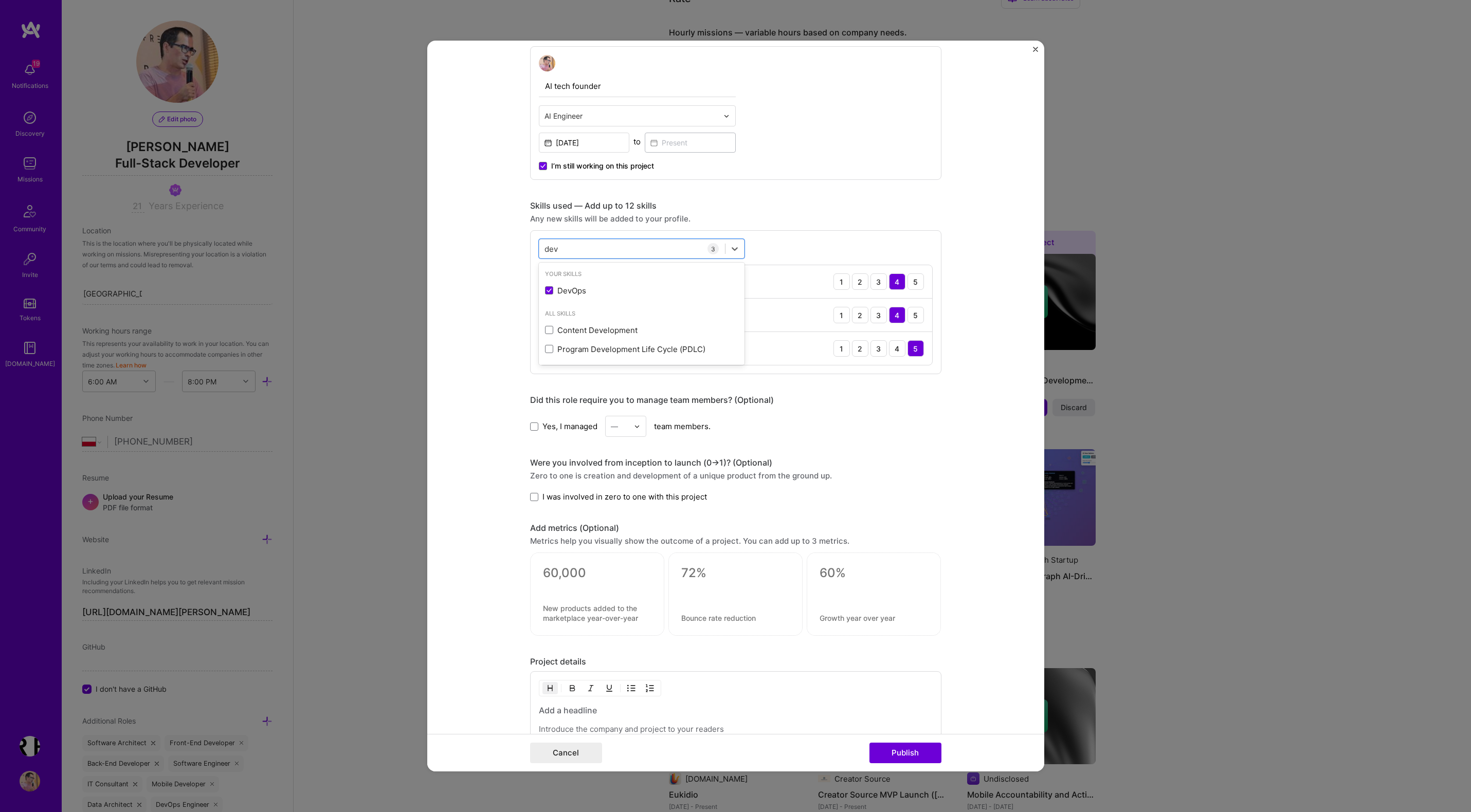
type input "dev"
click at [521, 344] on form "Project title AI Agentic Software Development Framework Company holagence.com P…" at bounding box center [736, 406] width 617 height 730
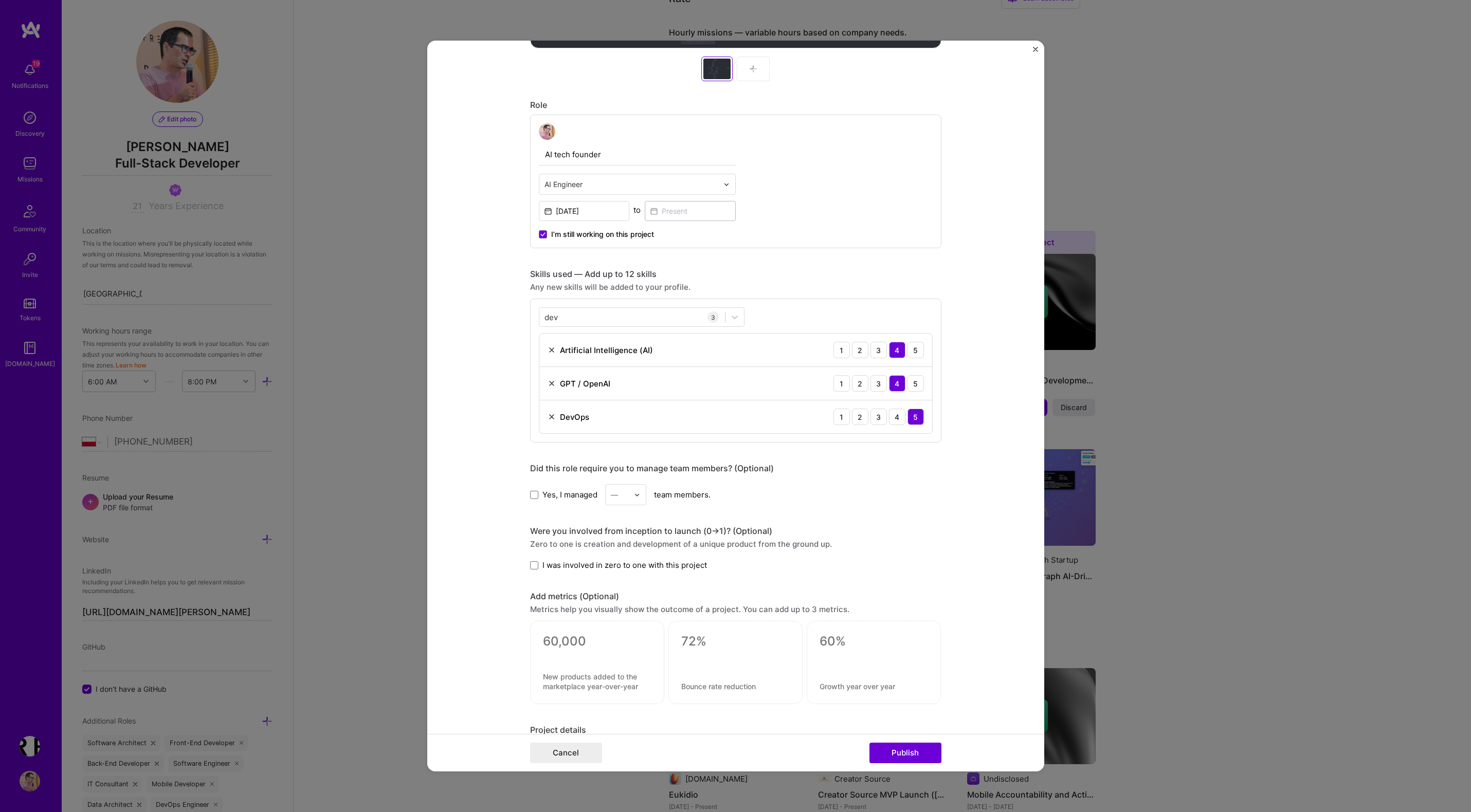
scroll to position [483, 0]
click at [728, 187] on img at bounding box center [726, 187] width 6 height 6
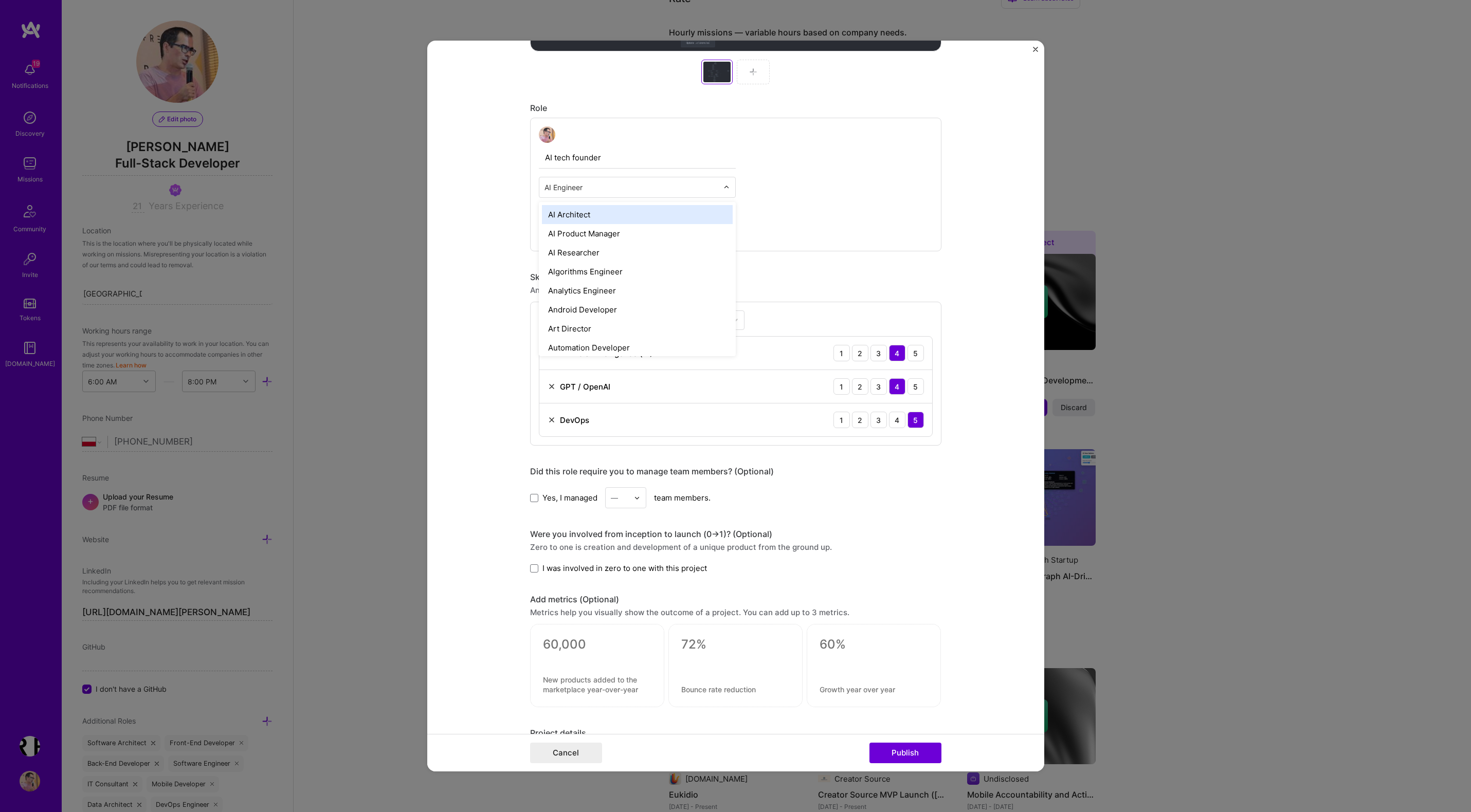
click at [673, 212] on div "AI Architect" at bounding box center [637, 214] width 191 height 19
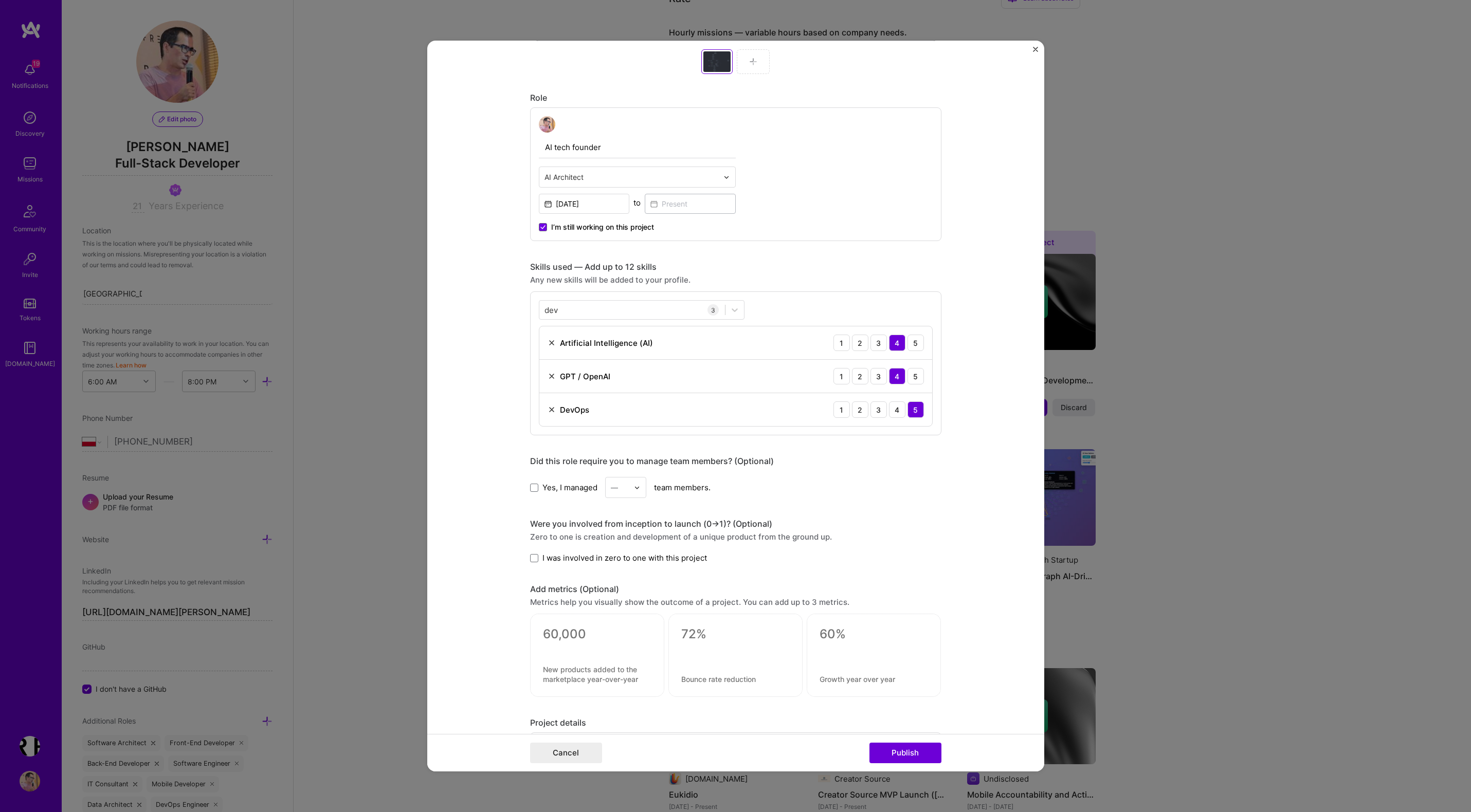
scroll to position [500, 0]
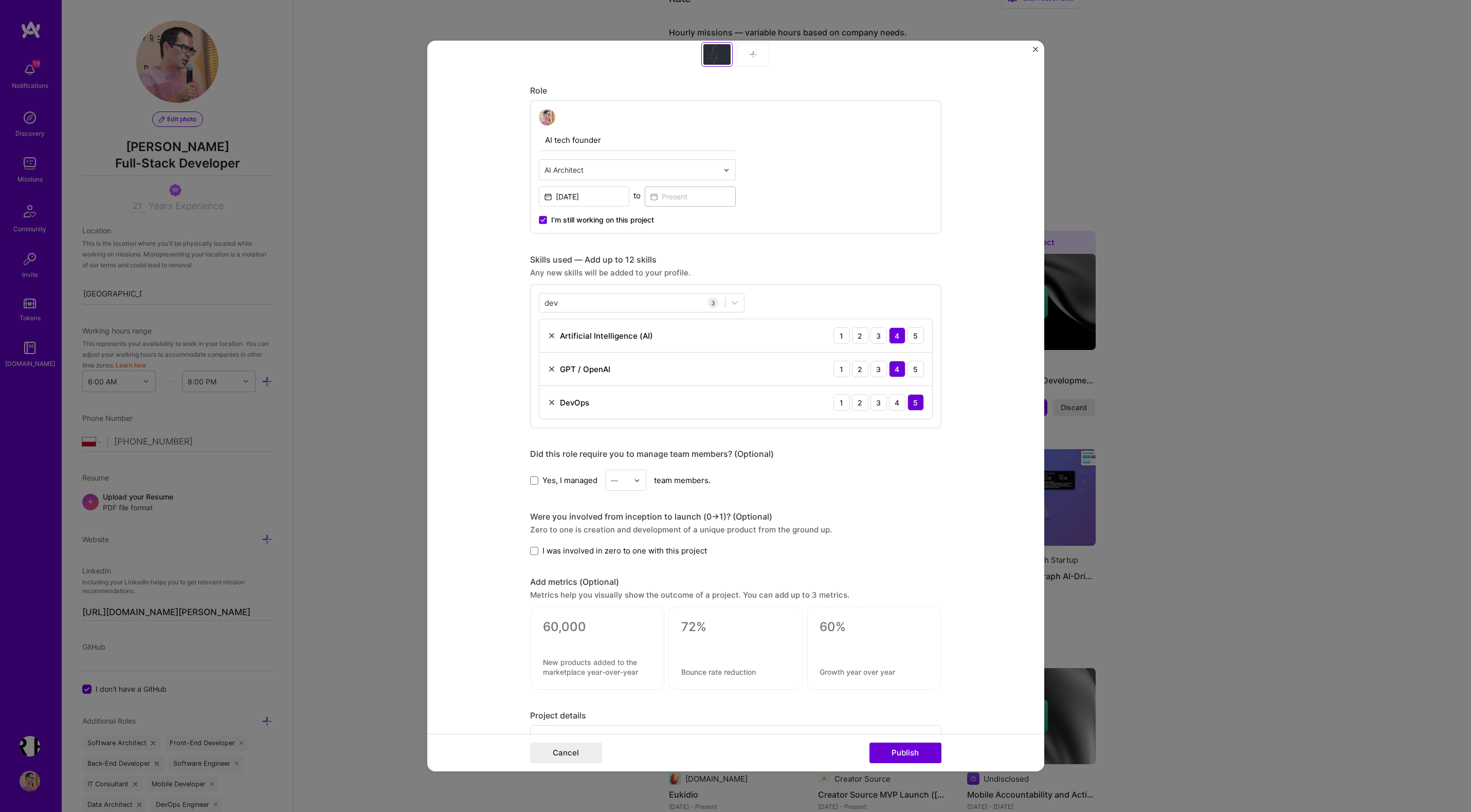
click at [601, 170] on input "text" at bounding box center [631, 170] width 174 height 11
click at [583, 199] on div "AI Engineer" at bounding box center [637, 196] width 191 height 19
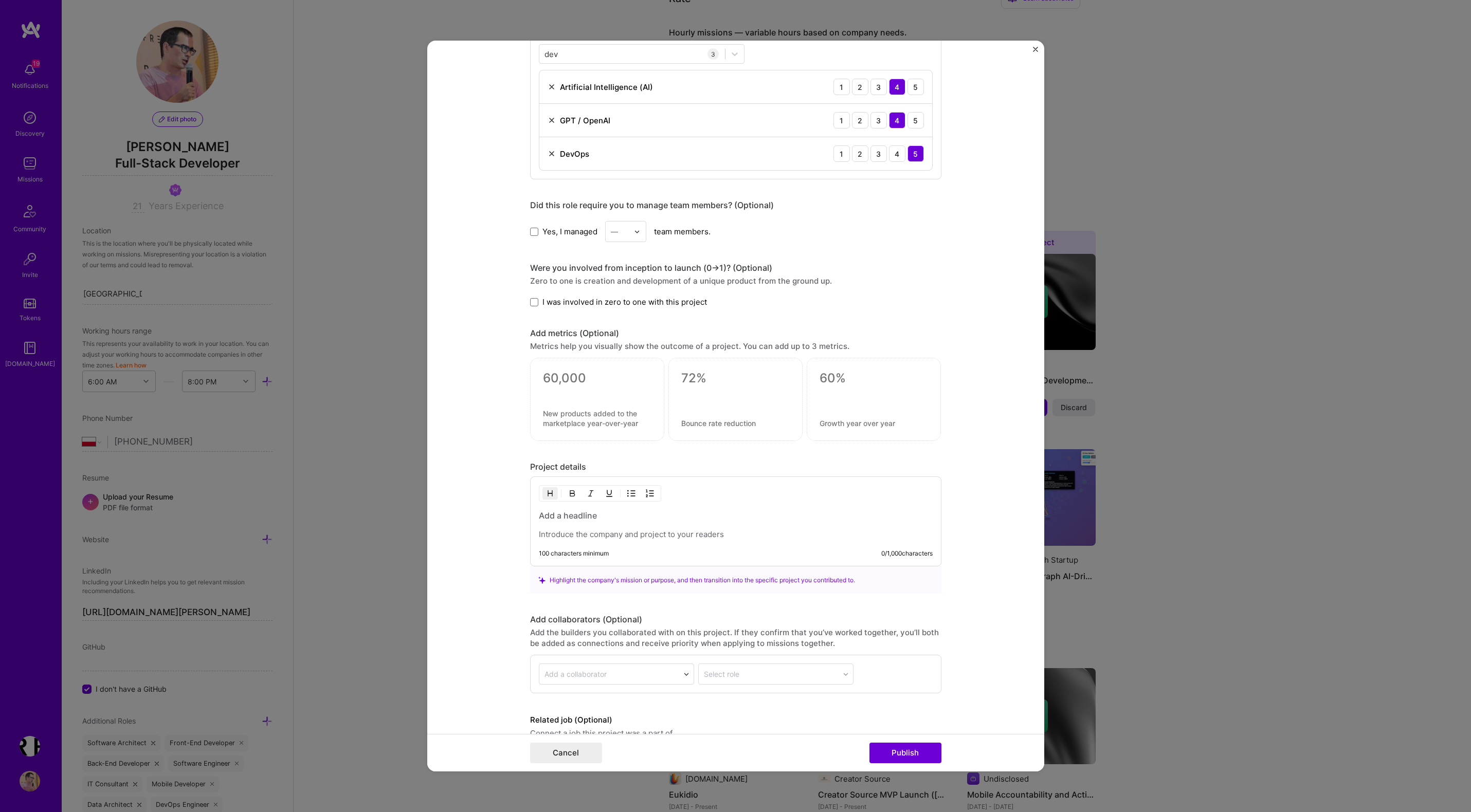
scroll to position [757, 0]
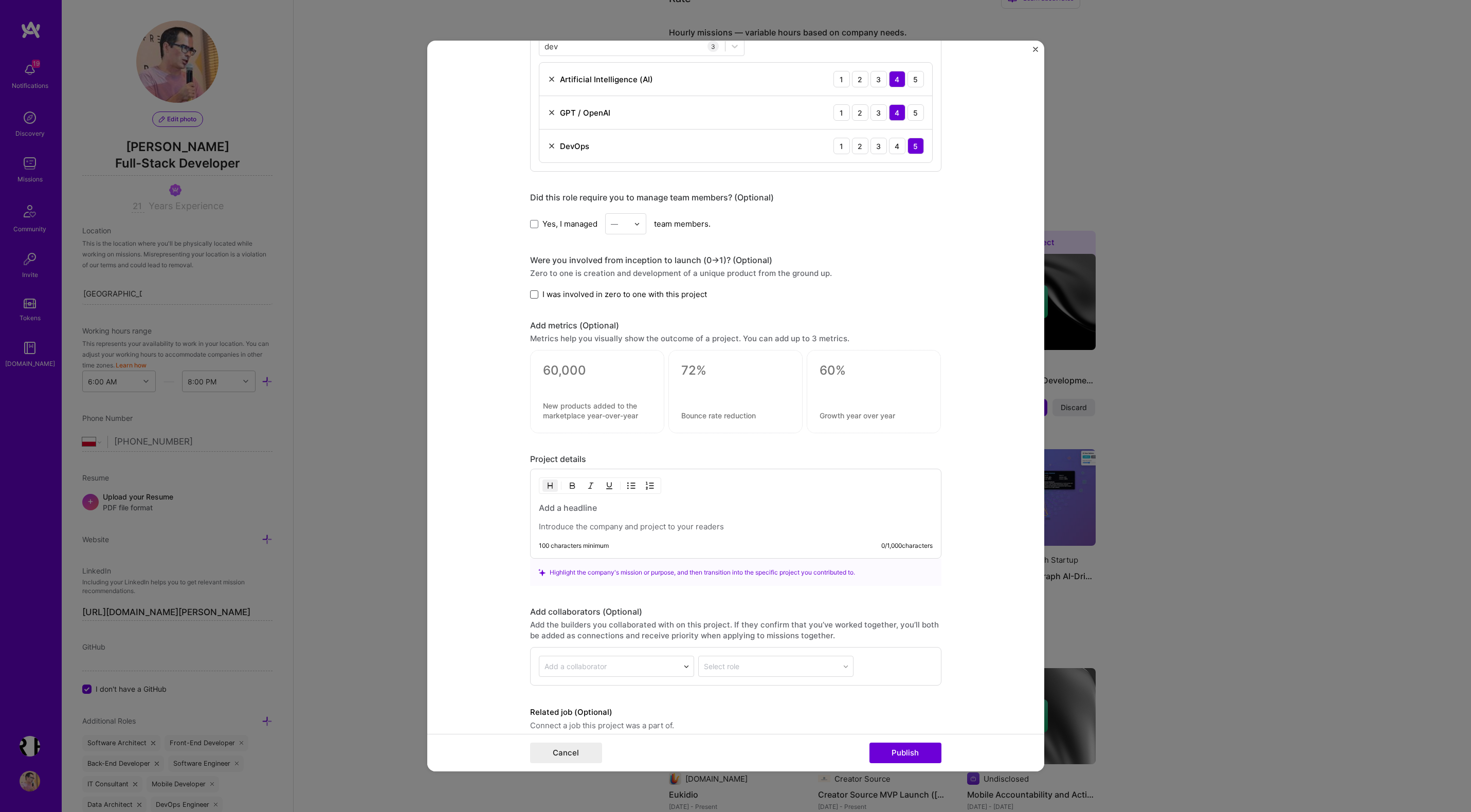
click at [533, 297] on span at bounding box center [534, 295] width 8 height 8
click at [0, 0] on input "I was involved in zero to one with this project" at bounding box center [0, 0] width 0 height 0
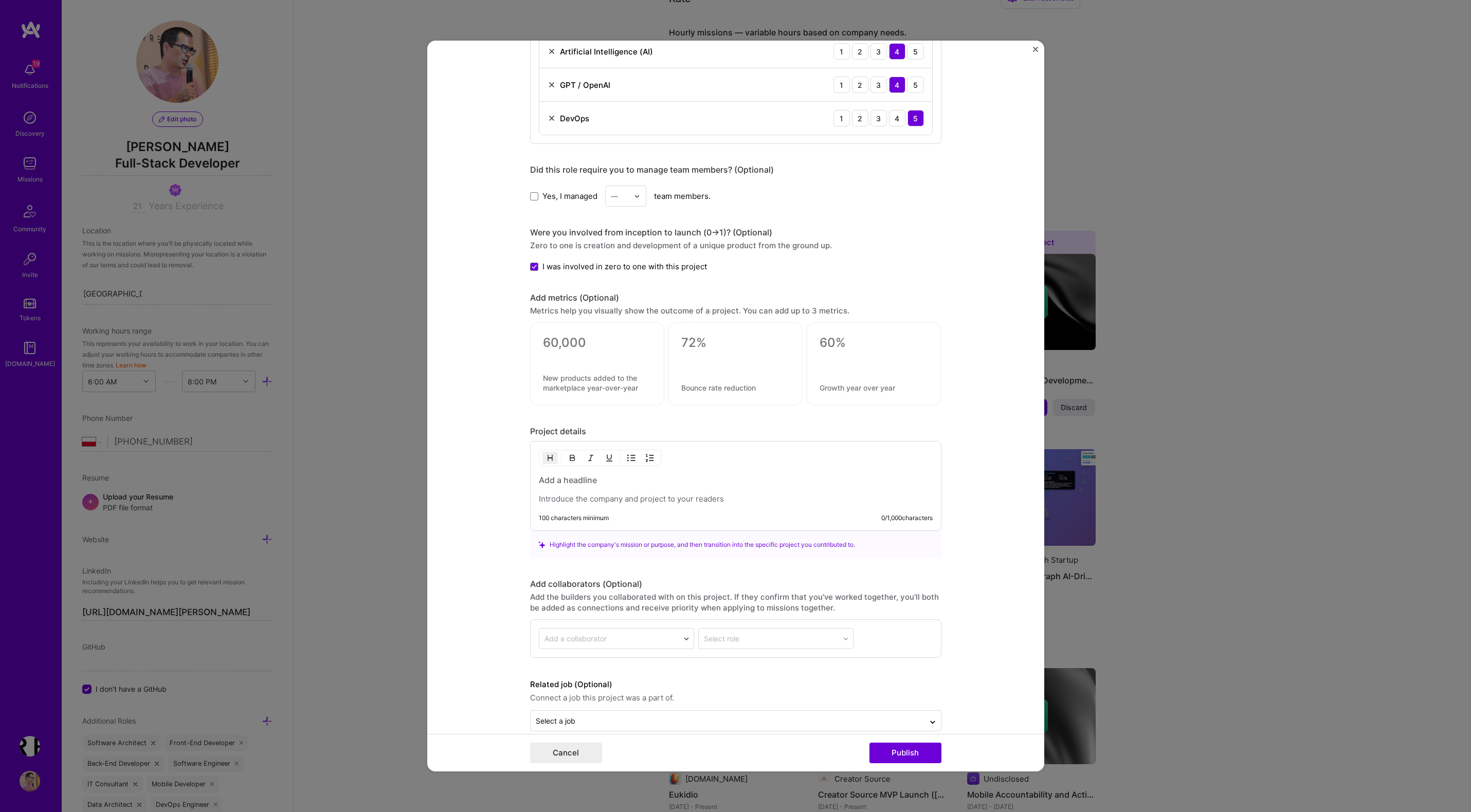
scroll to position [801, 0]
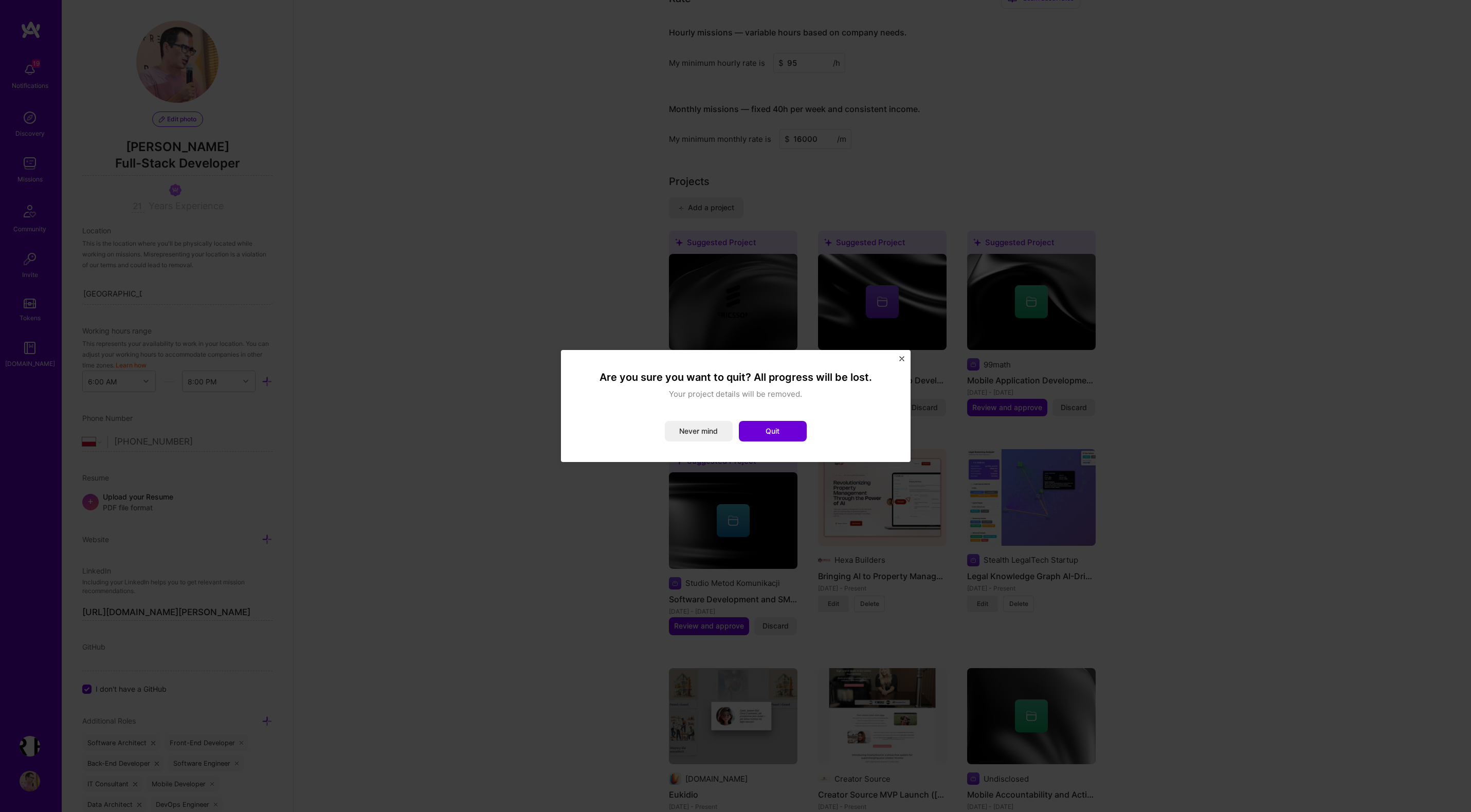
click at [901, 358] on img "Close" at bounding box center [901, 358] width 5 height 5
click at [905, 363] on div "Are you sure you want to quit? All progress will be lost. Your project details …" at bounding box center [736, 406] width 349 height 112
click at [900, 356] on img "Close" at bounding box center [901, 358] width 5 height 5
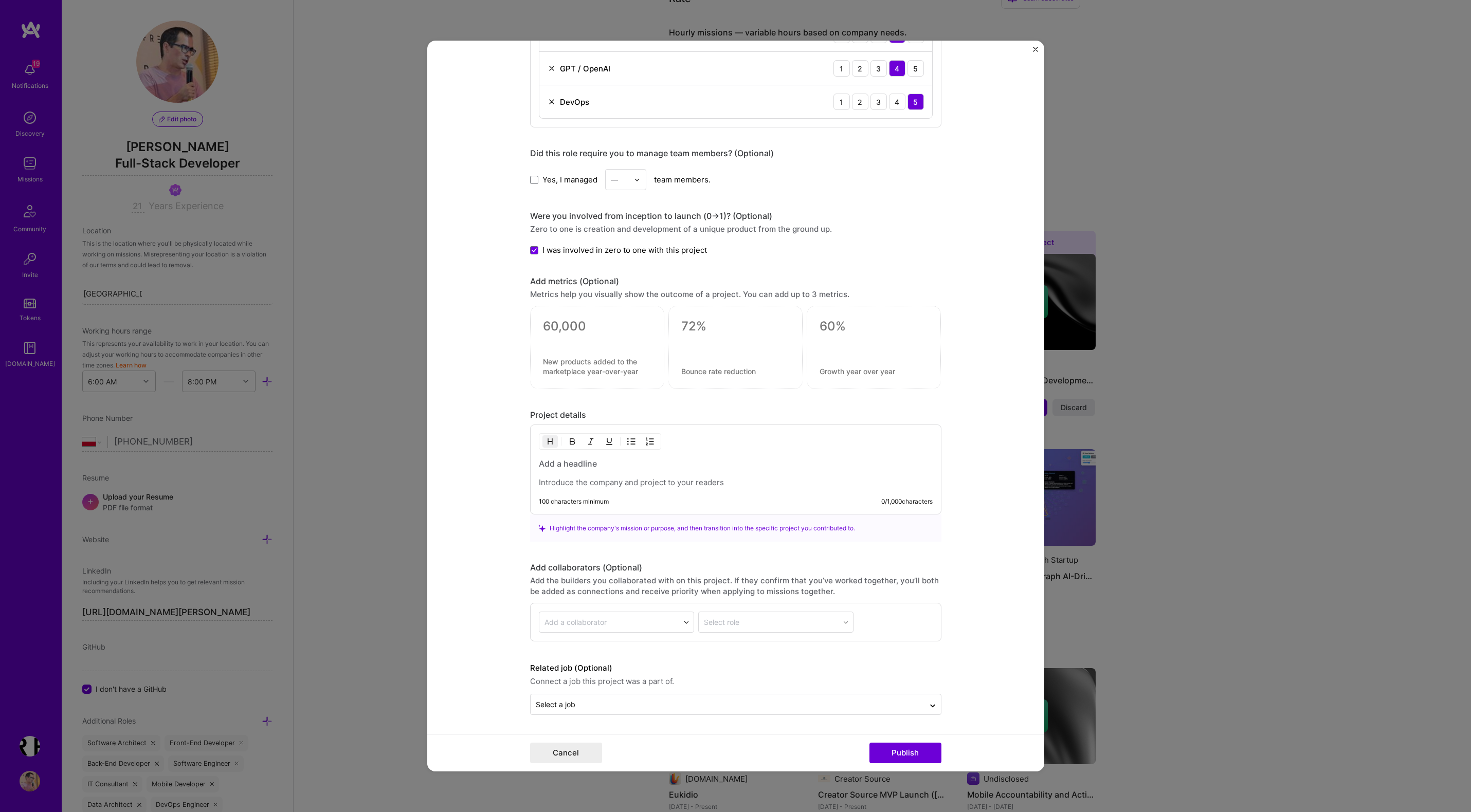
click at [583, 473] on div at bounding box center [736, 472] width 394 height 30
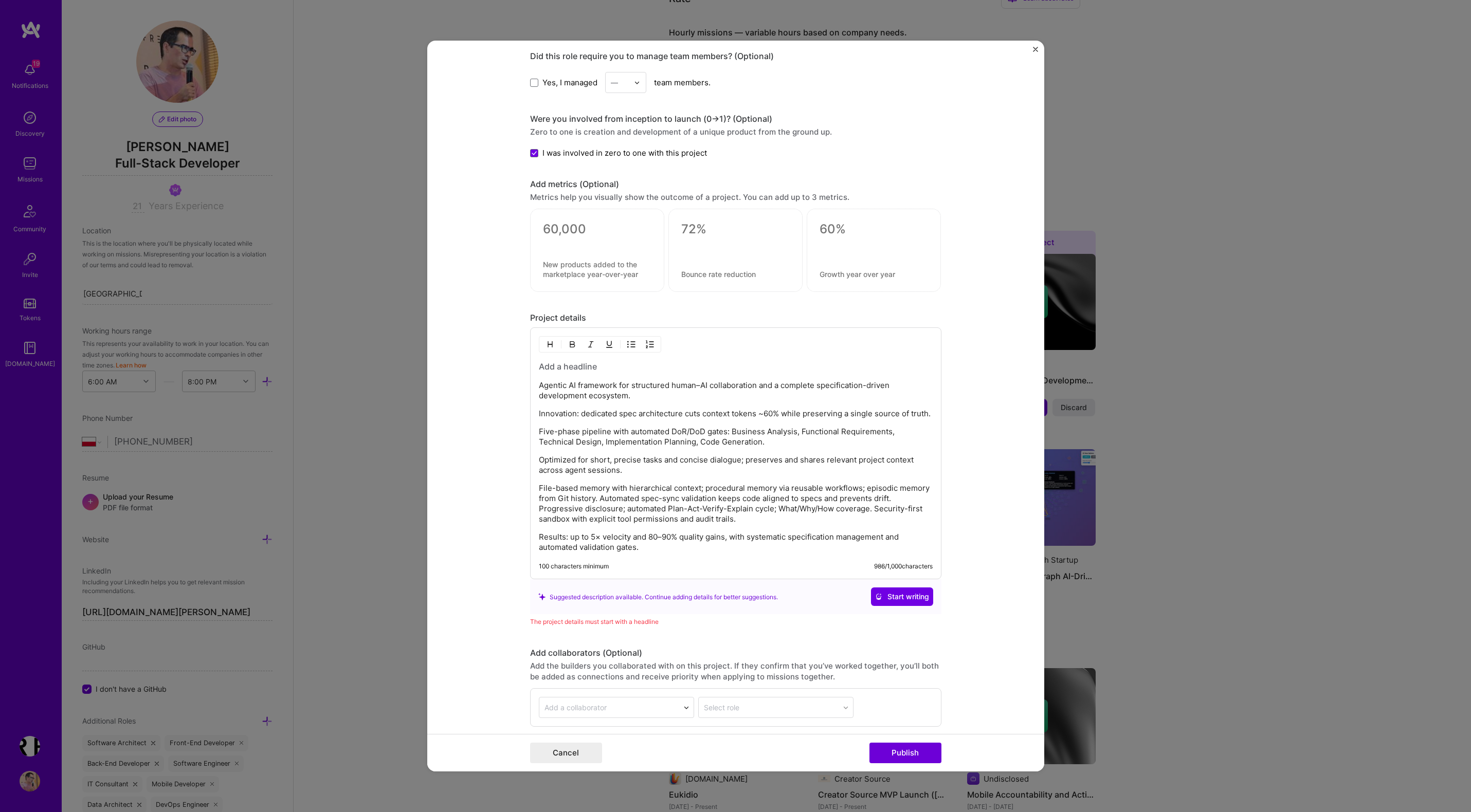
scroll to position [907, 0]
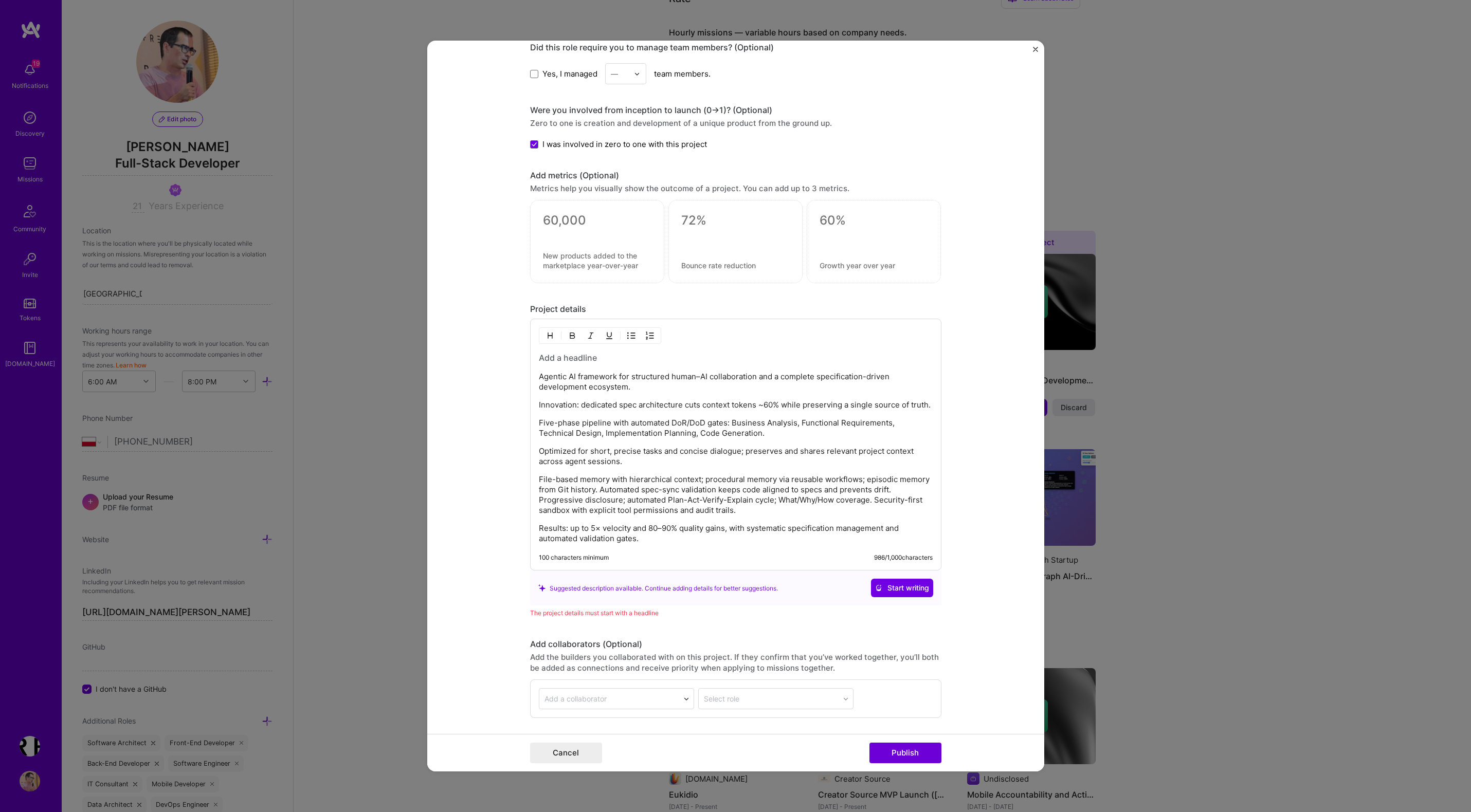
click at [683, 387] on p "Agentic AI framework for structured human–AI collaboration and a complete speci…" at bounding box center [736, 382] width 394 height 21
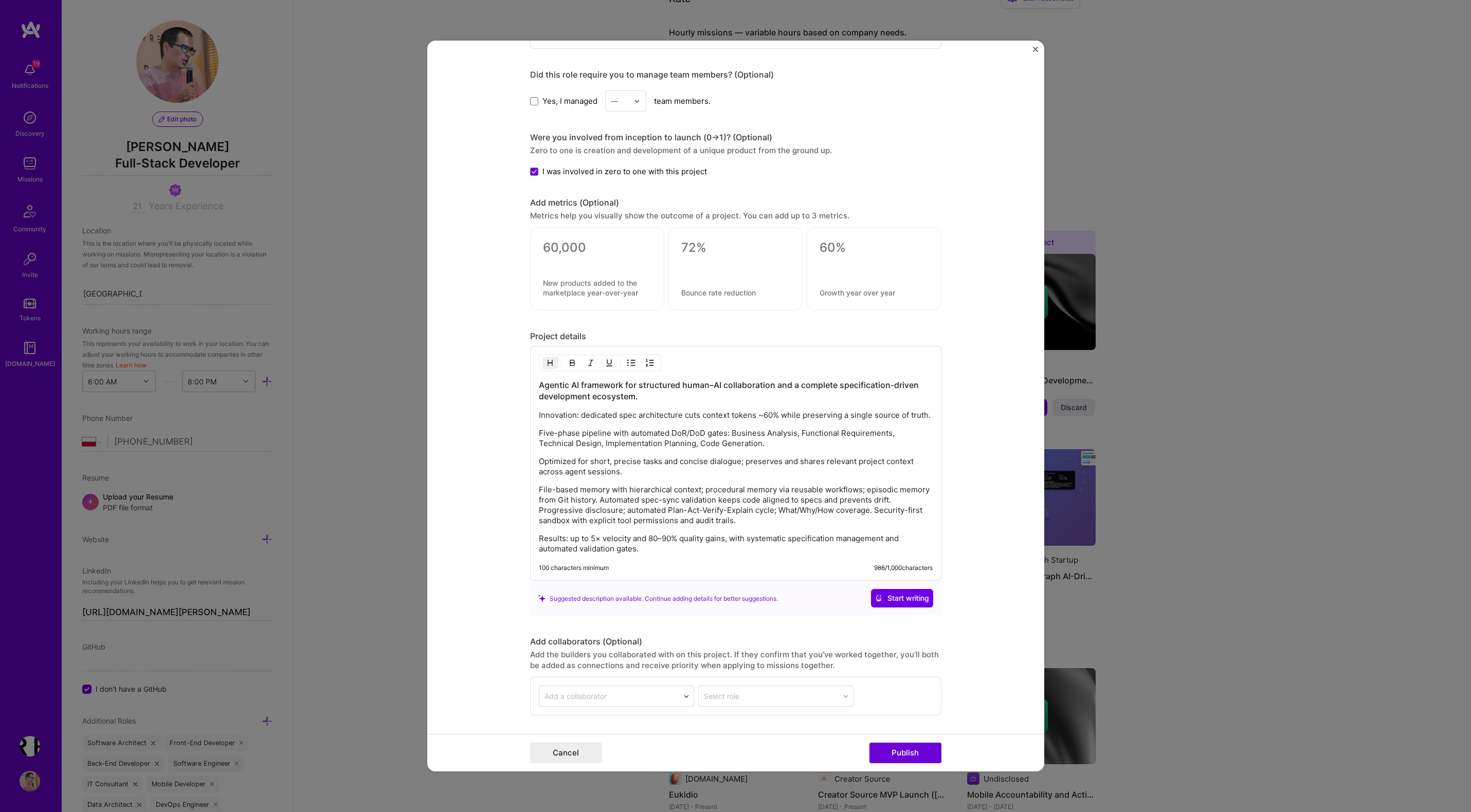
scroll to position [954, 0]
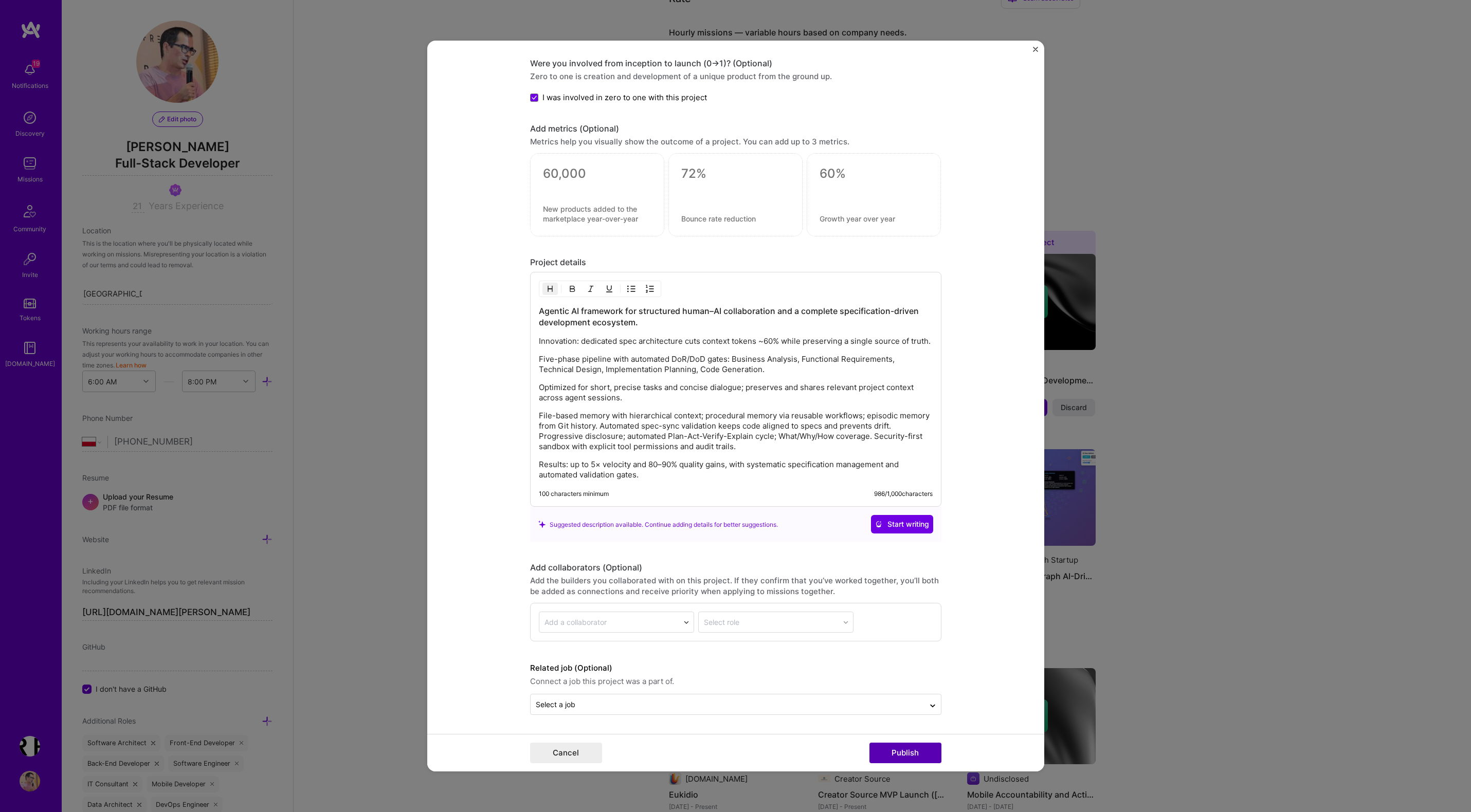
click at [903, 754] on button "Publish" at bounding box center [905, 753] width 72 height 21
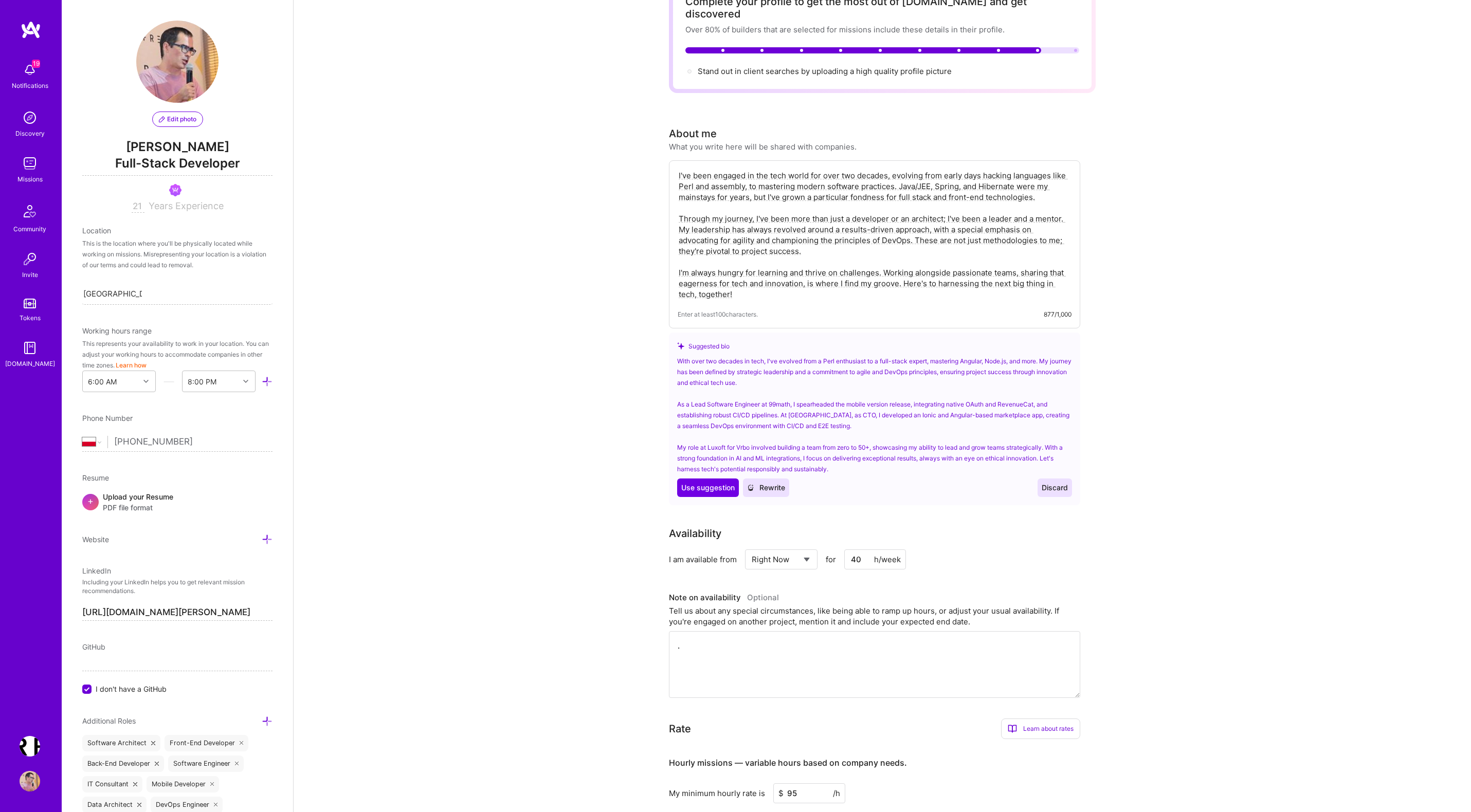
scroll to position [0, 0]
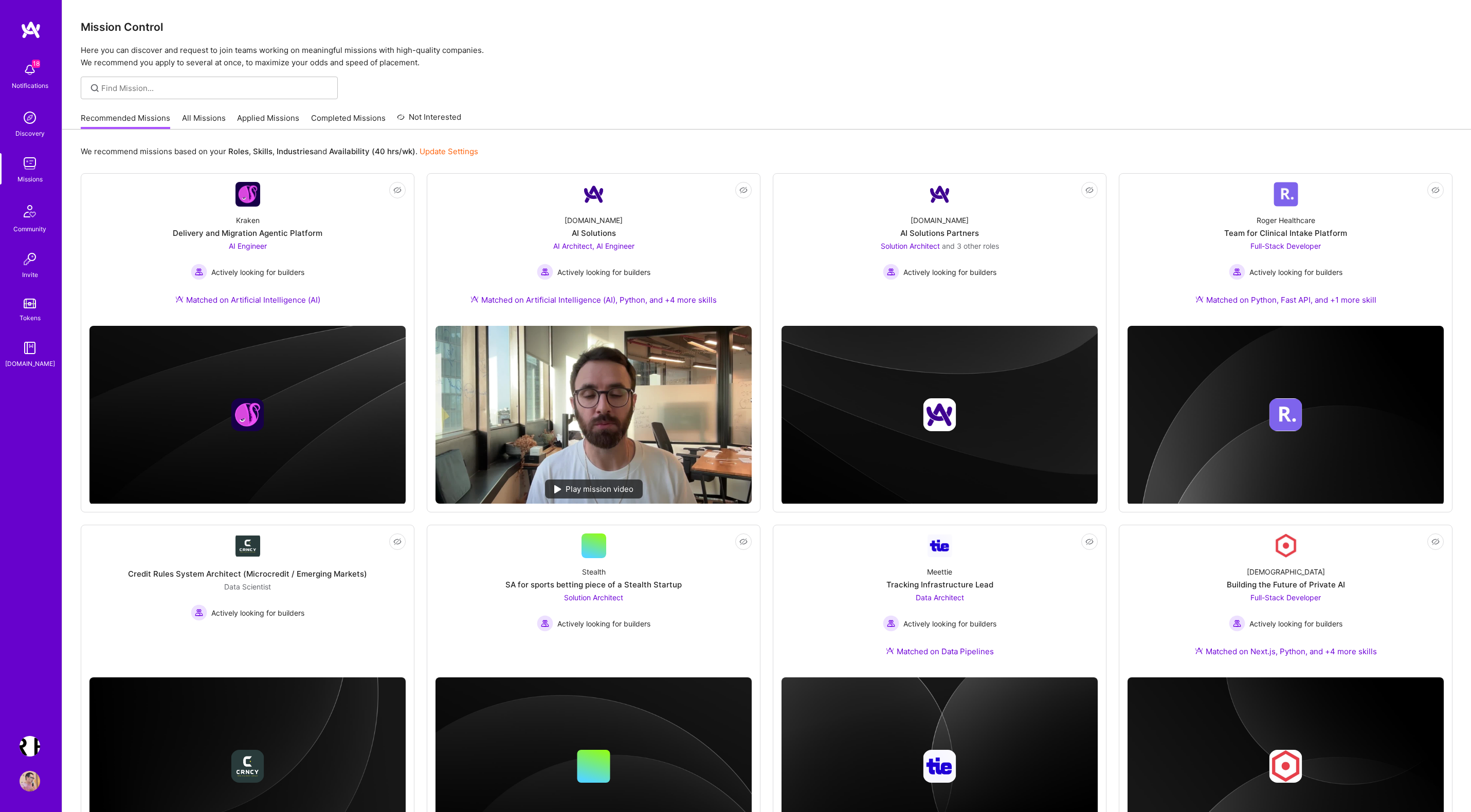
click at [630, 69] on div "Mission Control Here you can discover and request to join teams working on mean…" at bounding box center [767, 620] width 1409 height 1240
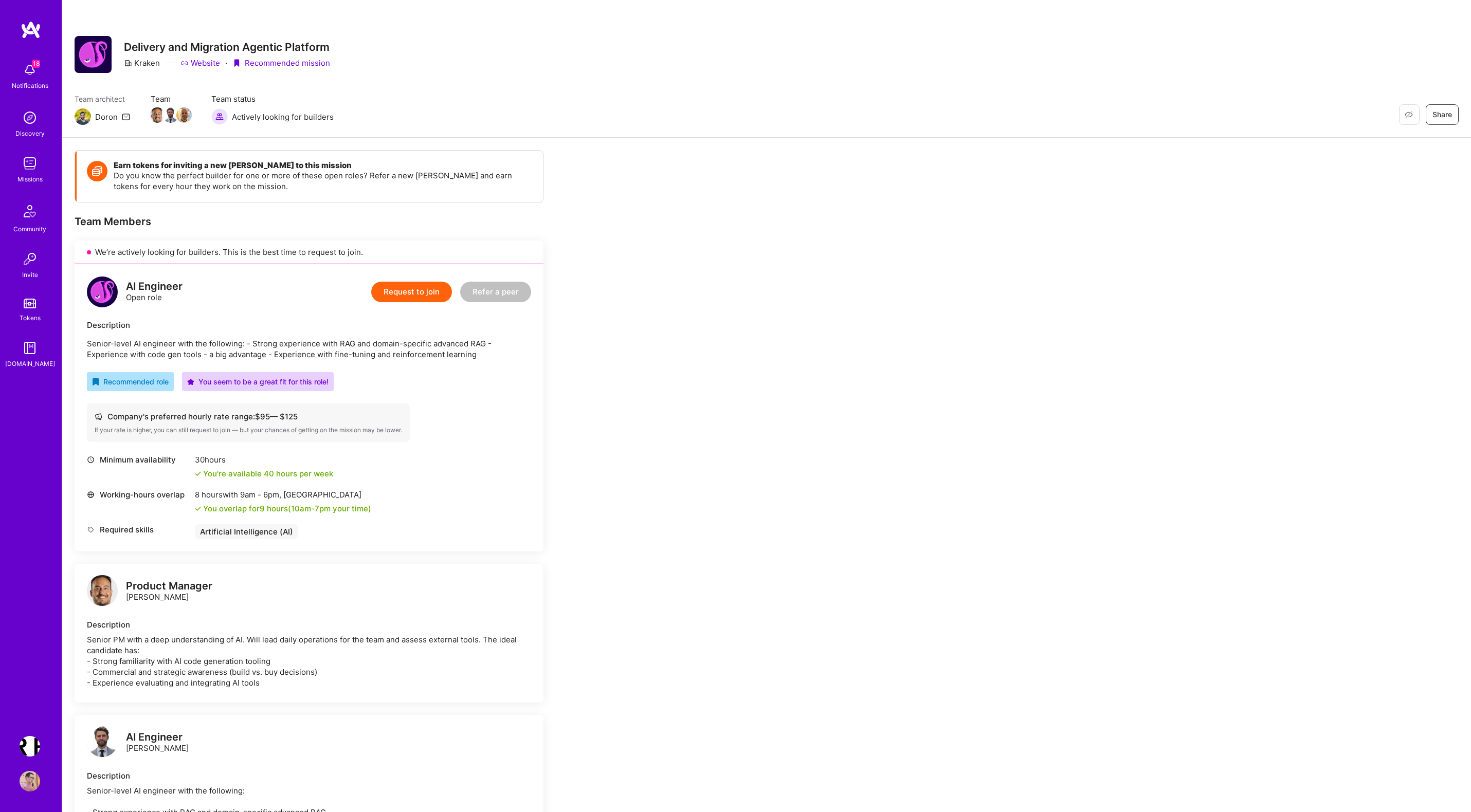
scroll to position [596, 0]
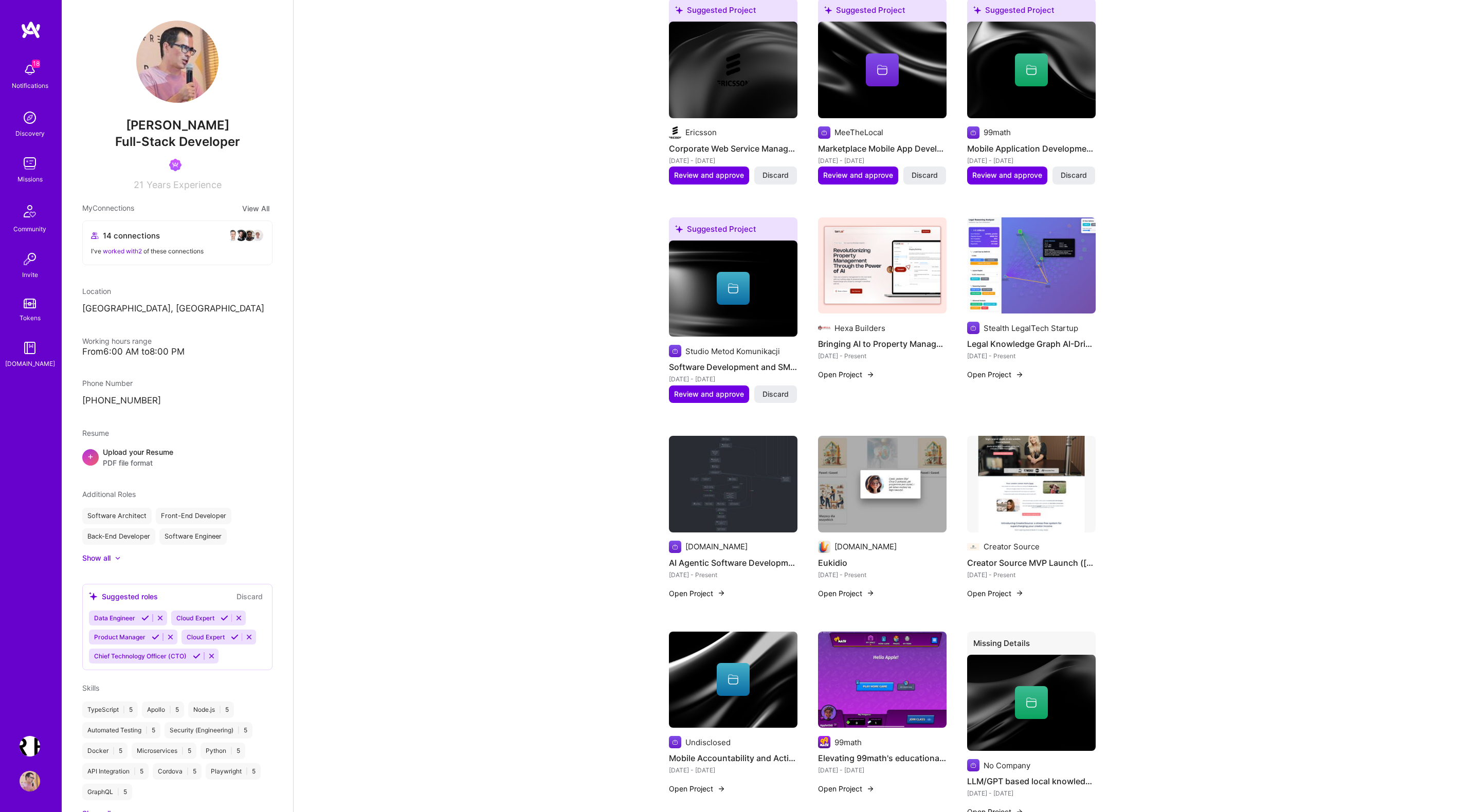
scroll to position [667, 0]
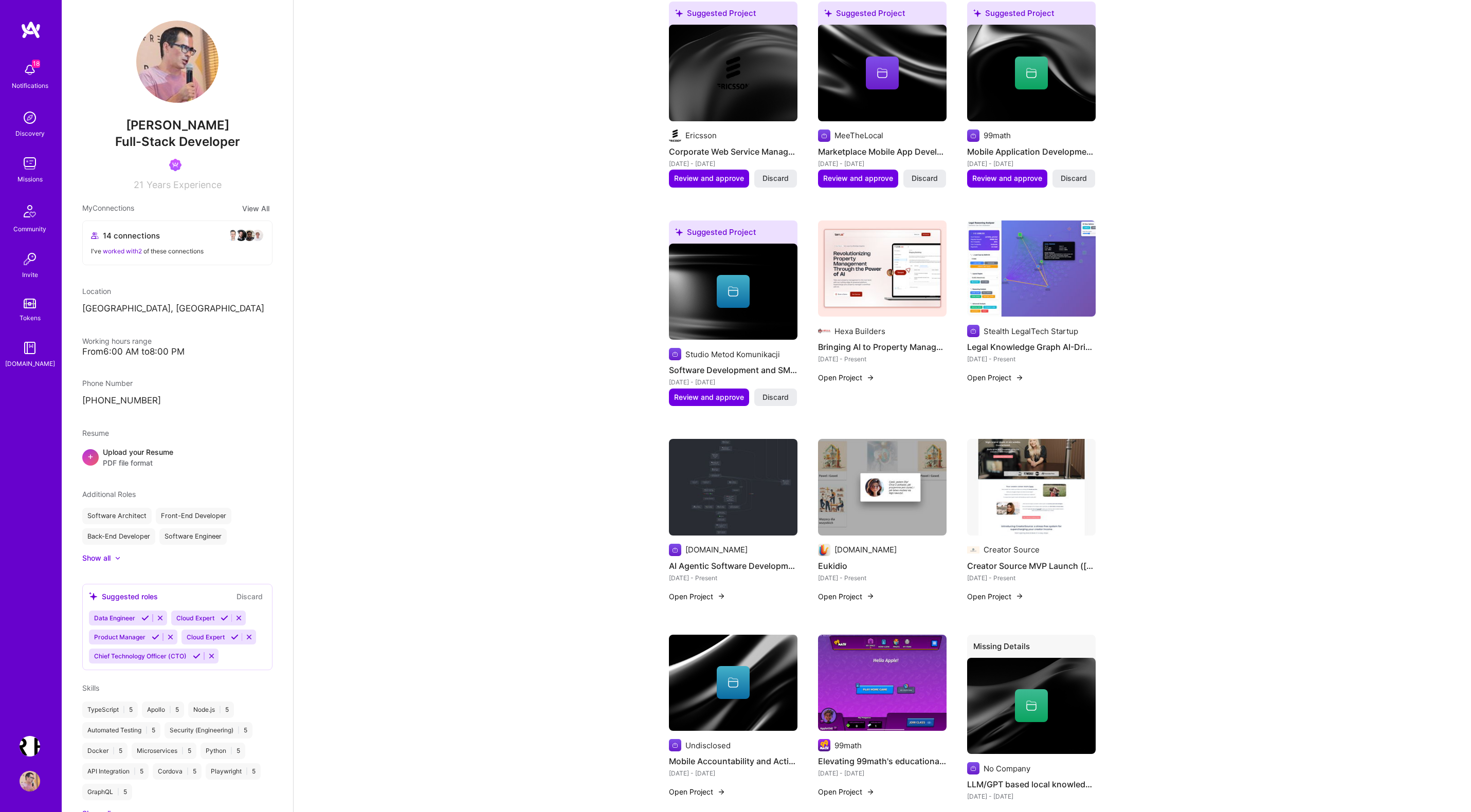
click at [1016, 373] on img at bounding box center [1019, 378] width 8 height 8
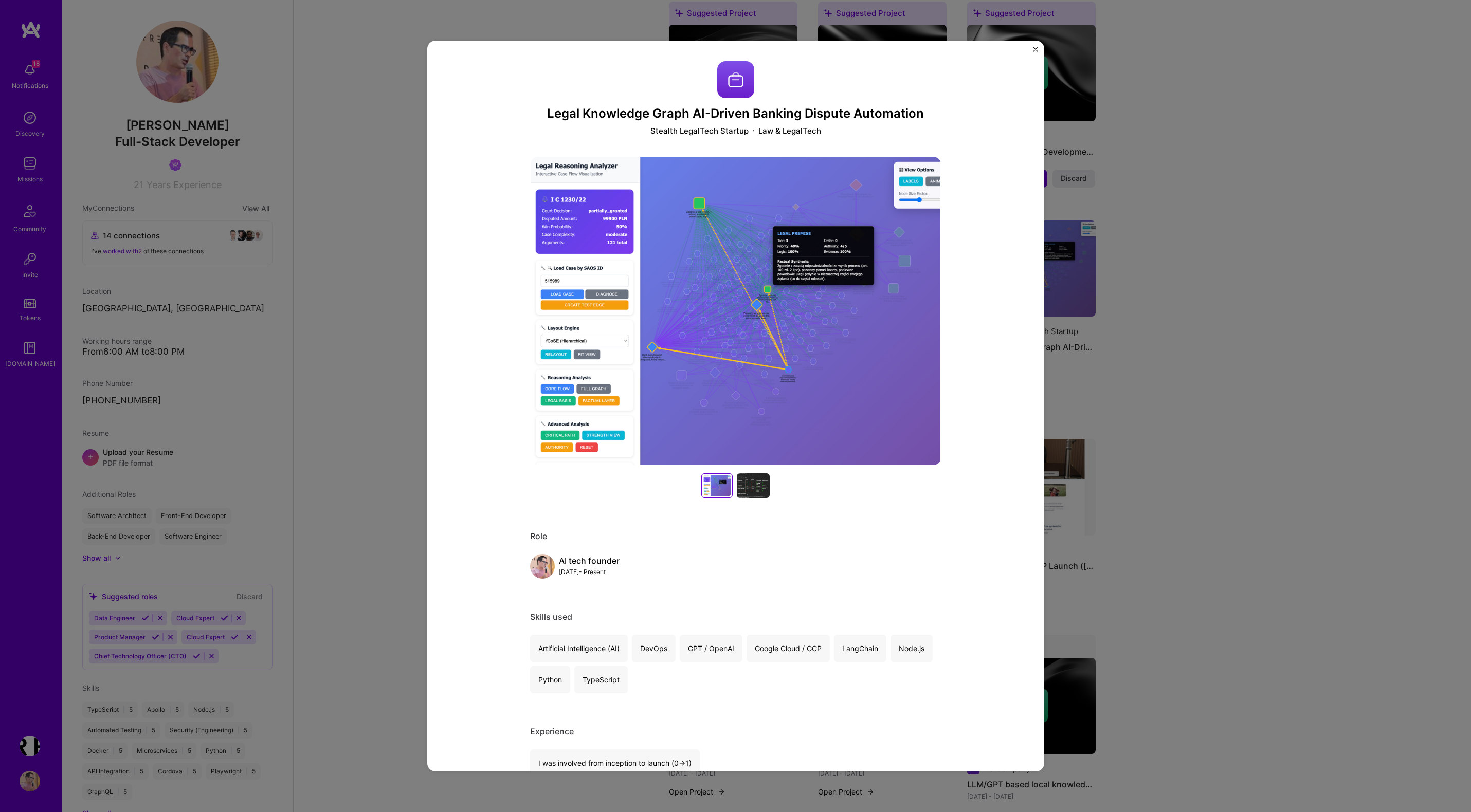
click at [1033, 50] on img "Close" at bounding box center [1035, 49] width 5 height 5
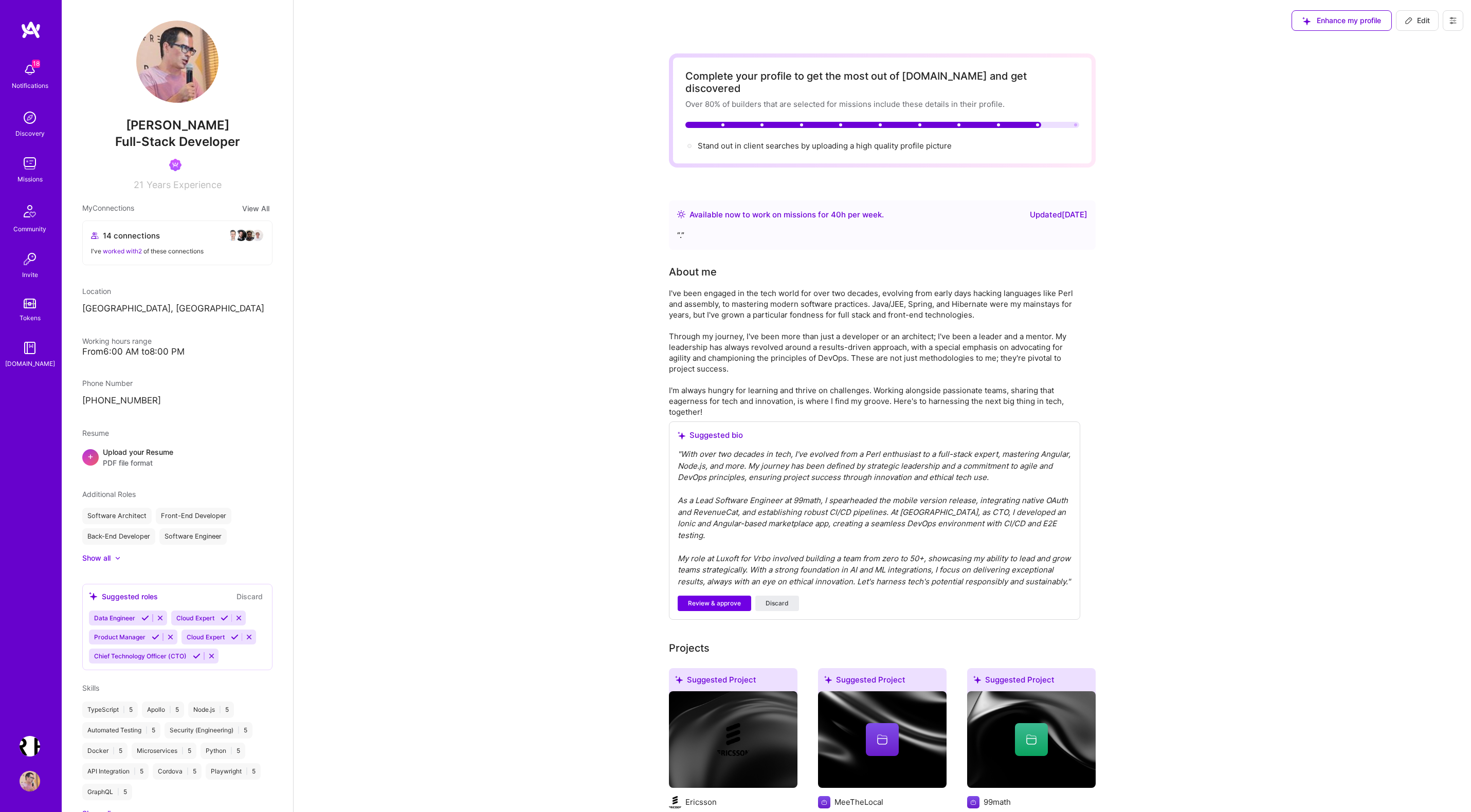
click at [1416, 18] on span "Edit" at bounding box center [1417, 20] width 25 height 10
select select "PL"
select select "Right Now"
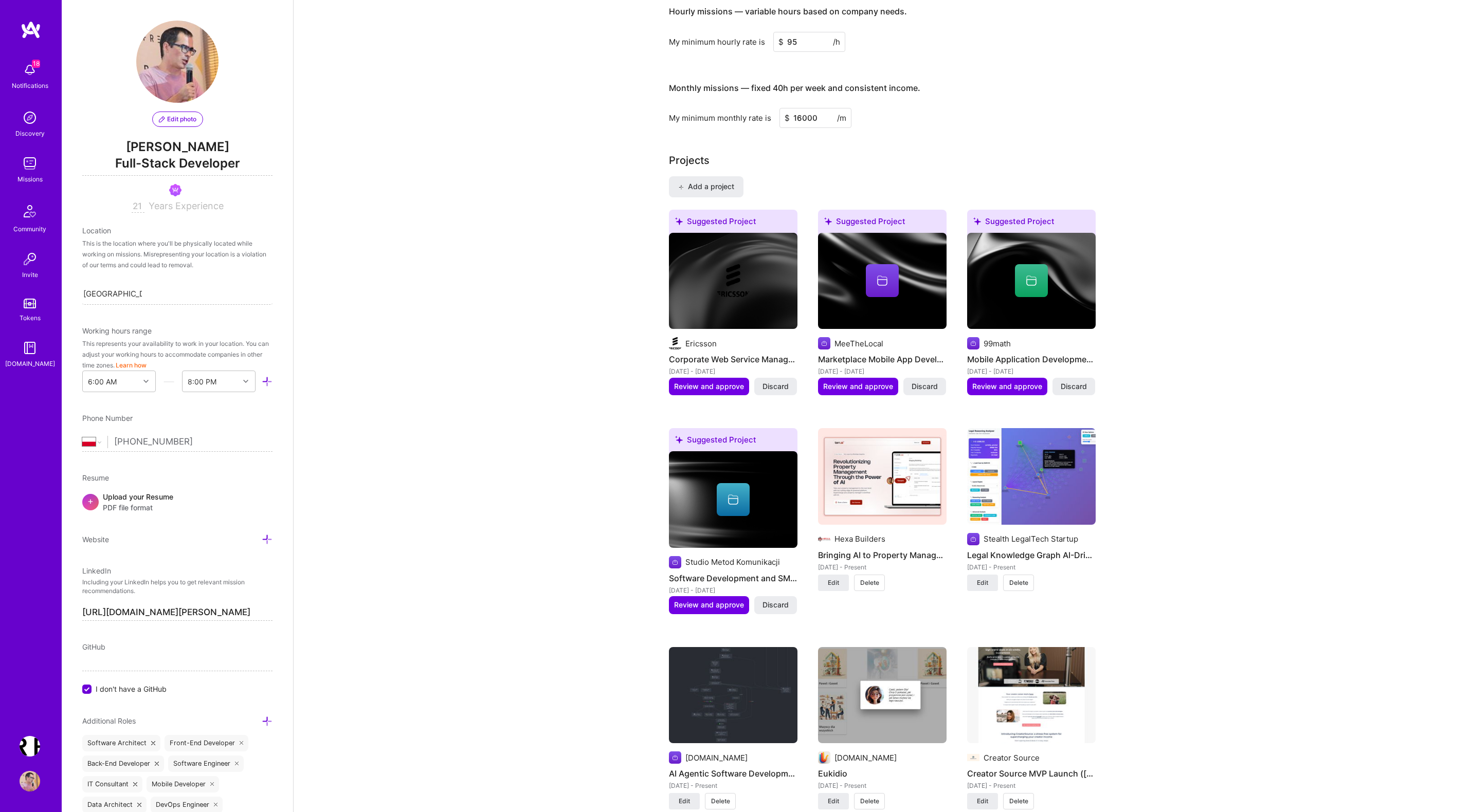
scroll to position [914, 0]
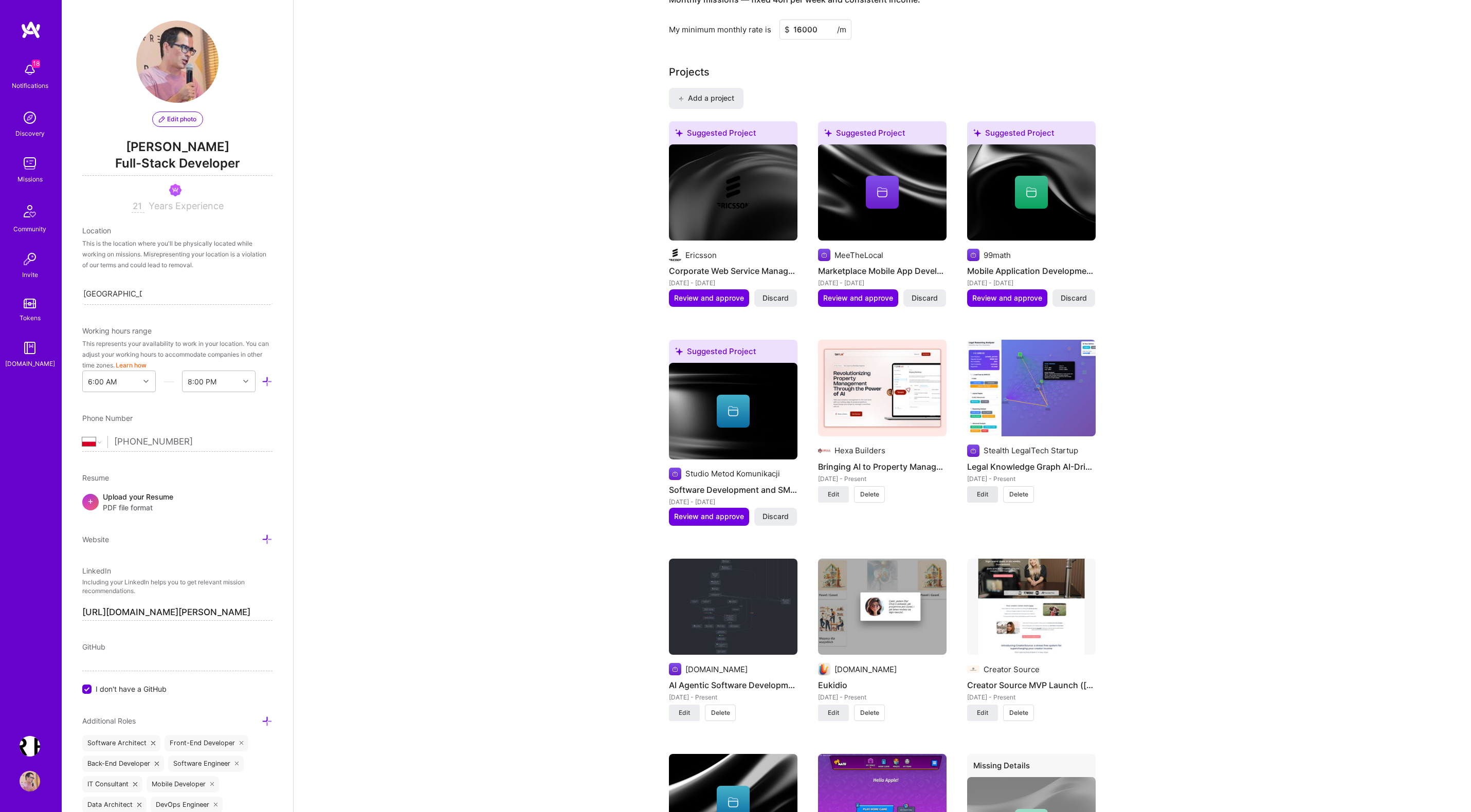
click at [982, 490] on span "Edit" at bounding box center [983, 494] width 11 height 9
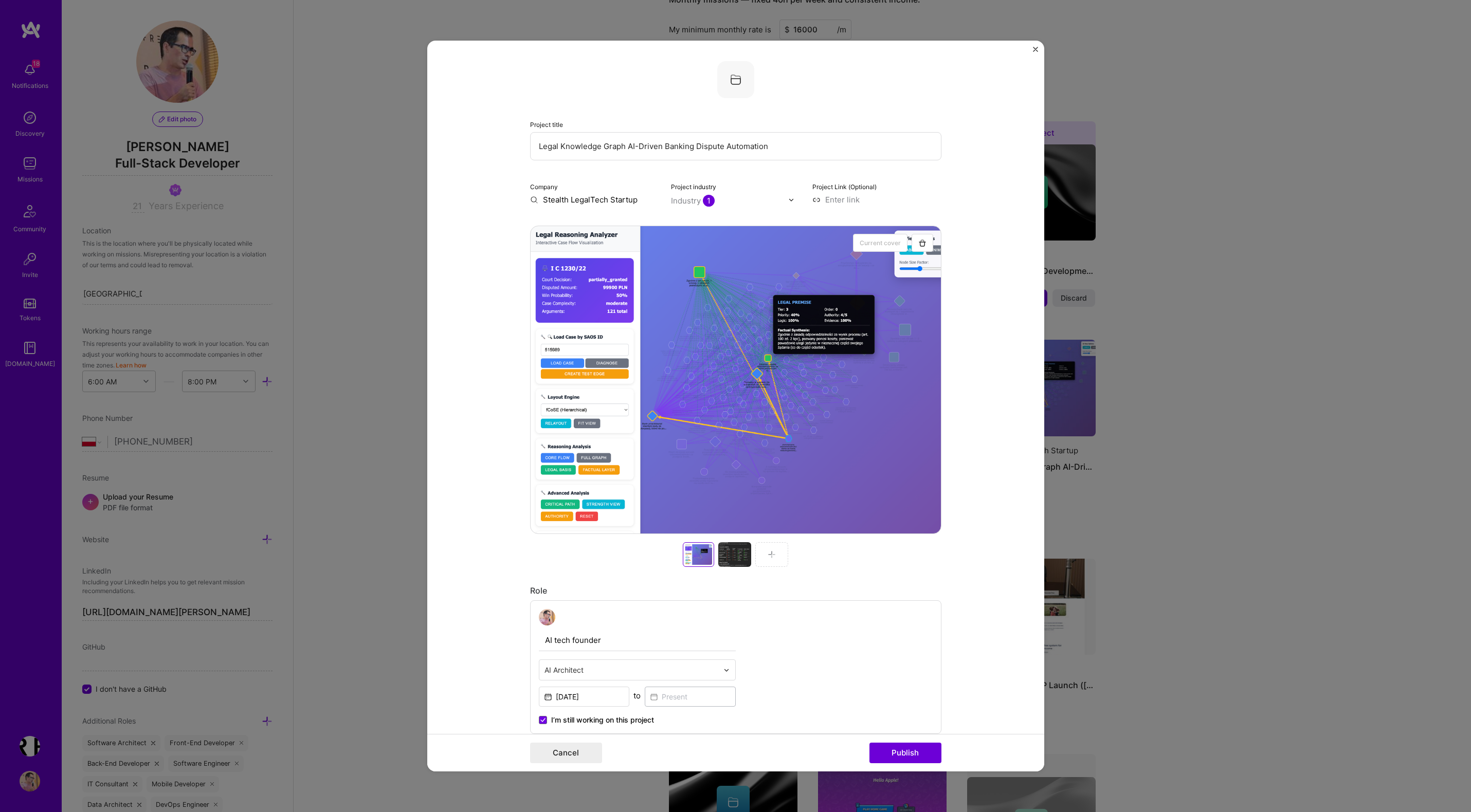
click at [547, 721] on label "I’m still working on this project" at bounding box center [596, 719] width 115 height 10
click at [0, 0] on input "I’m still working on this project" at bounding box center [0, 0] width 0 height 0
click at [666, 696] on input at bounding box center [691, 696] width 91 height 20
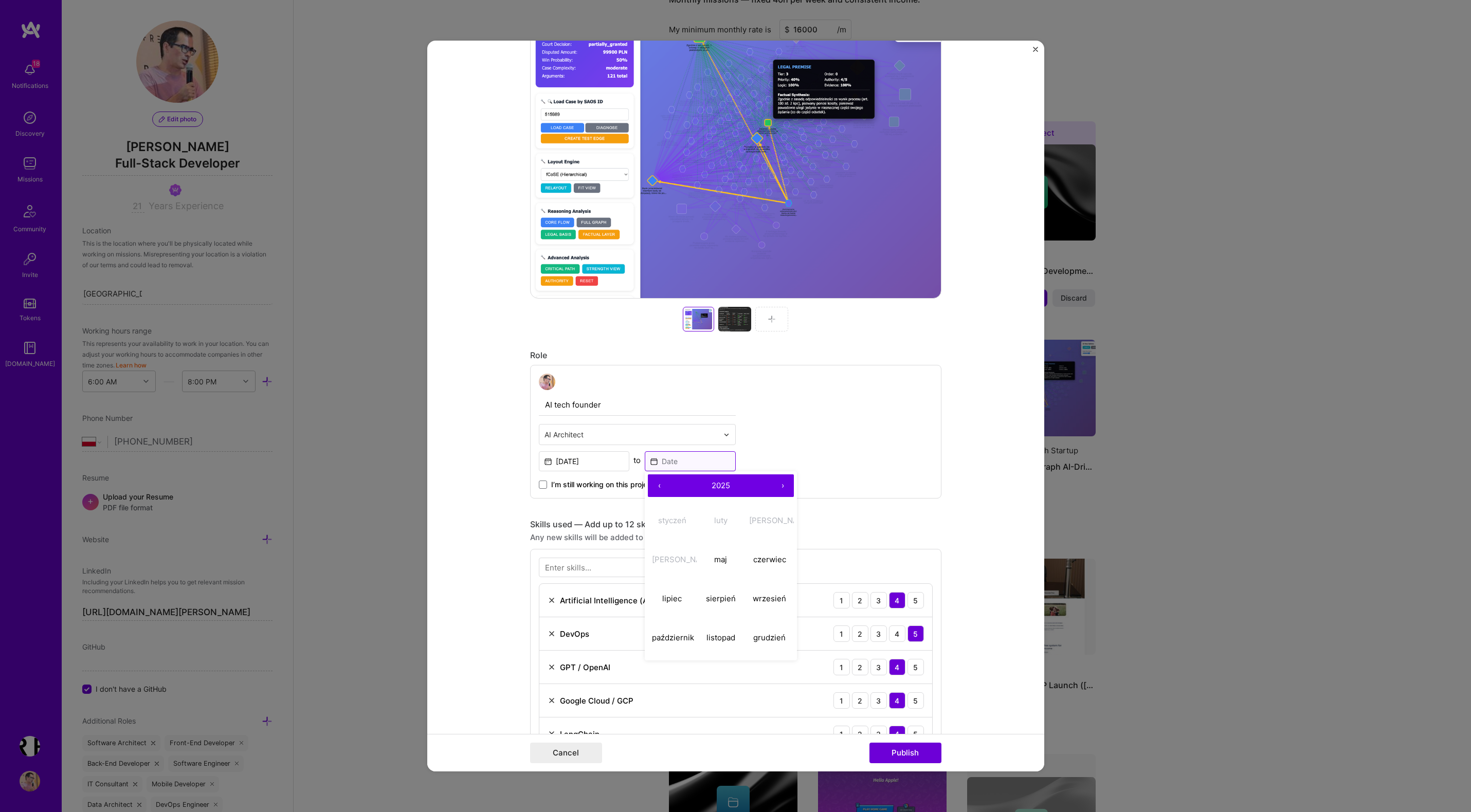
scroll to position [244, 0]
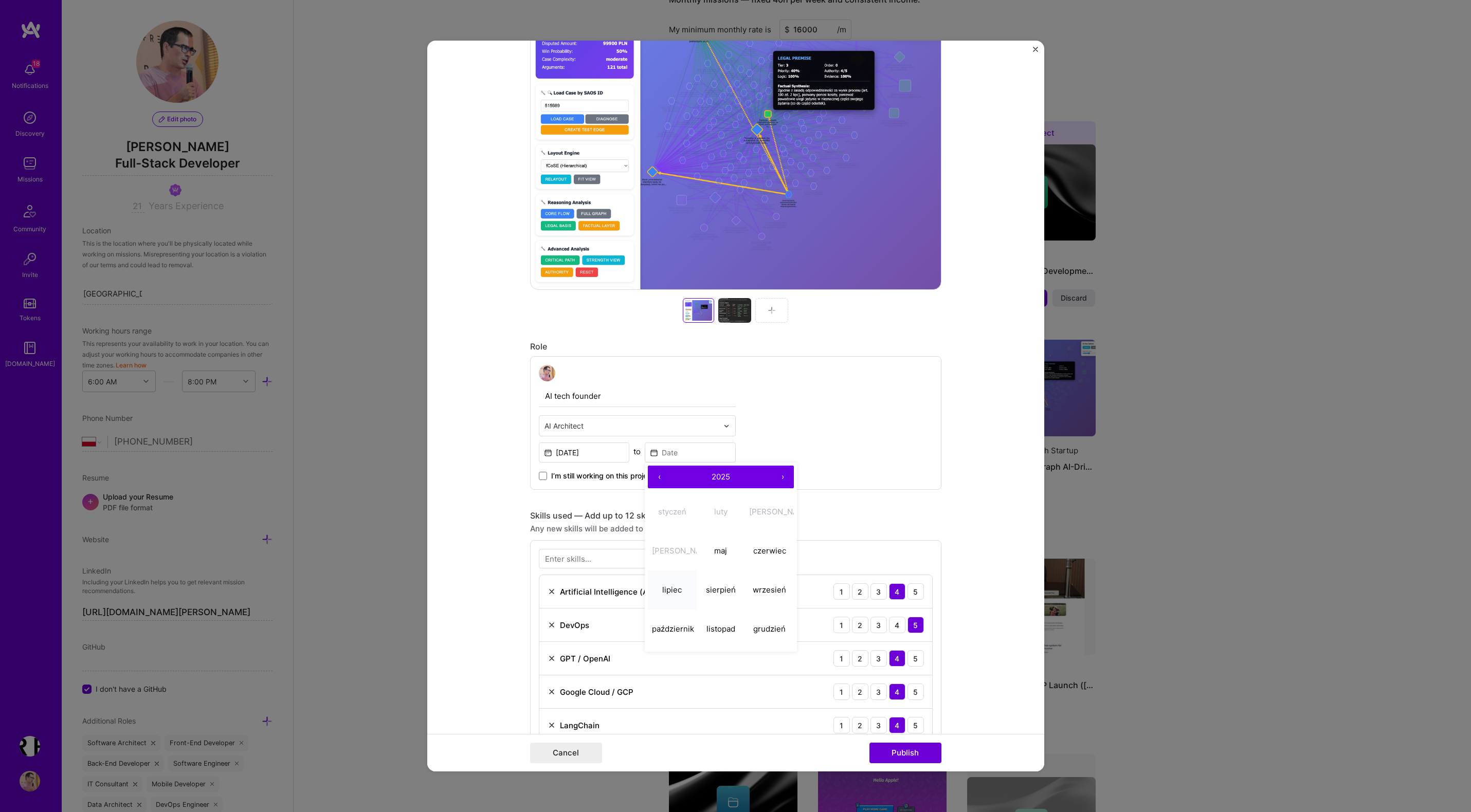
click at [678, 591] on abbr "lipiec" at bounding box center [672, 589] width 19 height 10
type input "[DATE]"
click at [903, 757] on button "Publish" at bounding box center [905, 753] width 72 height 21
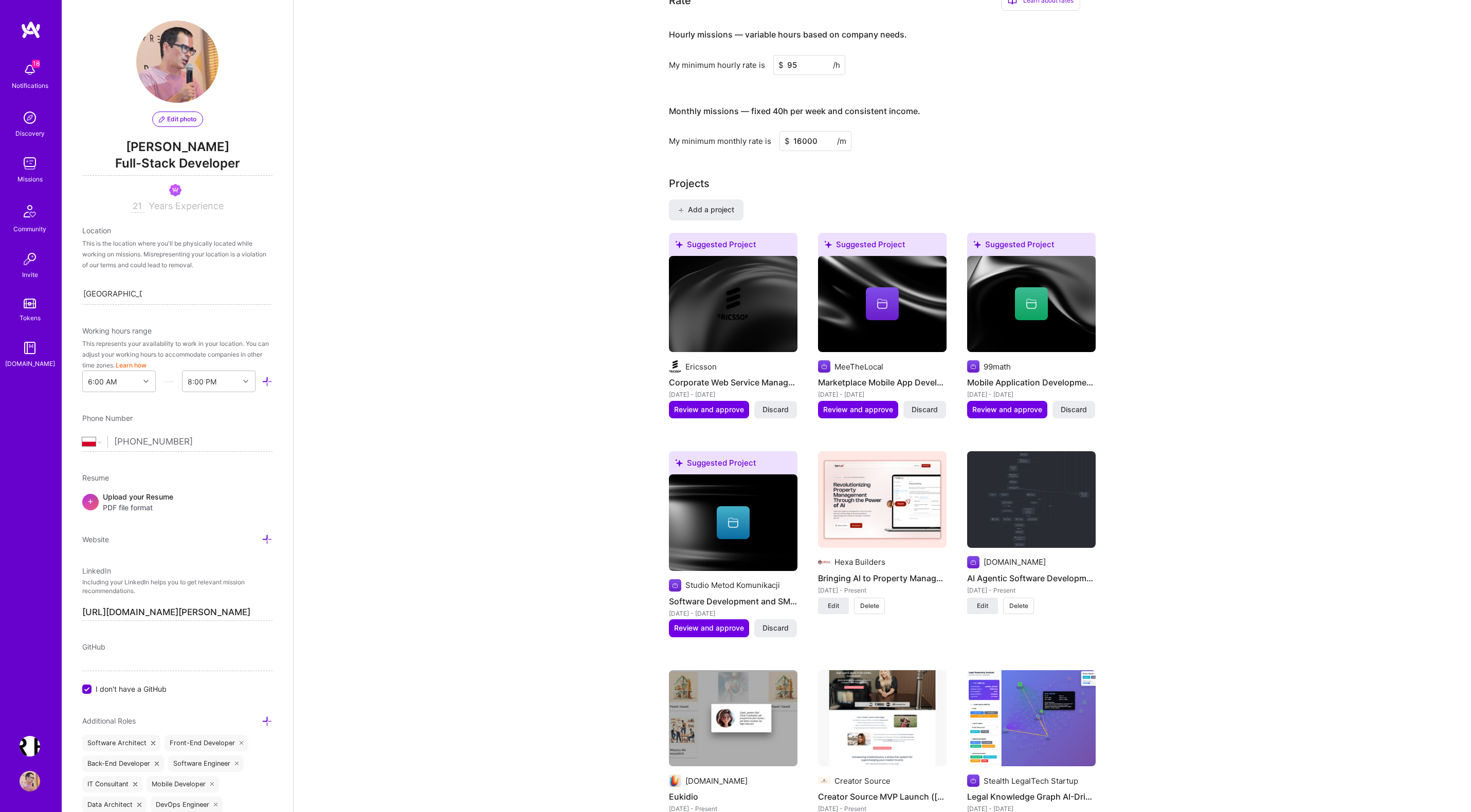
scroll to position [803, 0]
